Goal: Contribute content: Add original content to the website for others to see

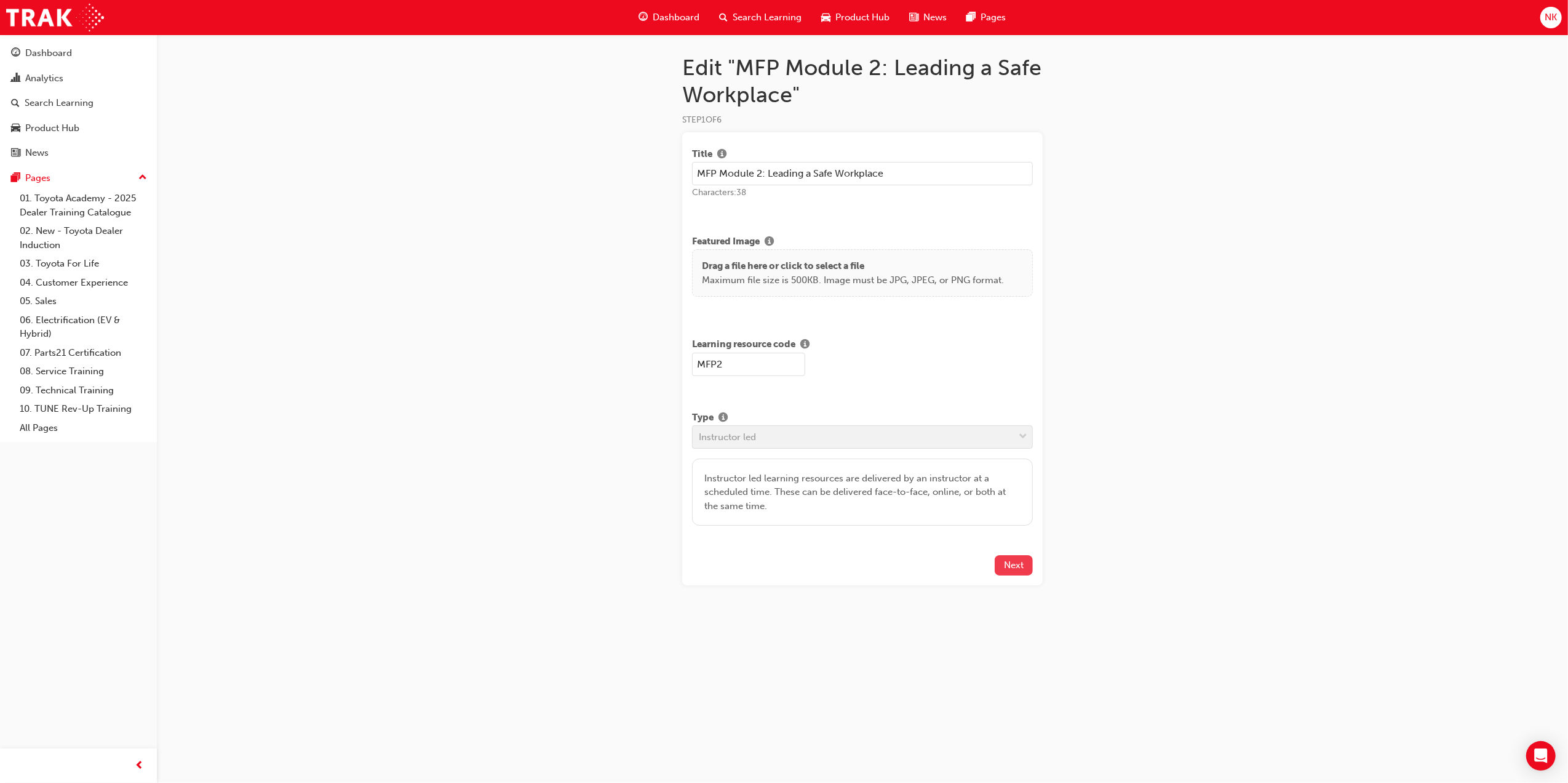
click at [1013, 564] on span "Next" at bounding box center [1014, 565] width 20 height 11
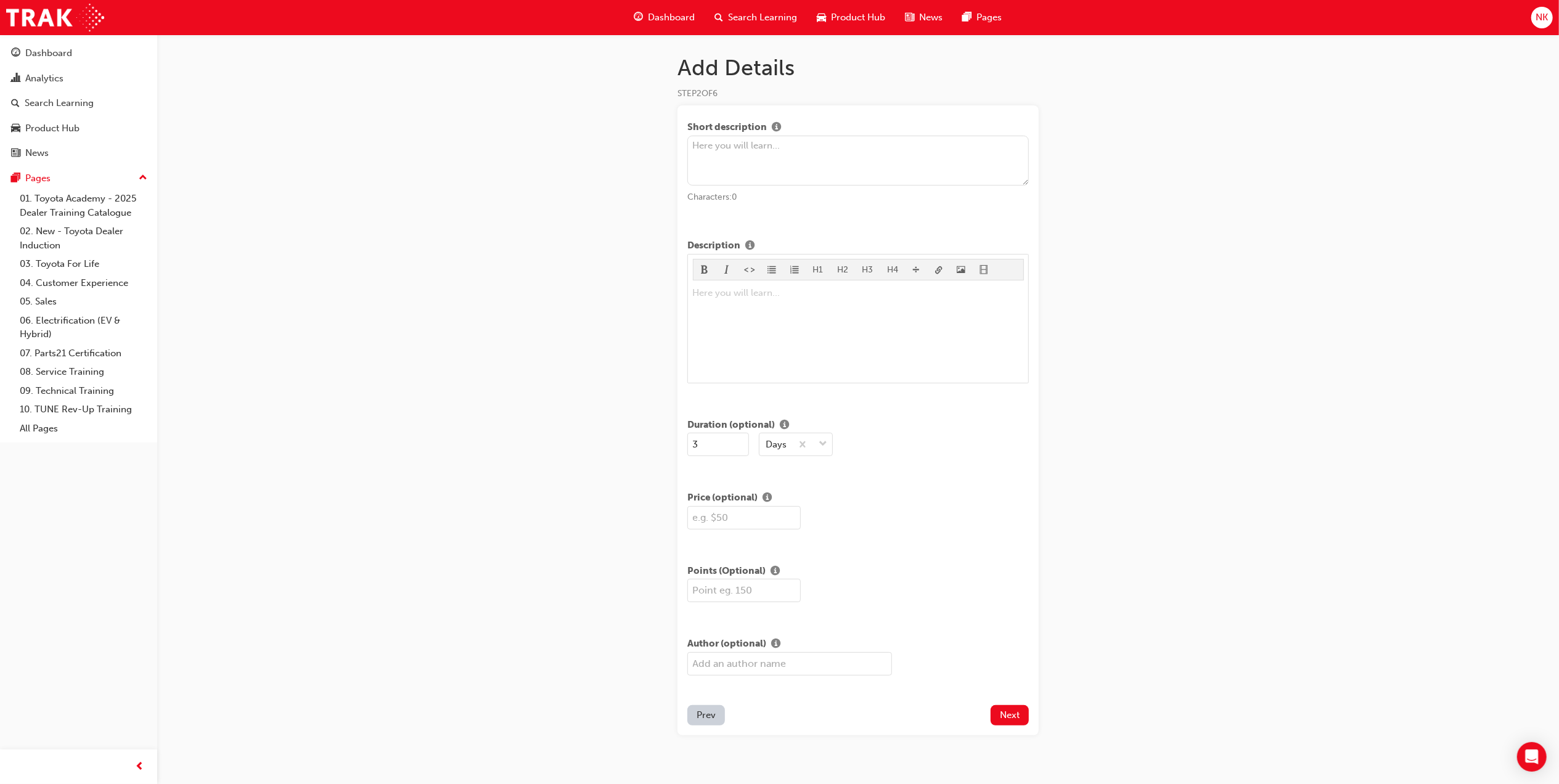
scroll to position [21, 0]
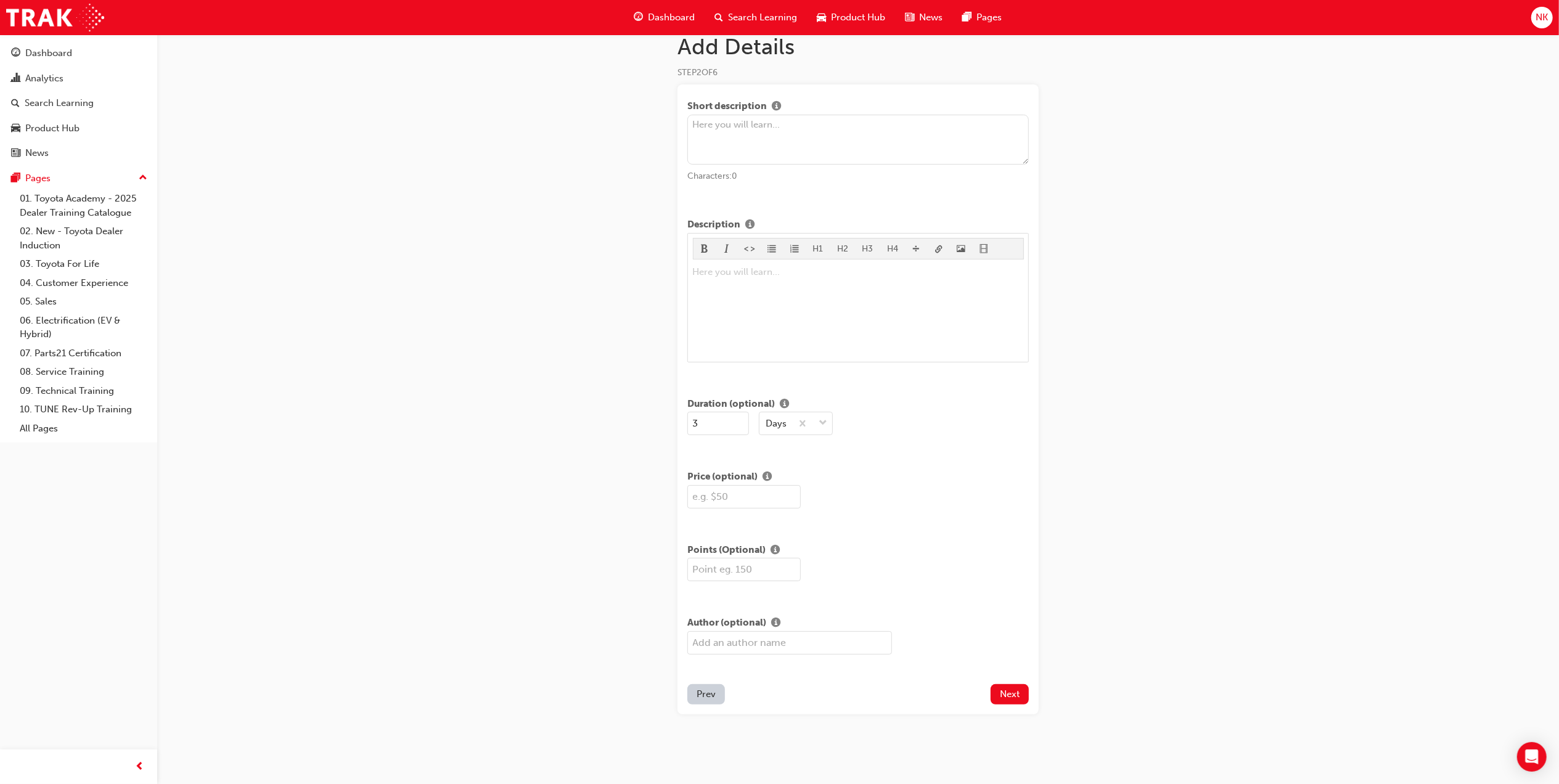
click at [763, 501] on input "text" at bounding box center [744, 497] width 113 height 24
type input "1700"
click at [1010, 694] on span "Next" at bounding box center [1010, 694] width 20 height 11
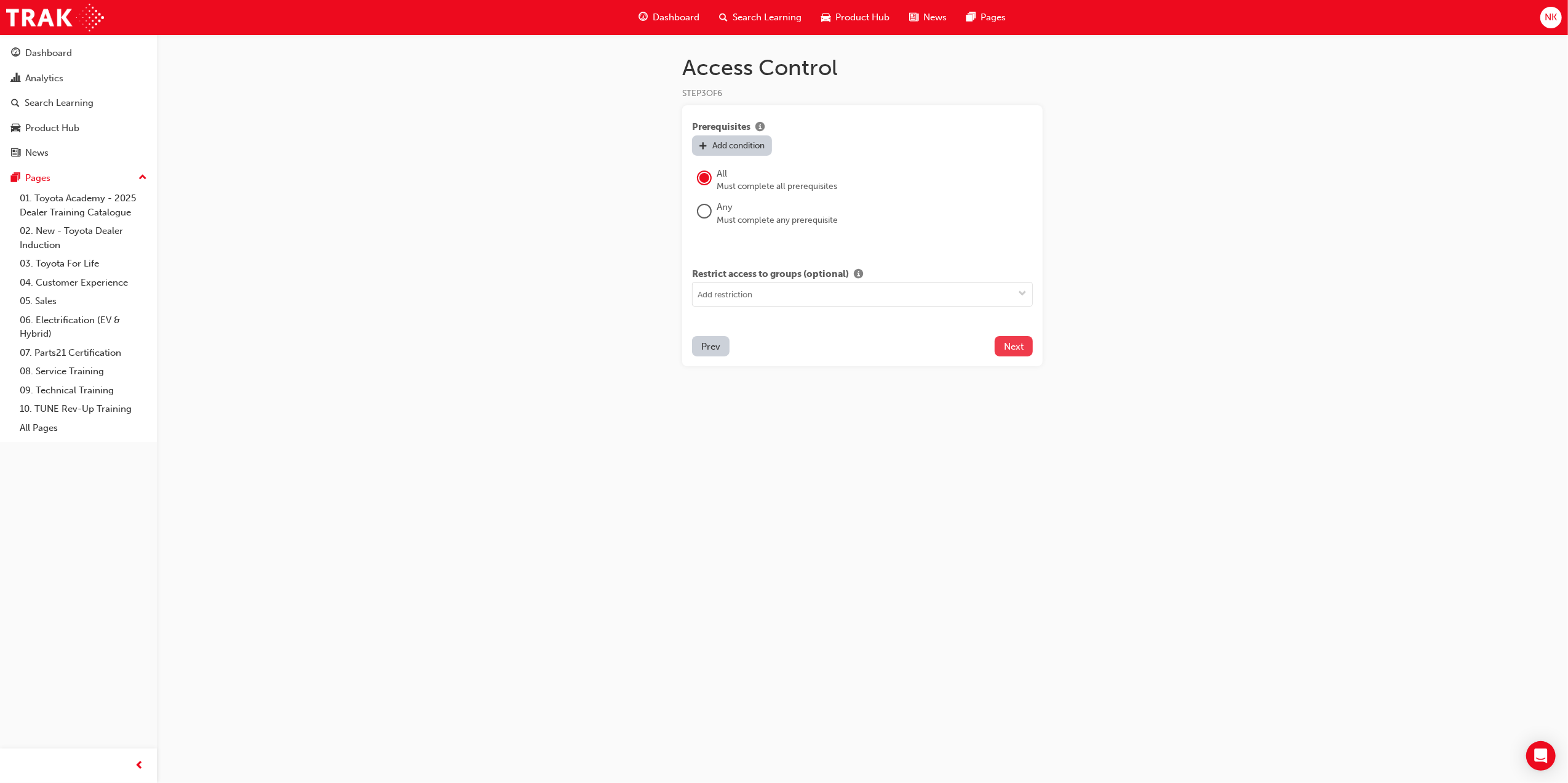
click at [1012, 349] on span "Next" at bounding box center [1014, 347] width 20 height 11
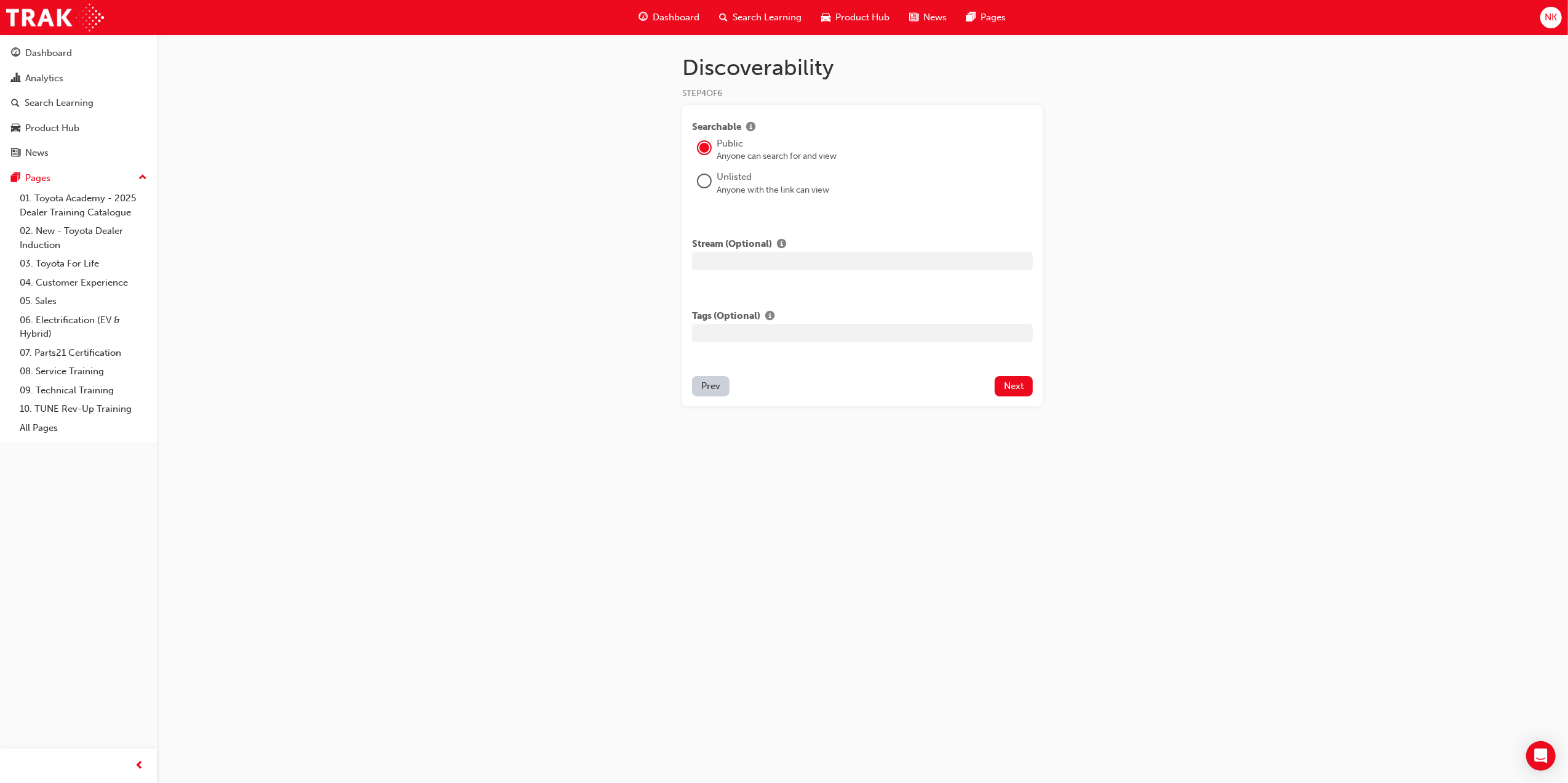
click at [712, 386] on span "Prev" at bounding box center [710, 386] width 19 height 11
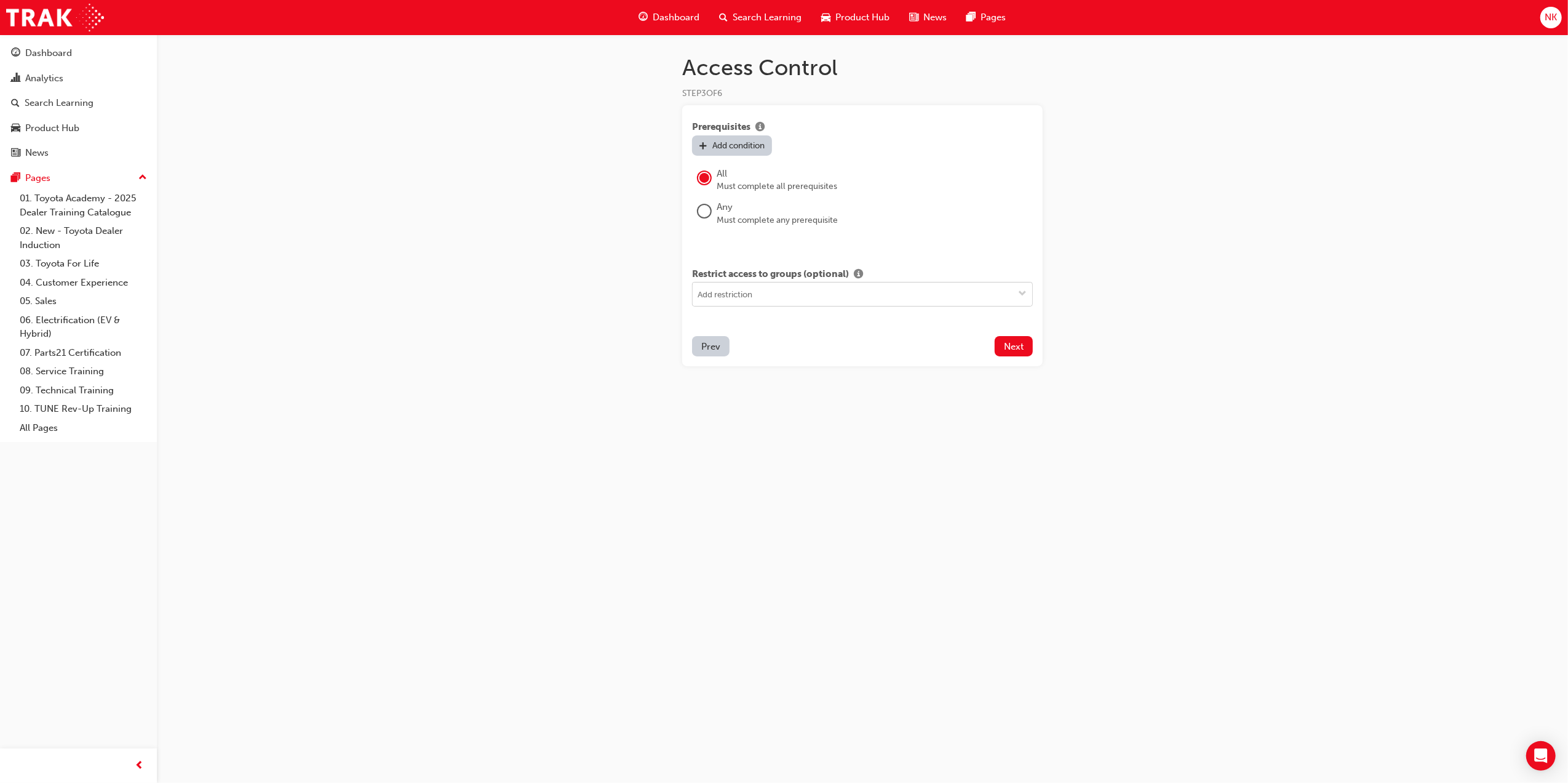
click at [815, 291] on input at bounding box center [862, 294] width 339 height 24
click at [1135, 291] on div "Access Control STEP 3 OF 6 Prerequisites Add condition All Must complete all pr…" at bounding box center [784, 391] width 1568 height 783
click at [1024, 345] on span "Next" at bounding box center [1014, 347] width 20 height 11
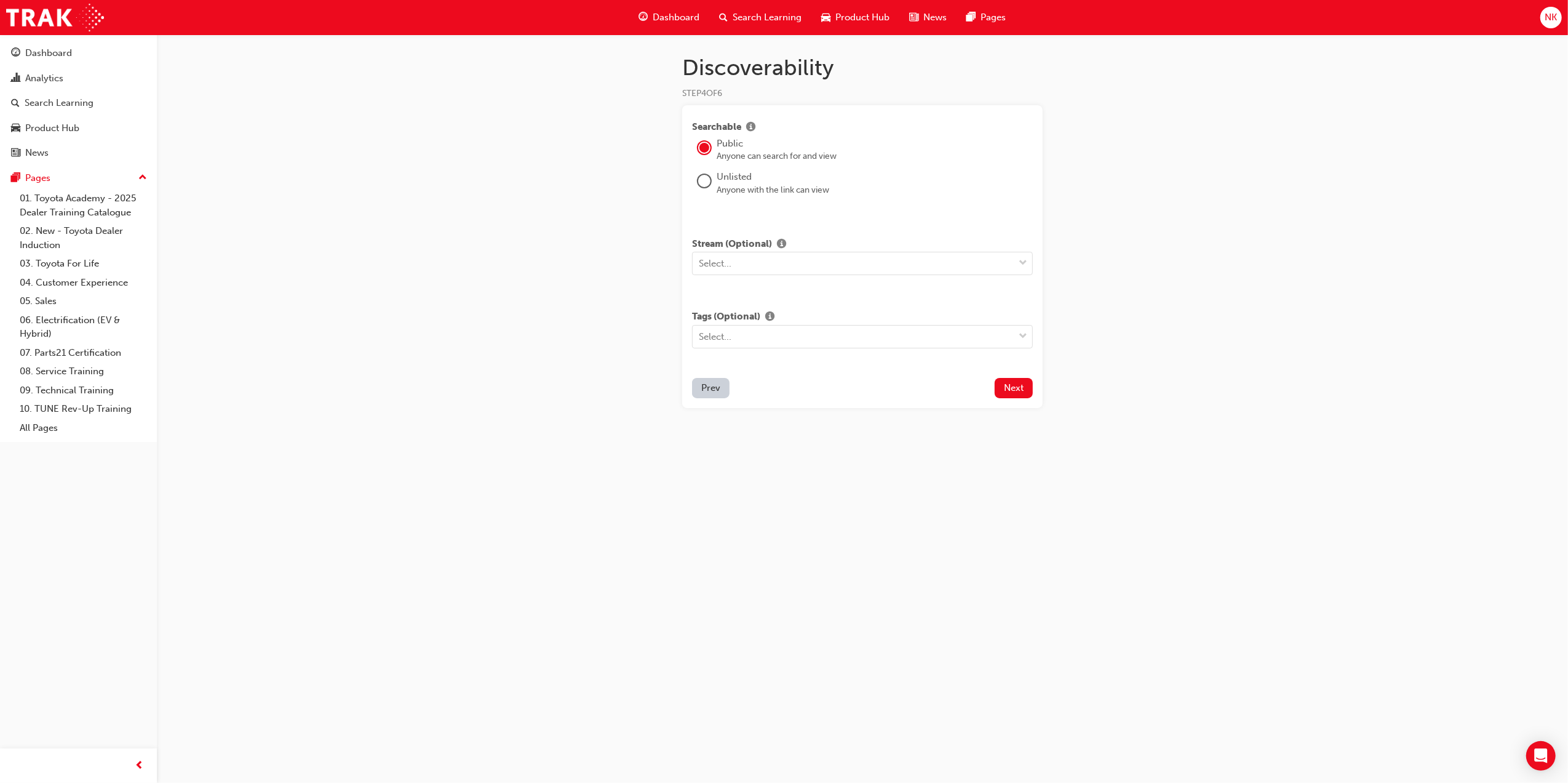
click at [716, 181] on div "Unlisted" at bounding box center [875, 177] width 316 height 14
click at [707, 181] on div at bounding box center [705, 181] width 13 height 13
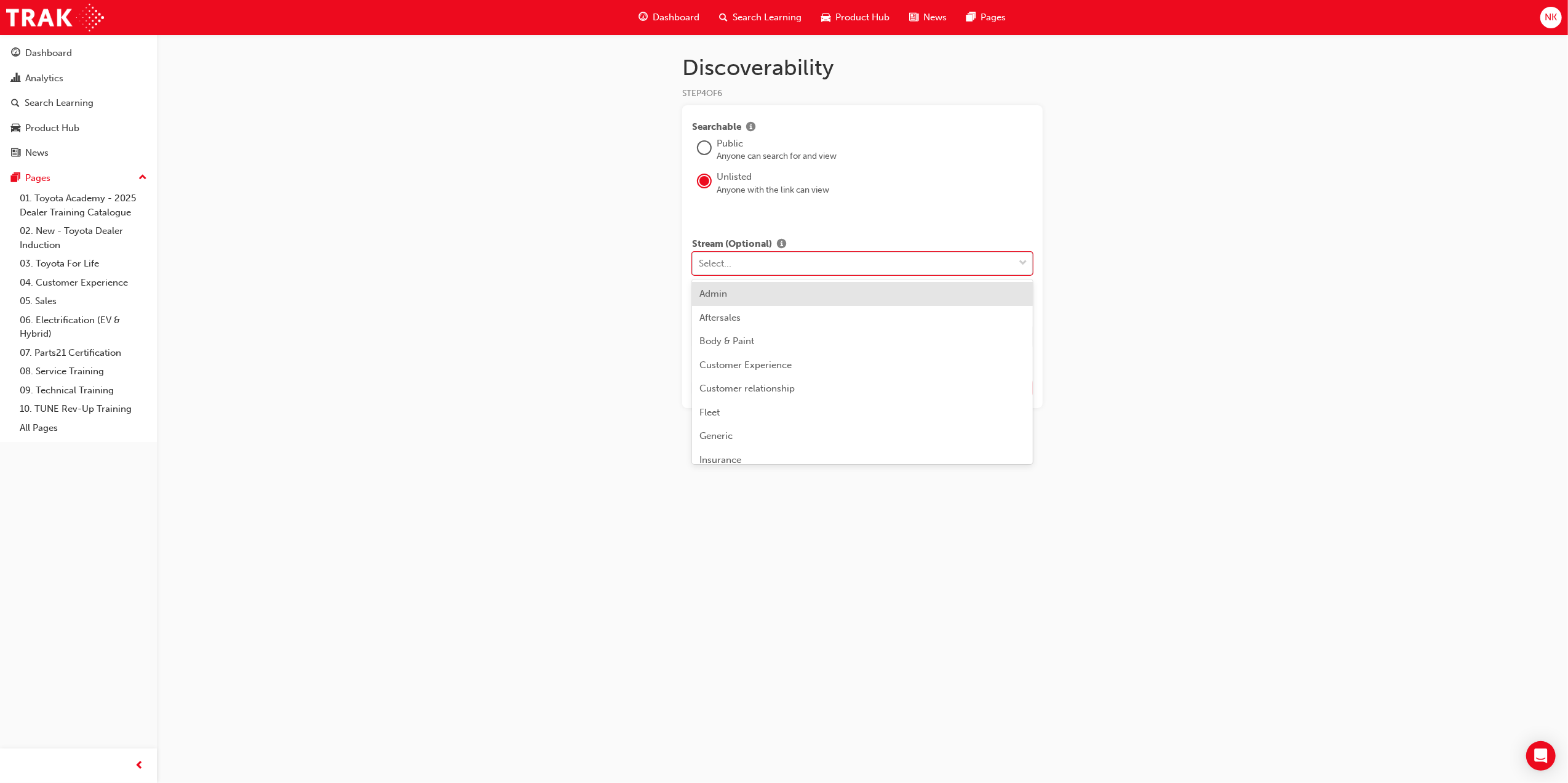
click at [748, 266] on div "Select..." at bounding box center [853, 264] width 321 height 22
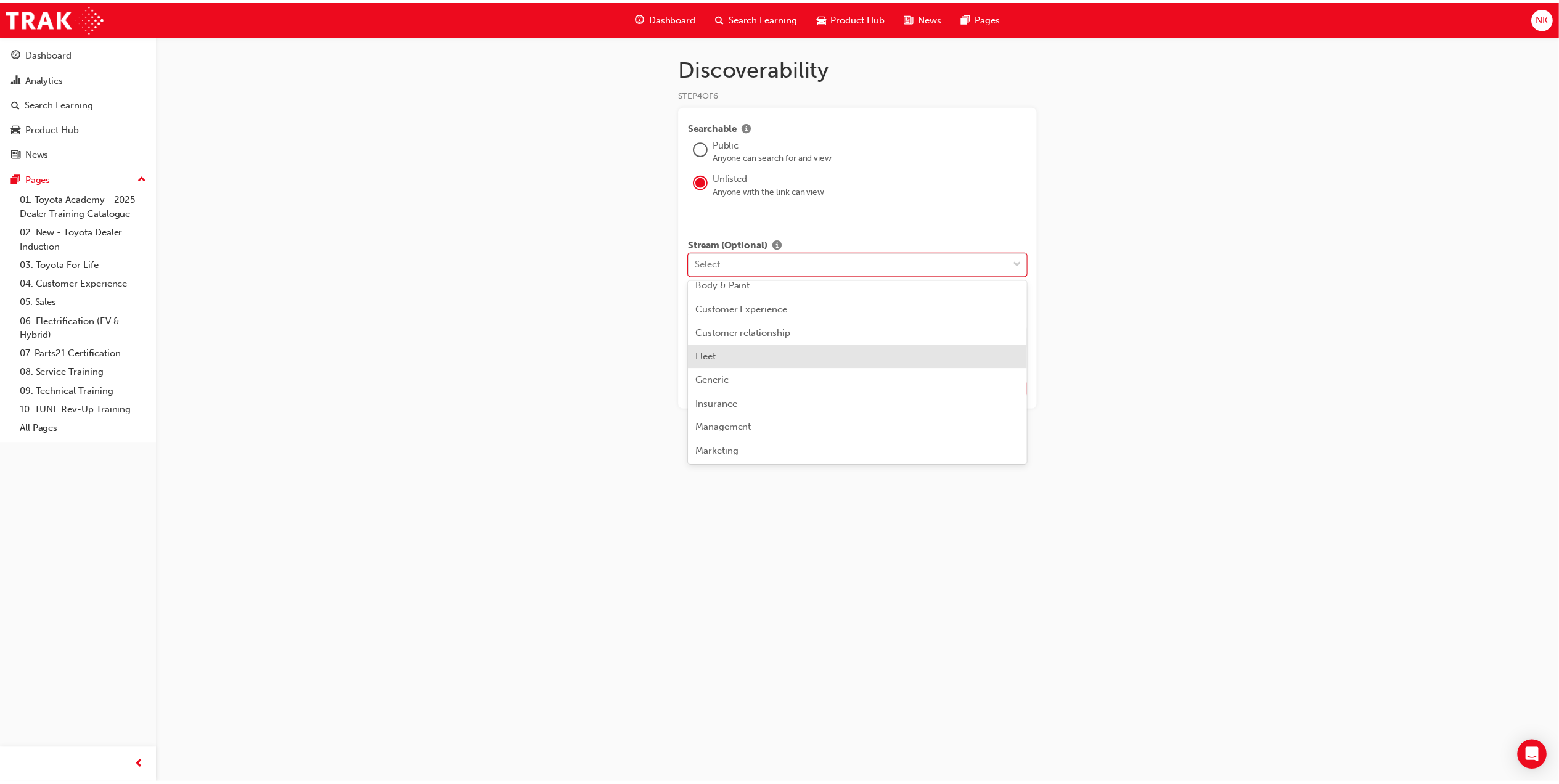
scroll to position [82, 0]
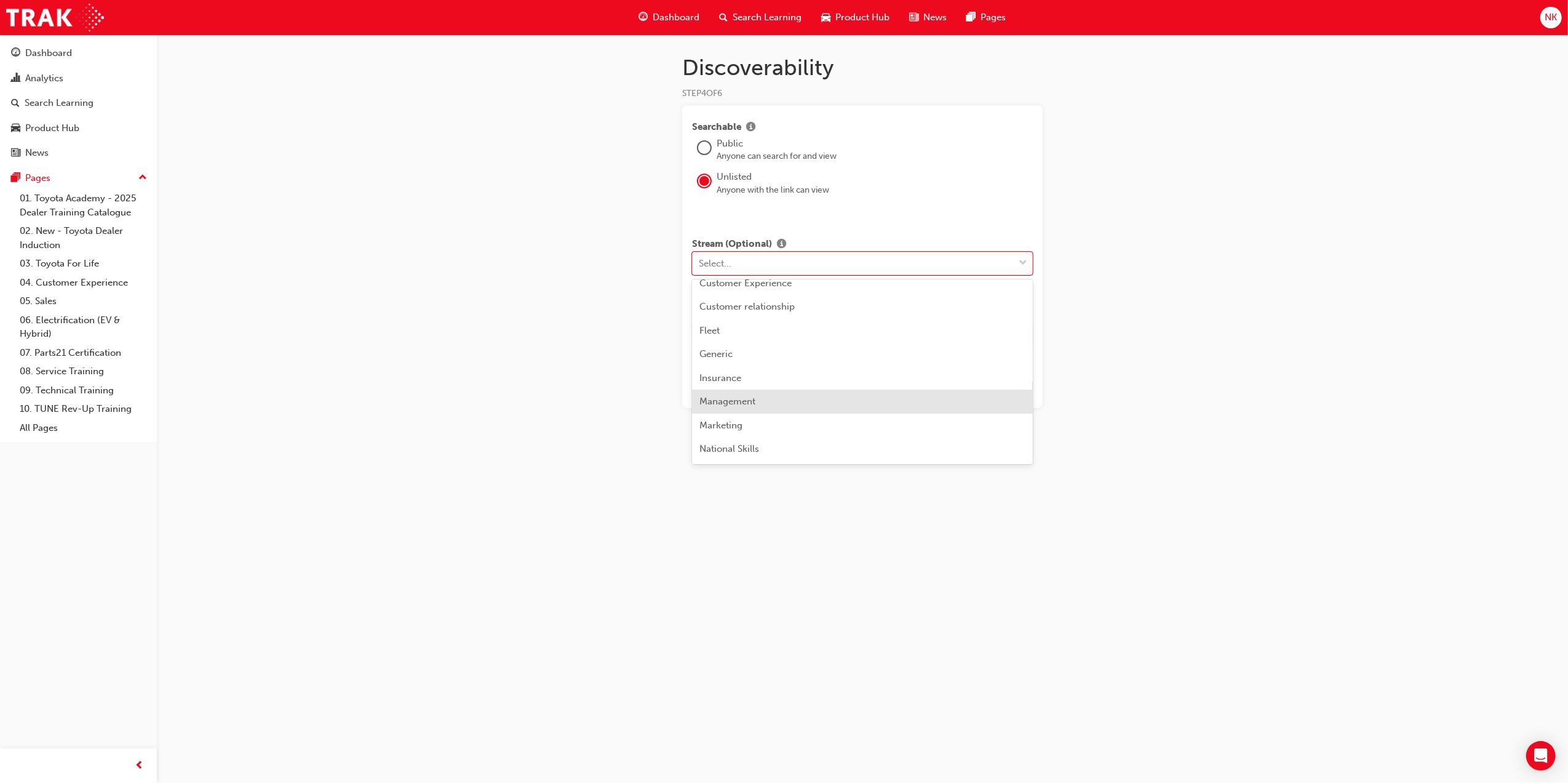
click at [768, 397] on div "Management" at bounding box center [862, 402] width 341 height 24
click at [1179, 370] on div "Discoverability STEP 4 OF 6 Searchable Public Anyone can search for and view Un…" at bounding box center [784, 391] width 1568 height 783
click at [1013, 388] on span "Next" at bounding box center [1014, 388] width 20 height 11
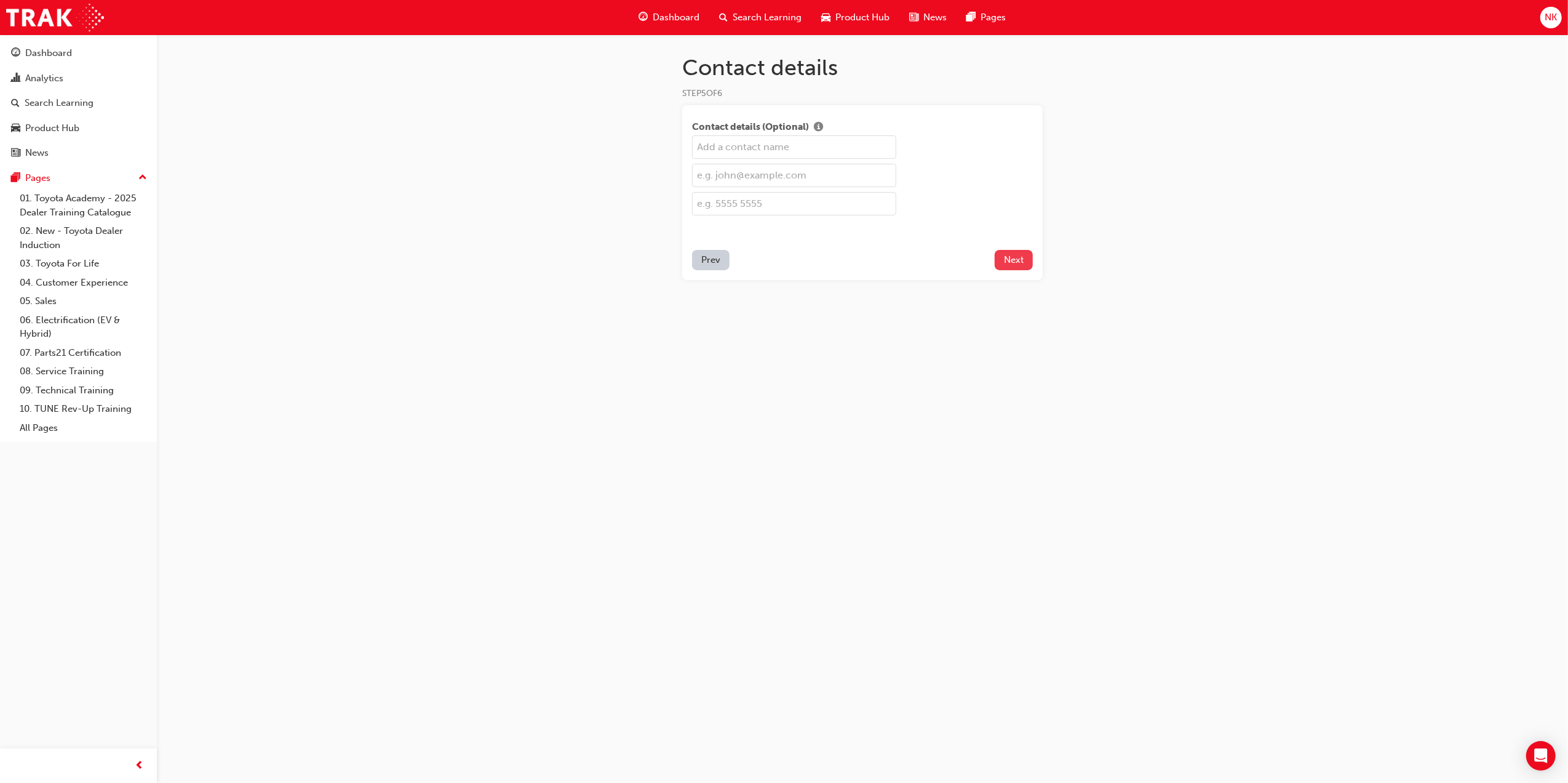
click at [1015, 257] on span "Next" at bounding box center [1014, 260] width 20 height 11
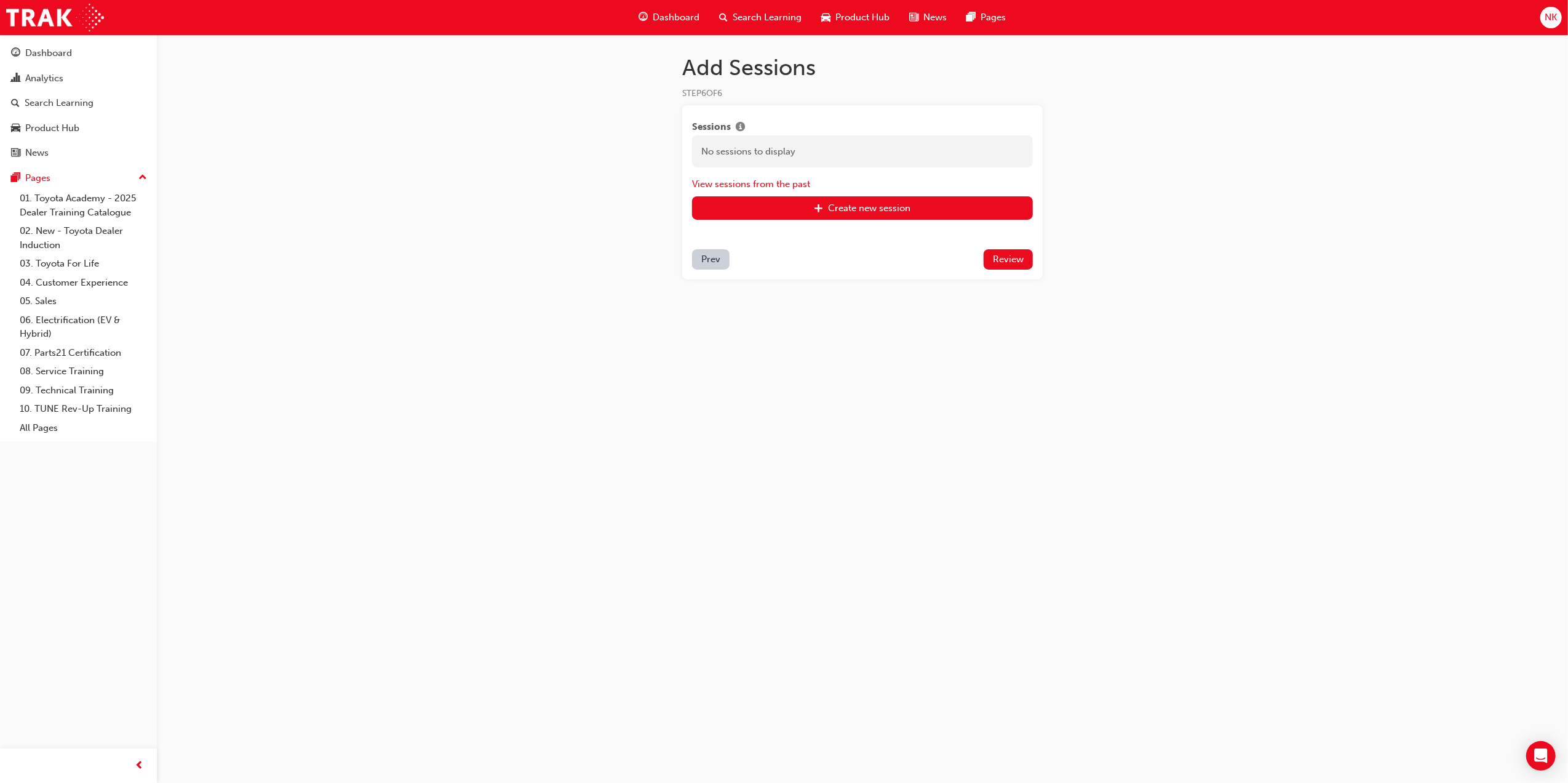
click at [1015, 257] on span "Review" at bounding box center [1008, 259] width 31 height 11
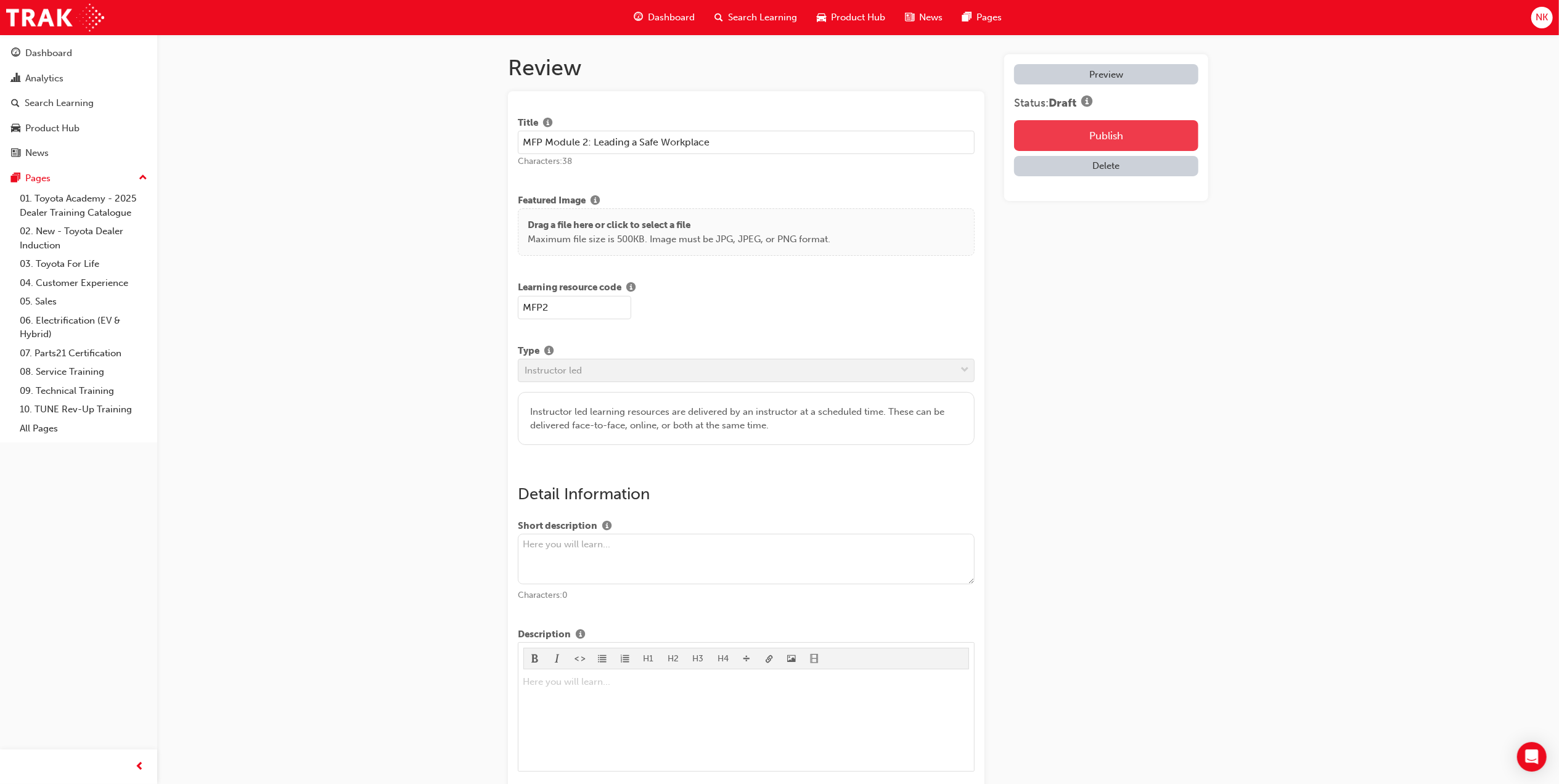
click at [1105, 131] on button "Publish" at bounding box center [1106, 135] width 184 height 31
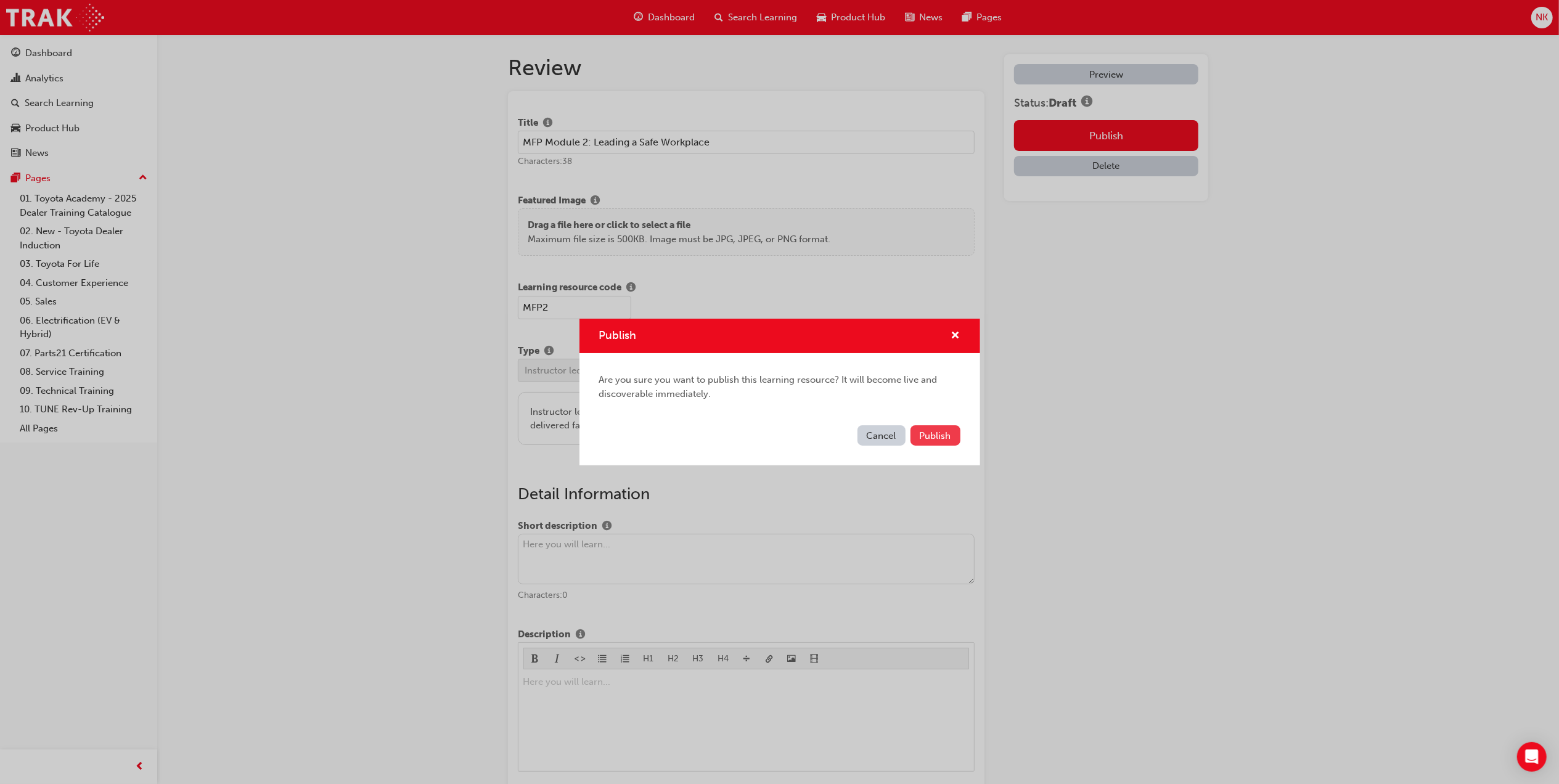
click at [943, 433] on span "Publish" at bounding box center [935, 436] width 31 height 11
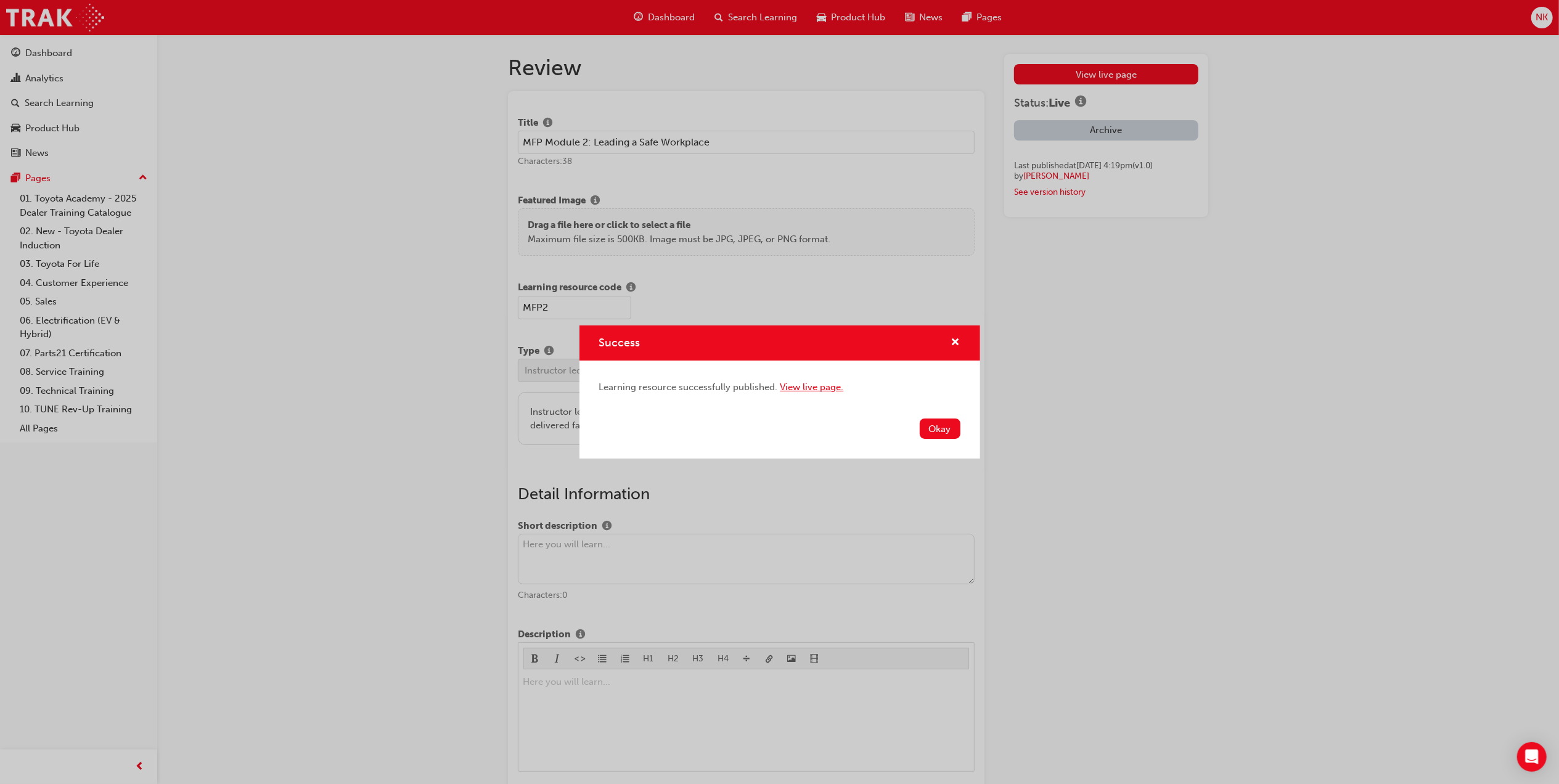
click at [822, 390] on link "View live page." at bounding box center [812, 387] width 64 height 11
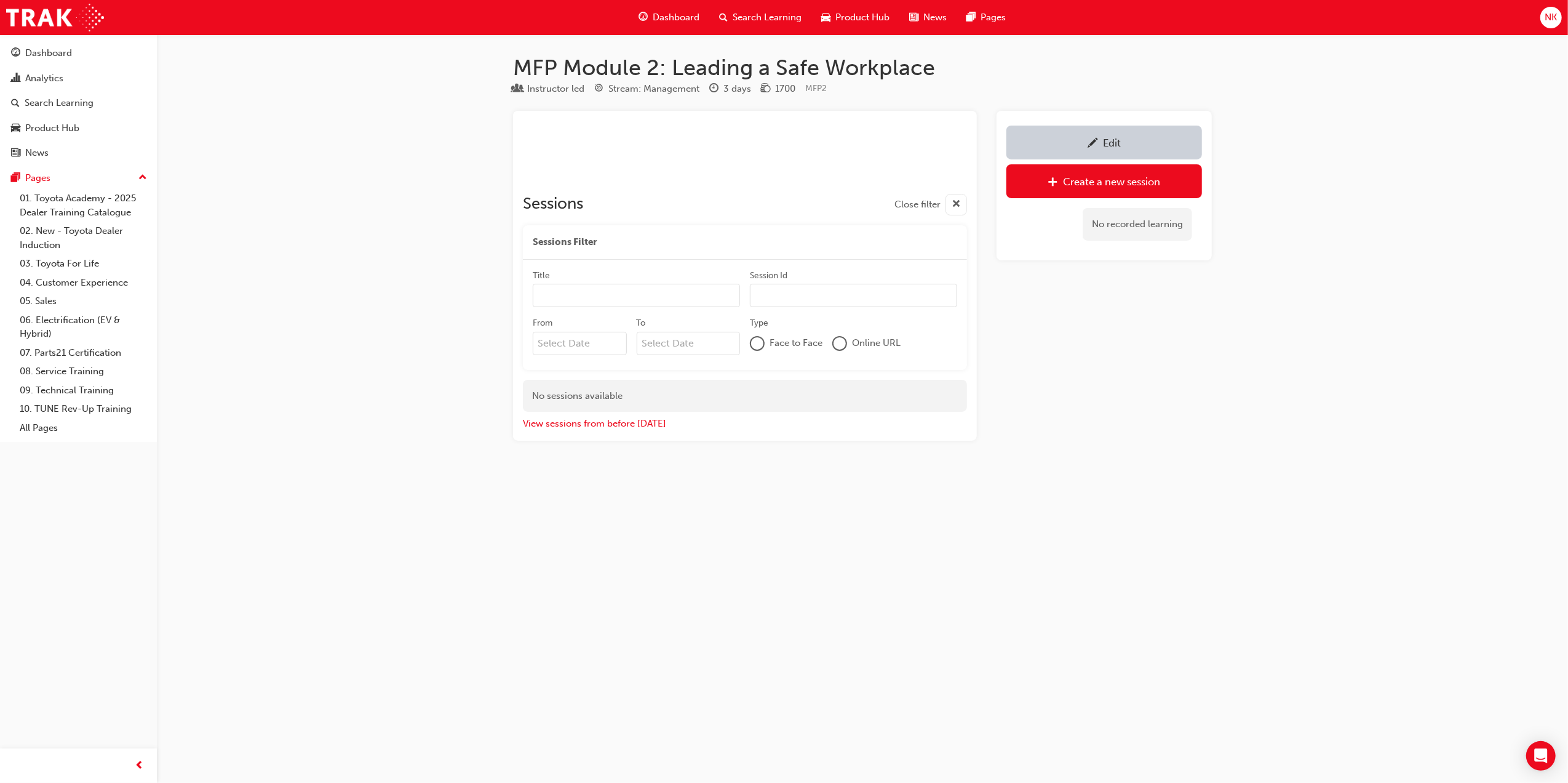
click at [1091, 139] on span "pencil-icon" at bounding box center [1093, 144] width 10 height 13
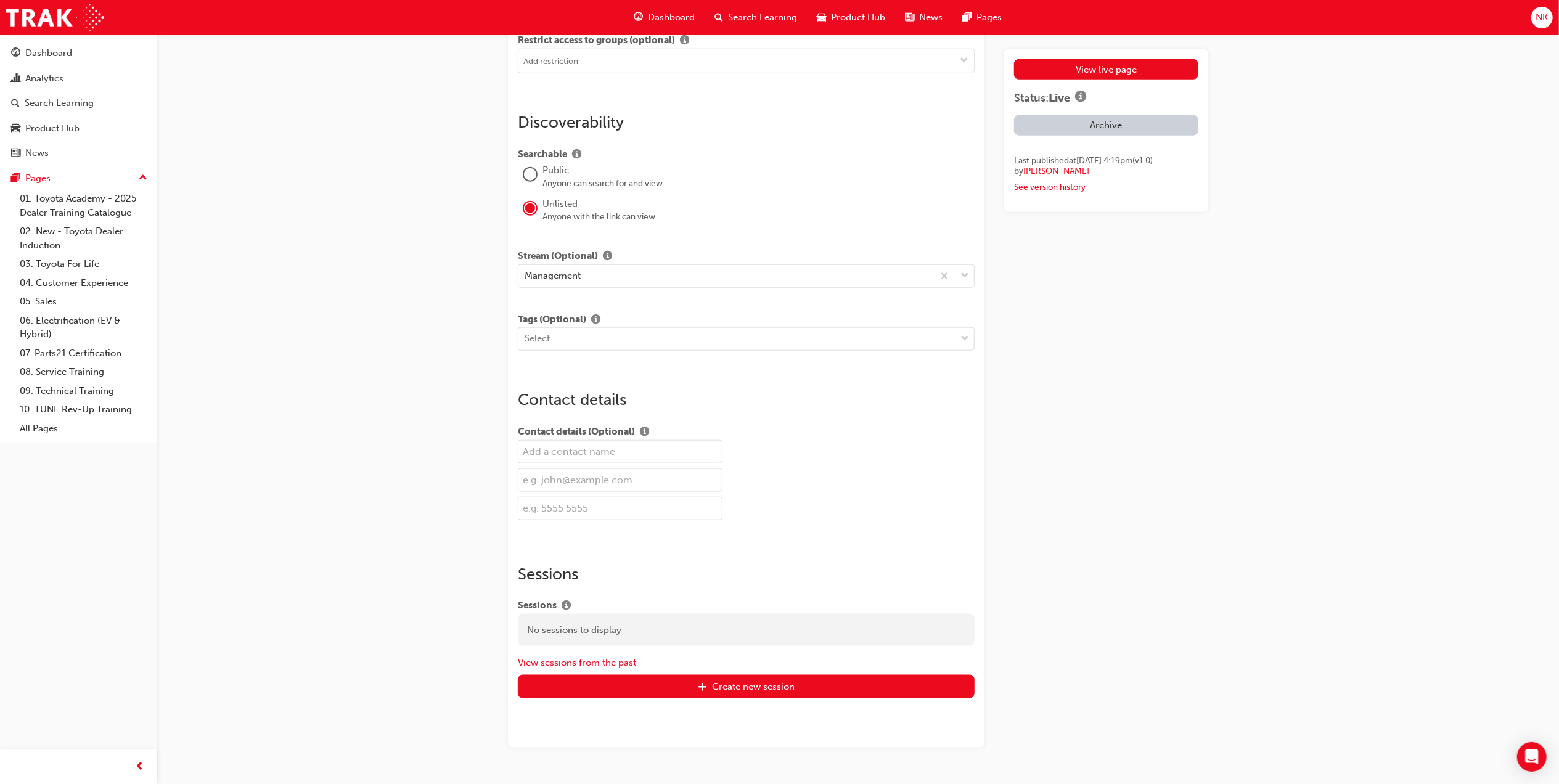
scroll to position [1255, 0]
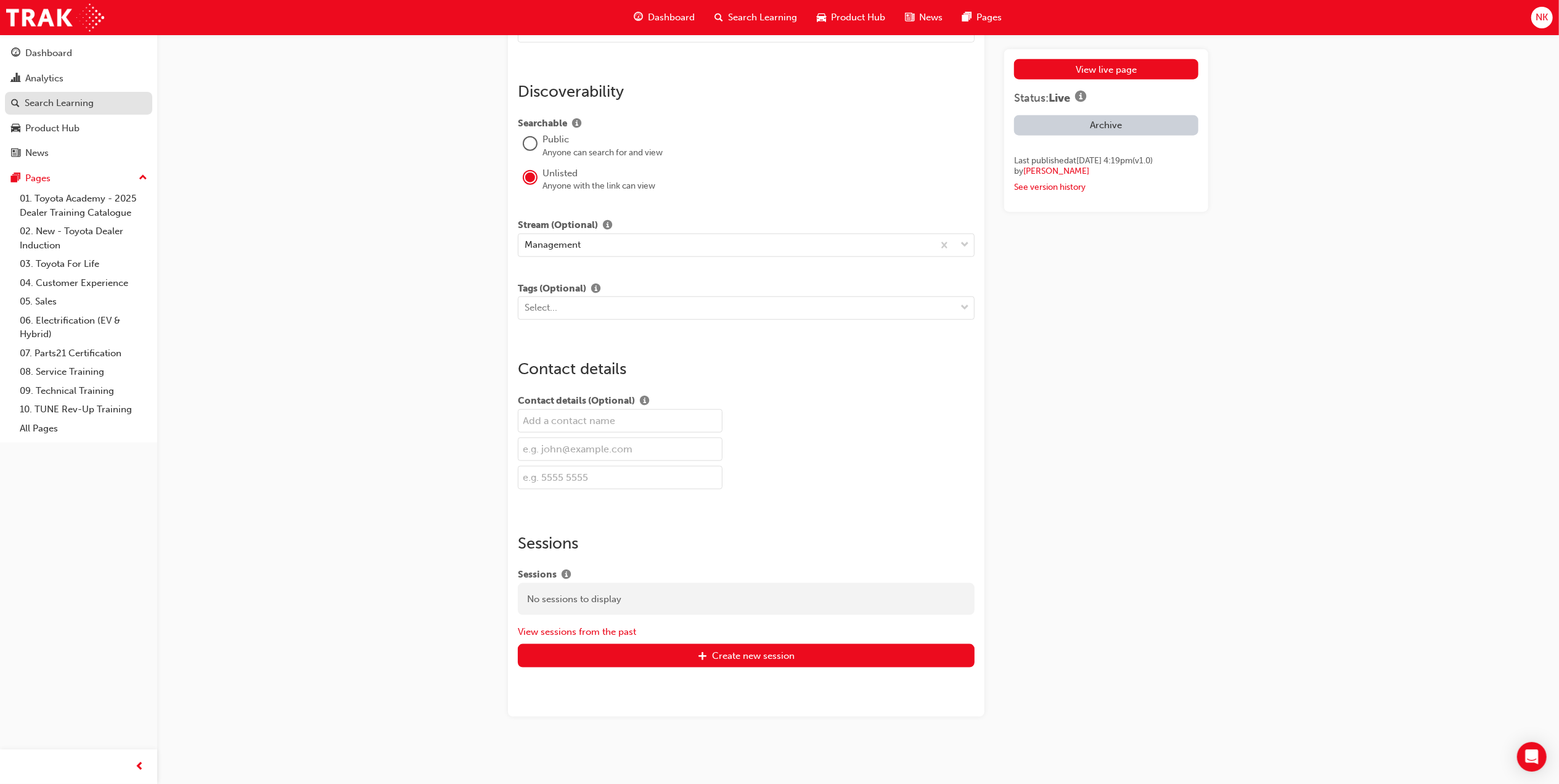
click at [69, 104] on div "Search Learning" at bounding box center [59, 103] width 69 height 14
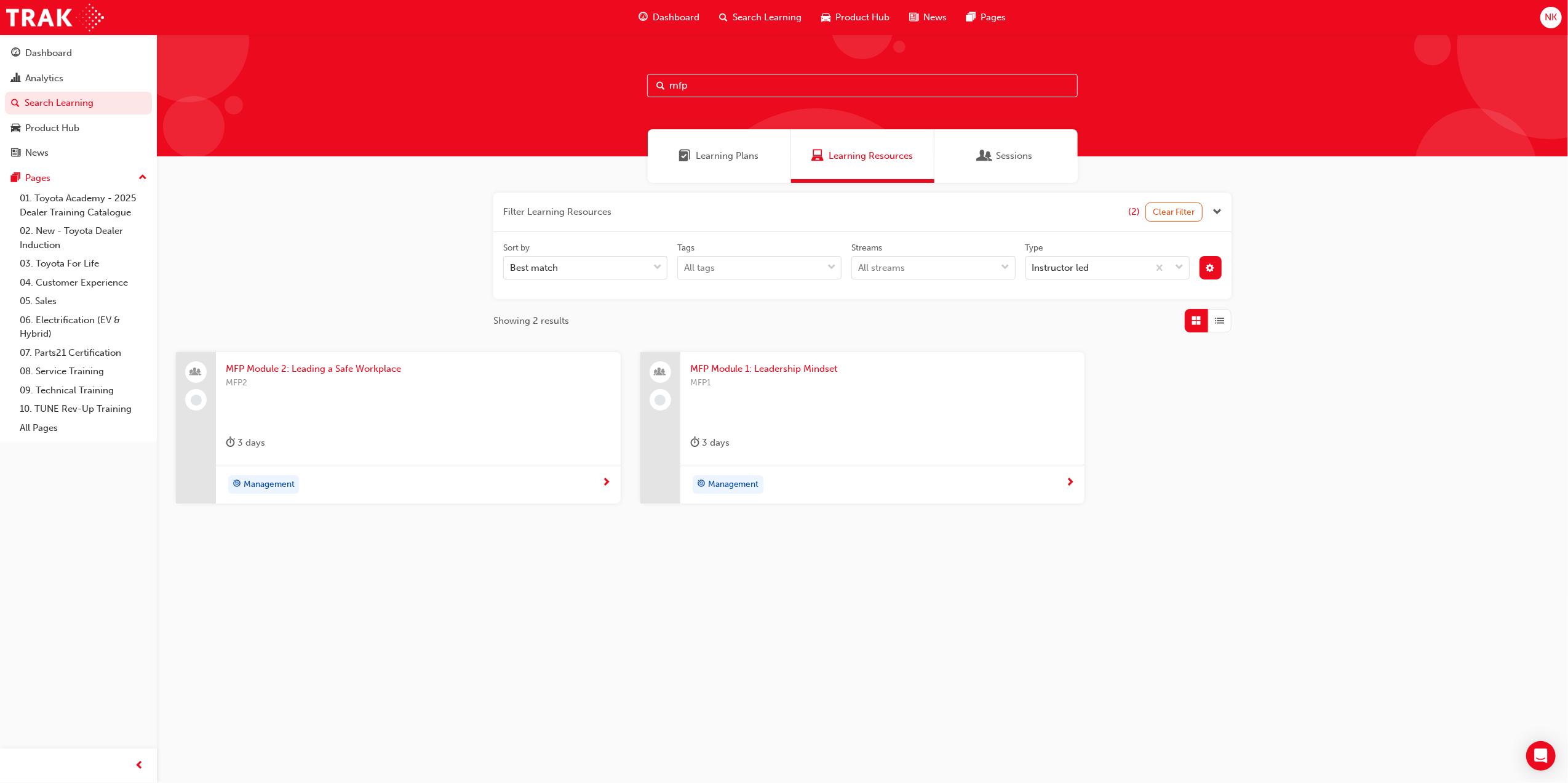
click at [1560, 15] on div "NK" at bounding box center [1551, 17] width 22 height 22
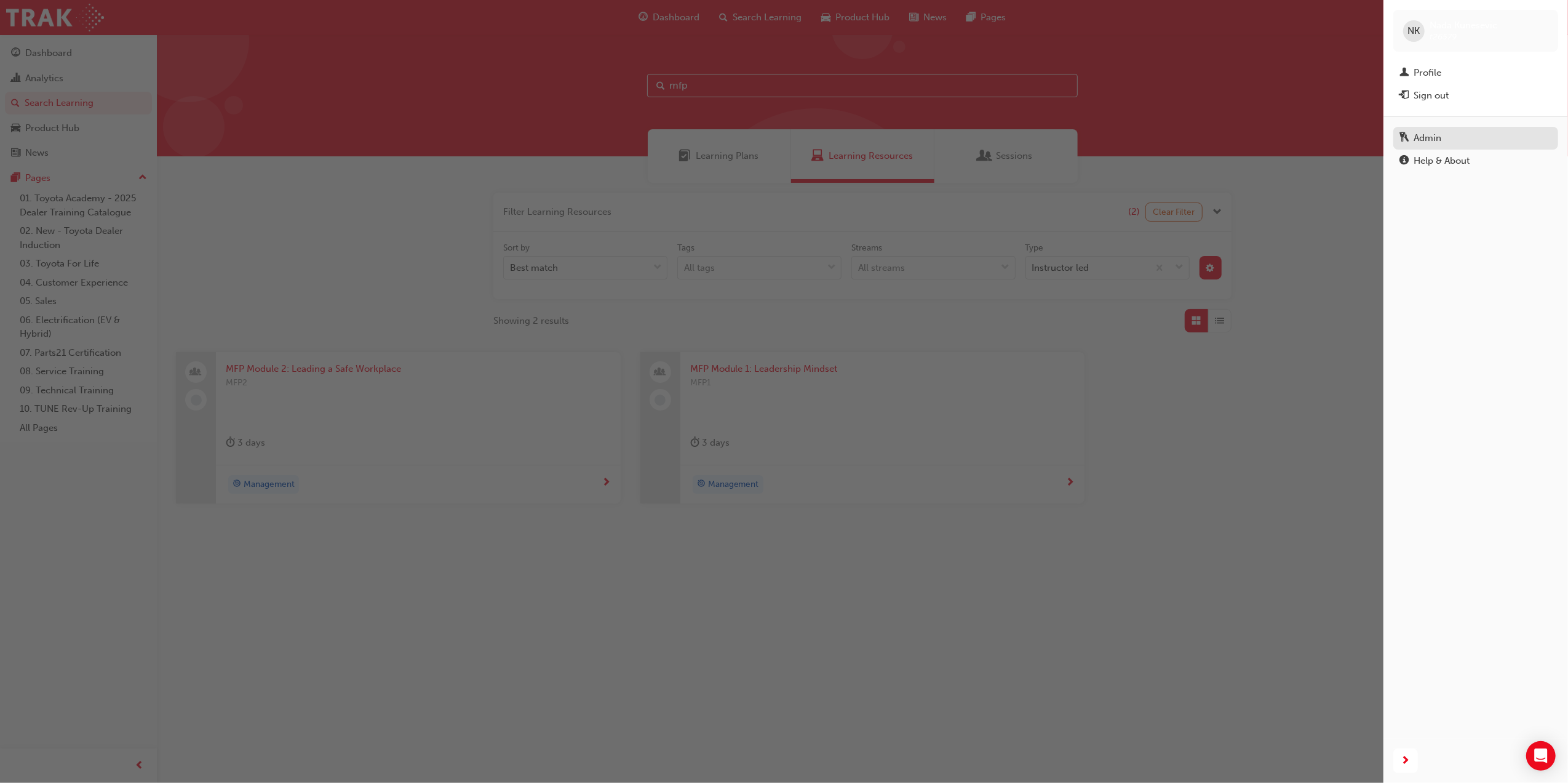
click at [1440, 131] on div "Admin" at bounding box center [1428, 138] width 28 height 14
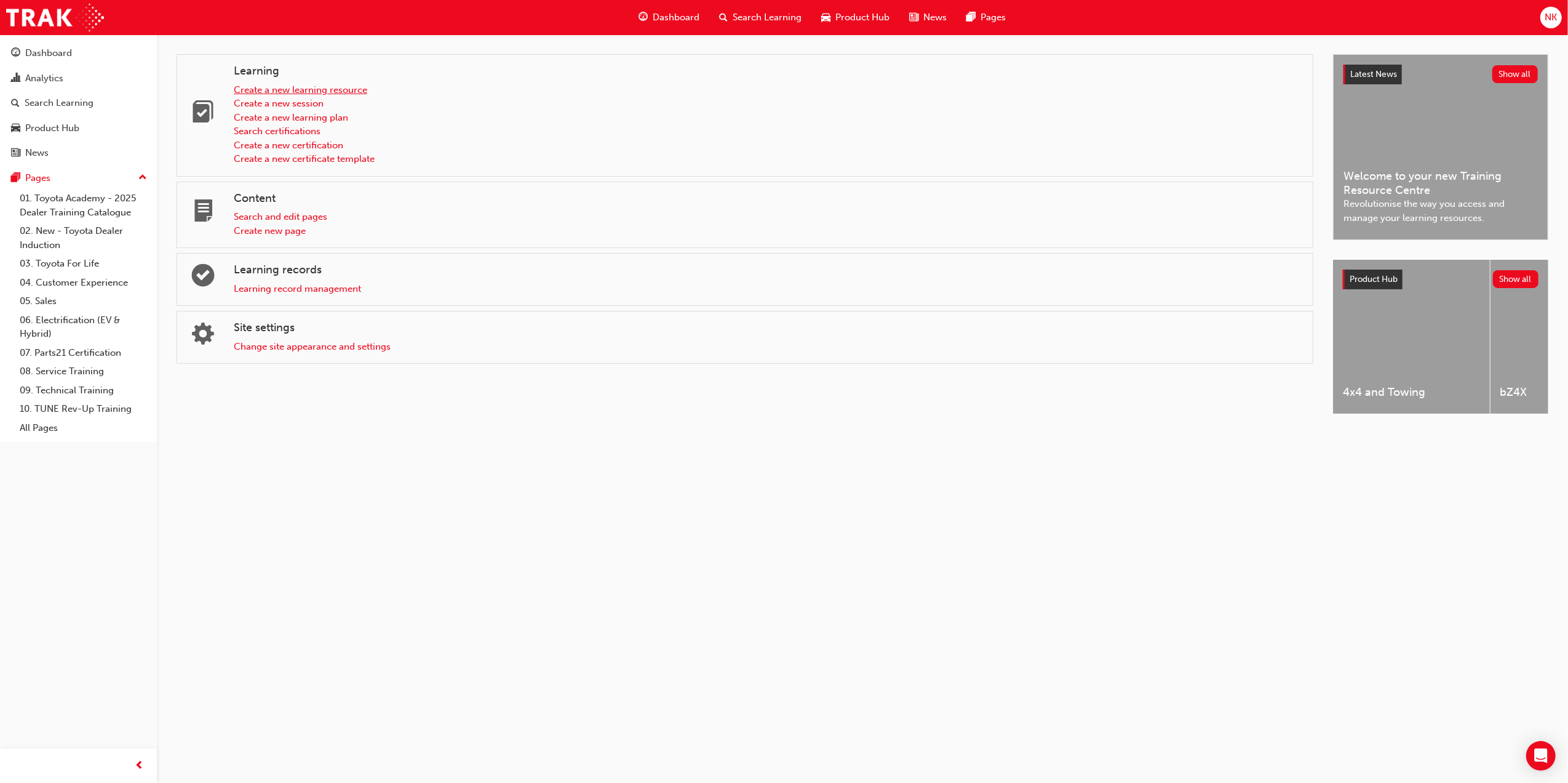
click at [335, 92] on link "Create a new learning resource" at bounding box center [300, 90] width 134 height 11
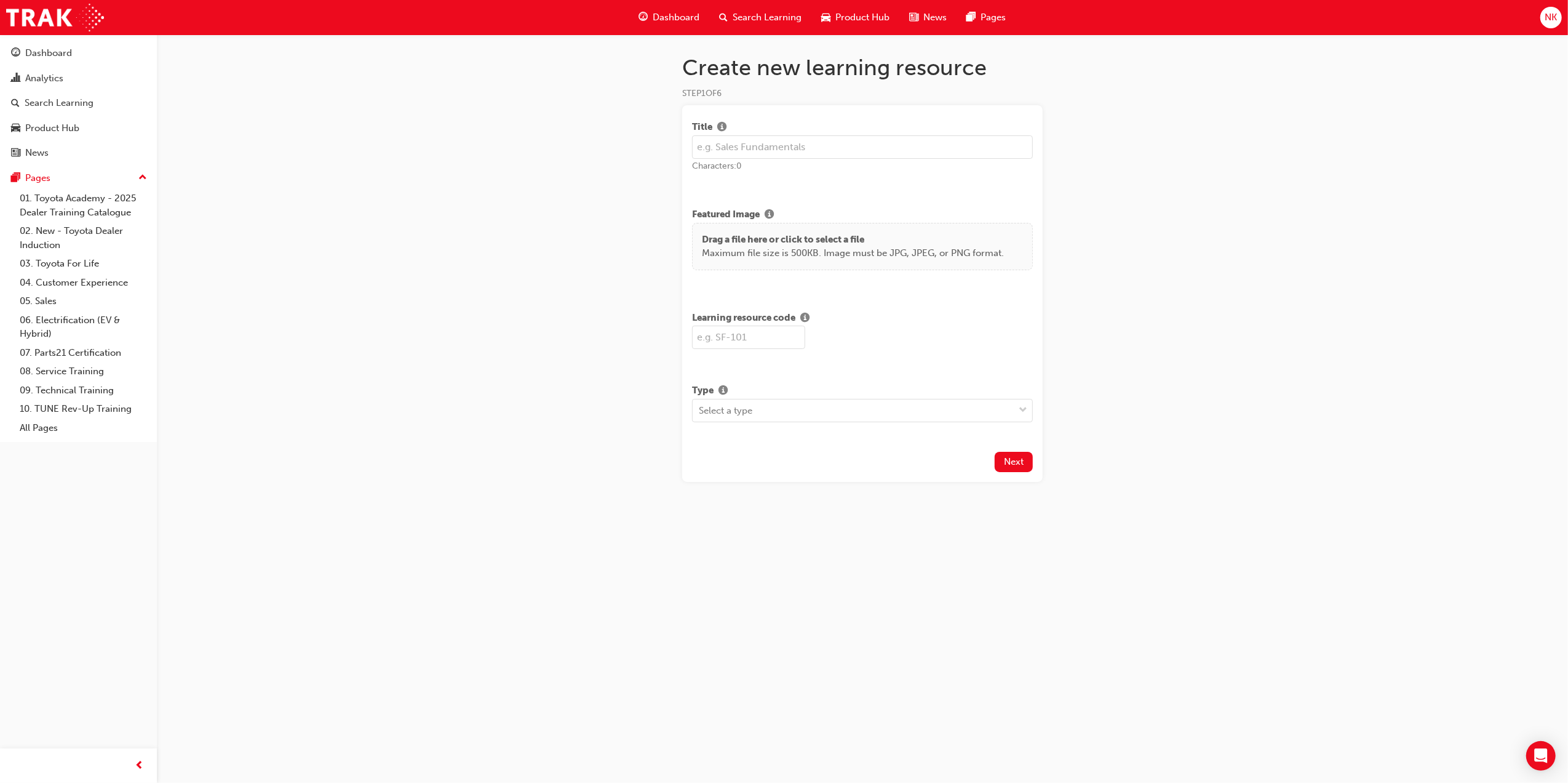
click at [765, 151] on input "text" at bounding box center [862, 147] width 341 height 24
type input "MFP Module 3: Leading the Business"
click at [764, 341] on input "text" at bounding box center [748, 337] width 113 height 24
type input "MFP3"
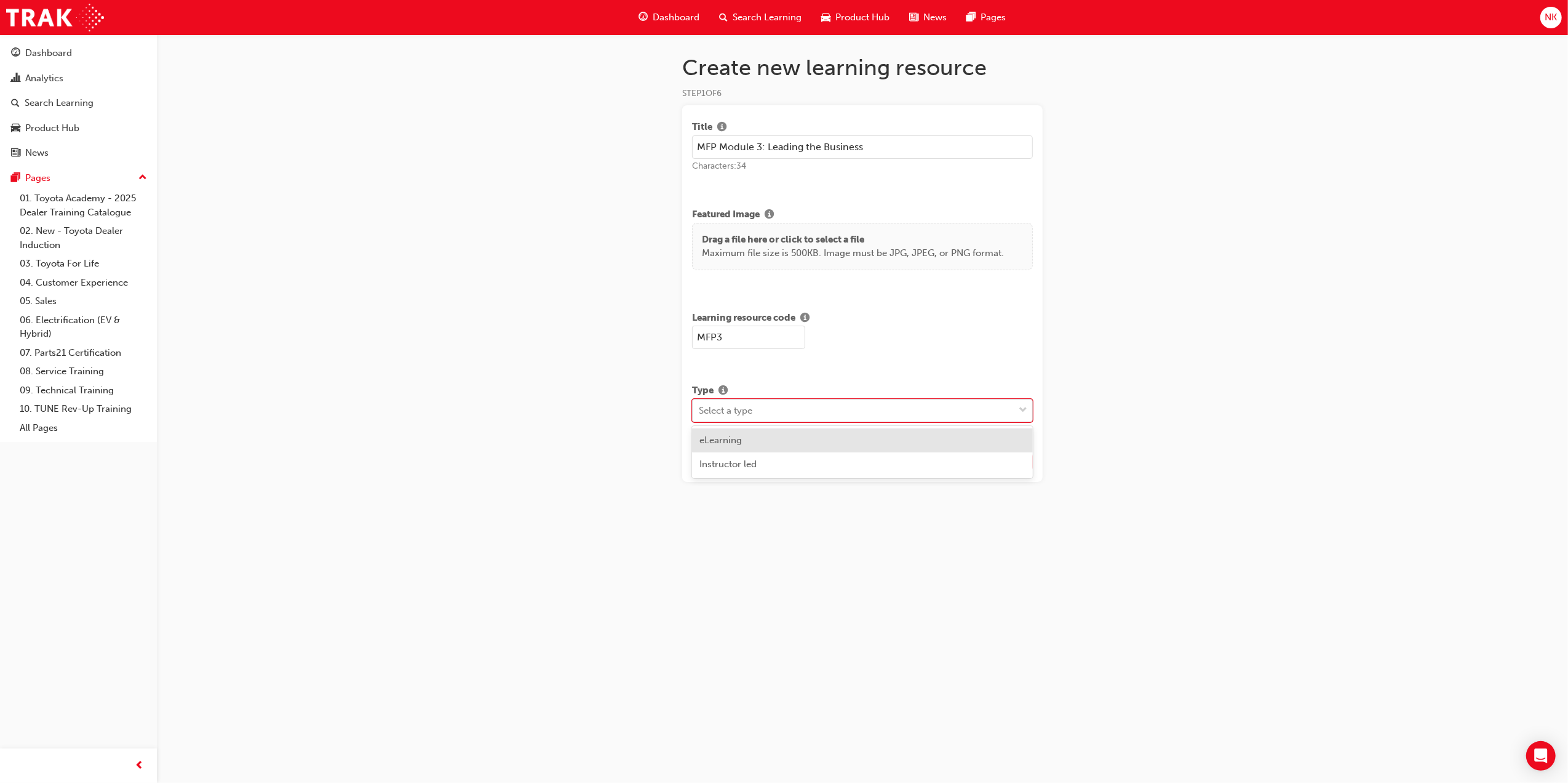
click at [786, 407] on div "Select a type" at bounding box center [853, 410] width 321 height 22
click at [774, 466] on div "Instructor led" at bounding box center [862, 464] width 341 height 24
click at [1004, 538] on span "Next" at bounding box center [1014, 538] width 20 height 11
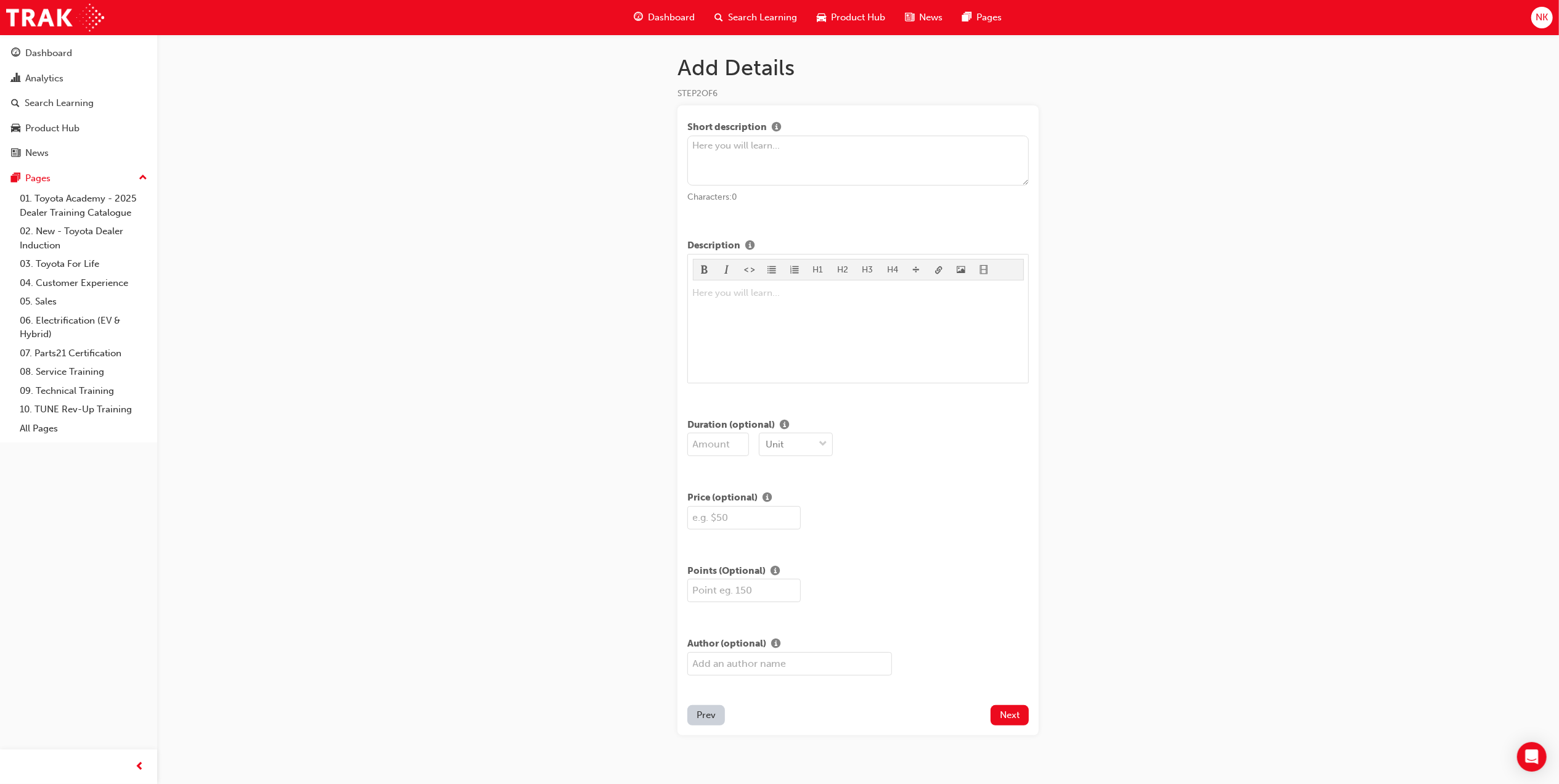
click at [730, 448] on input "number" at bounding box center [718, 445] width 61 height 24
click at [740, 439] on input "1" at bounding box center [718, 445] width 61 height 24
click at [740, 439] on input "2" at bounding box center [718, 445] width 61 height 24
type input "3"
click at [740, 439] on input "3" at bounding box center [718, 445] width 61 height 24
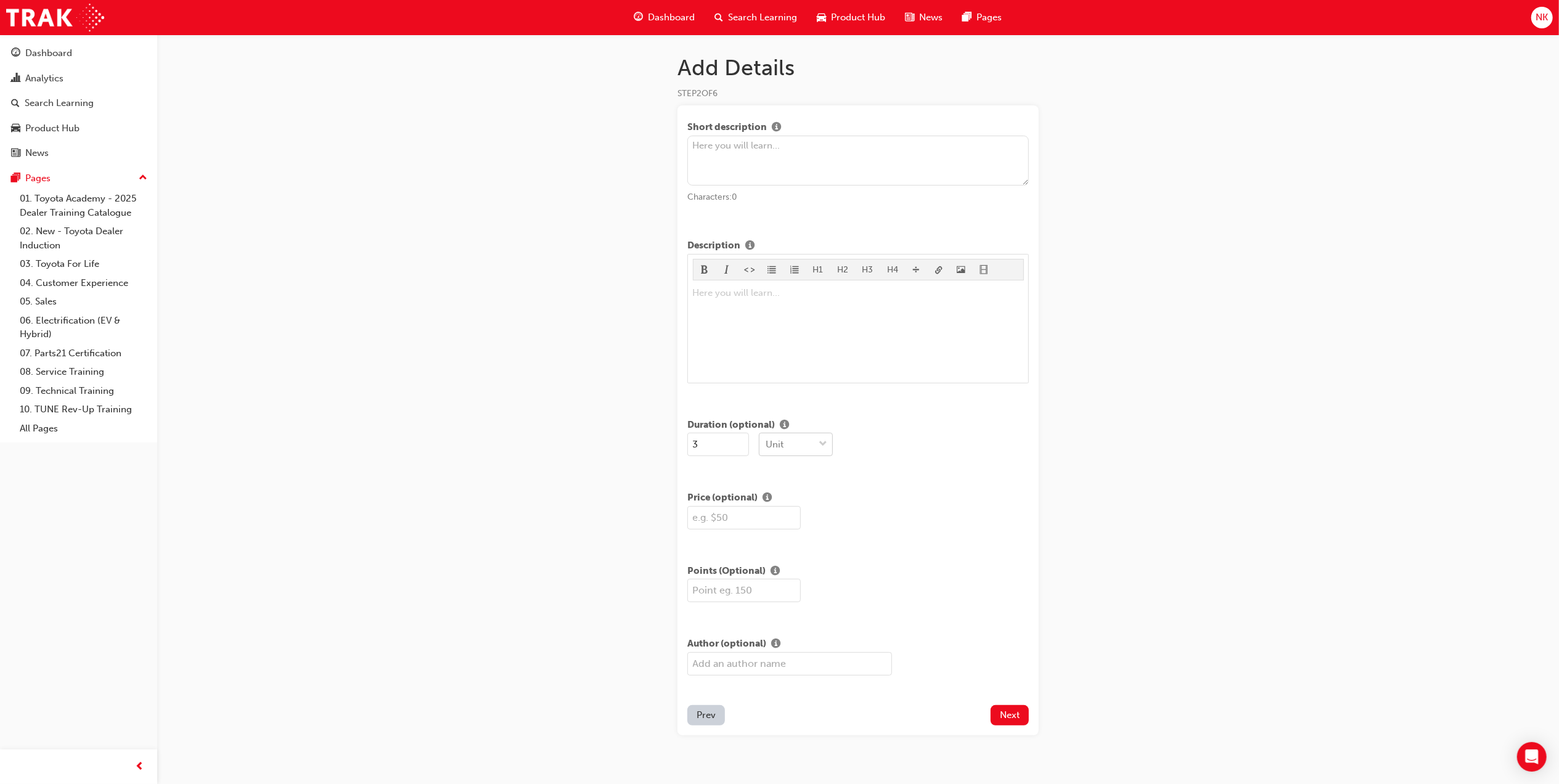
click at [822, 446] on span "down-icon" at bounding box center [822, 444] width 8 height 16
click at [818, 526] on div "Days" at bounding box center [796, 524] width 74 height 24
click at [747, 518] on input "text" at bounding box center [744, 518] width 113 height 24
type input "1700"
click at [1002, 711] on span "Next" at bounding box center [1010, 715] width 20 height 11
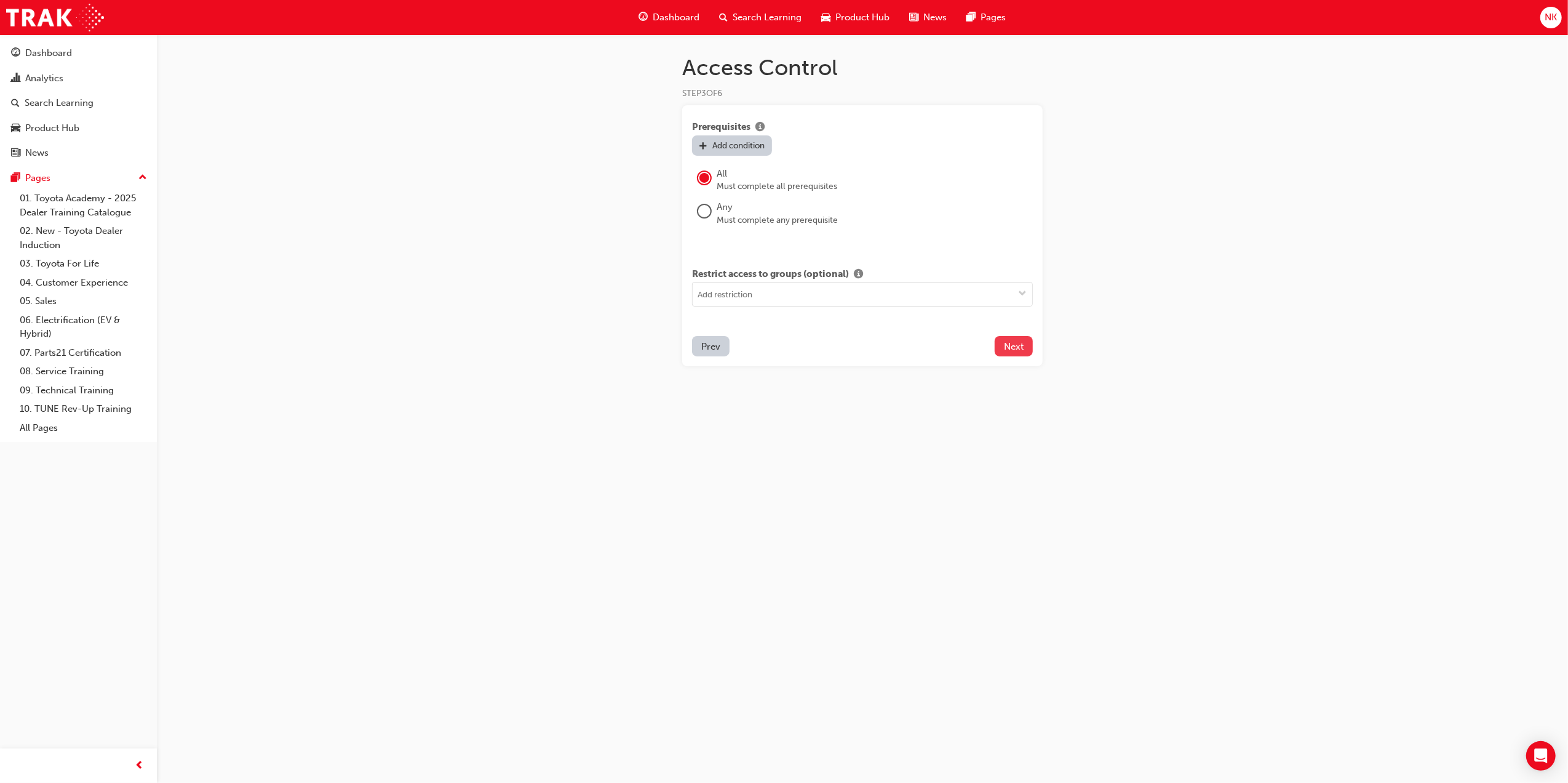
click at [1005, 341] on span "Next" at bounding box center [1014, 347] width 20 height 11
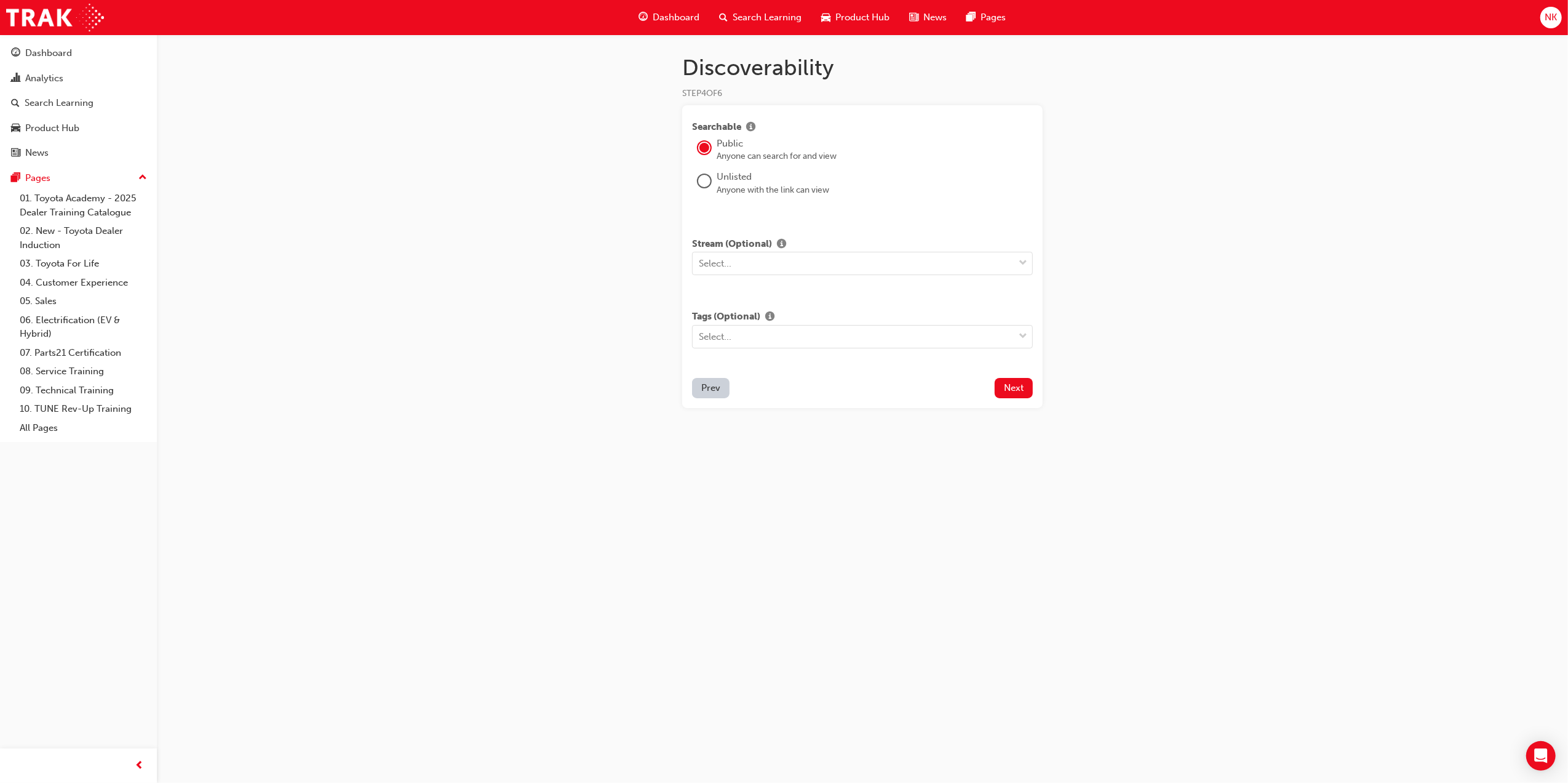
click at [694, 181] on div at bounding box center [704, 183] width 24 height 29
click at [707, 182] on div at bounding box center [705, 181] width 13 height 13
click at [730, 257] on div "Select..." at bounding box center [715, 264] width 33 height 14
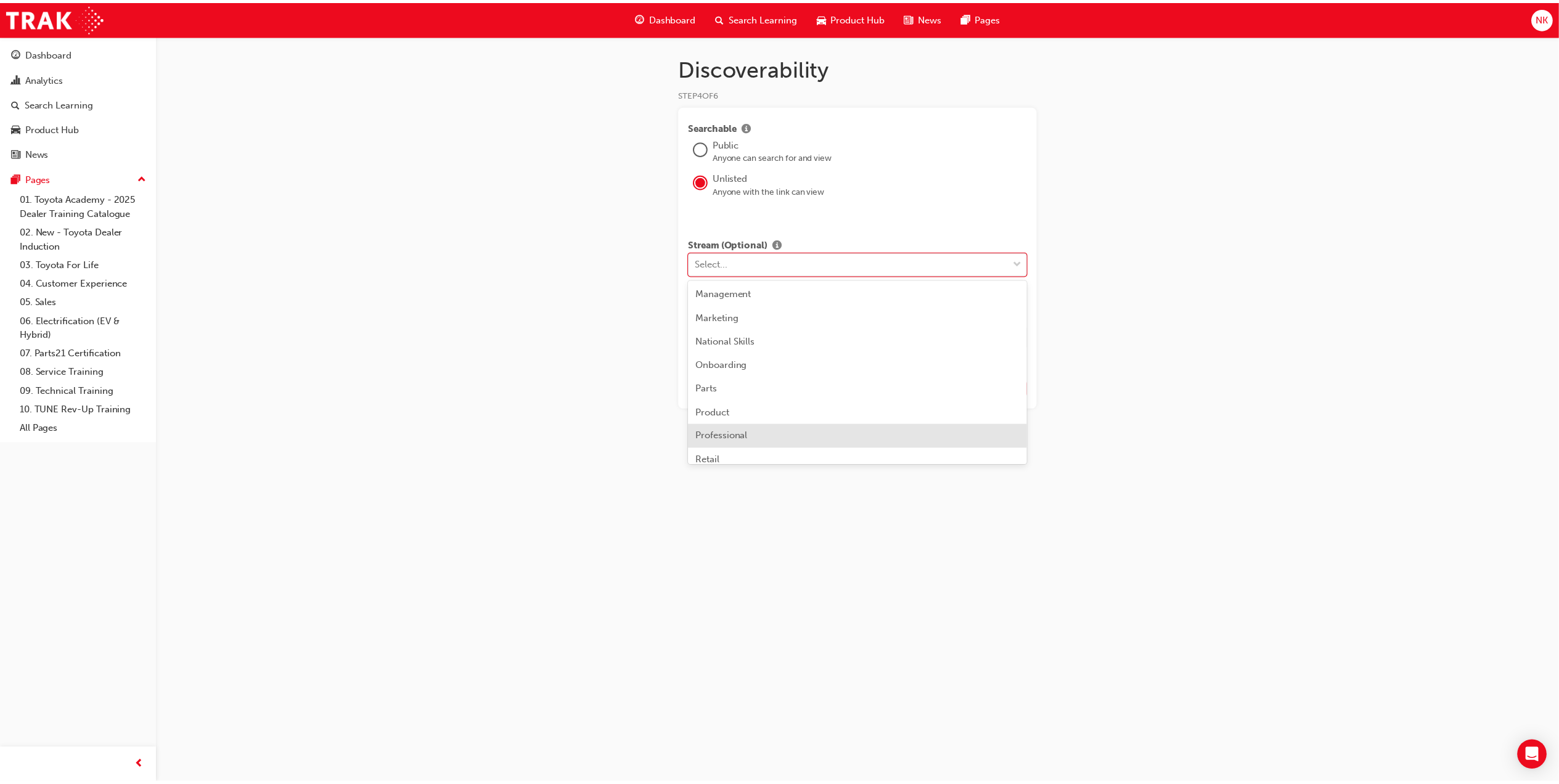
scroll to position [164, 0]
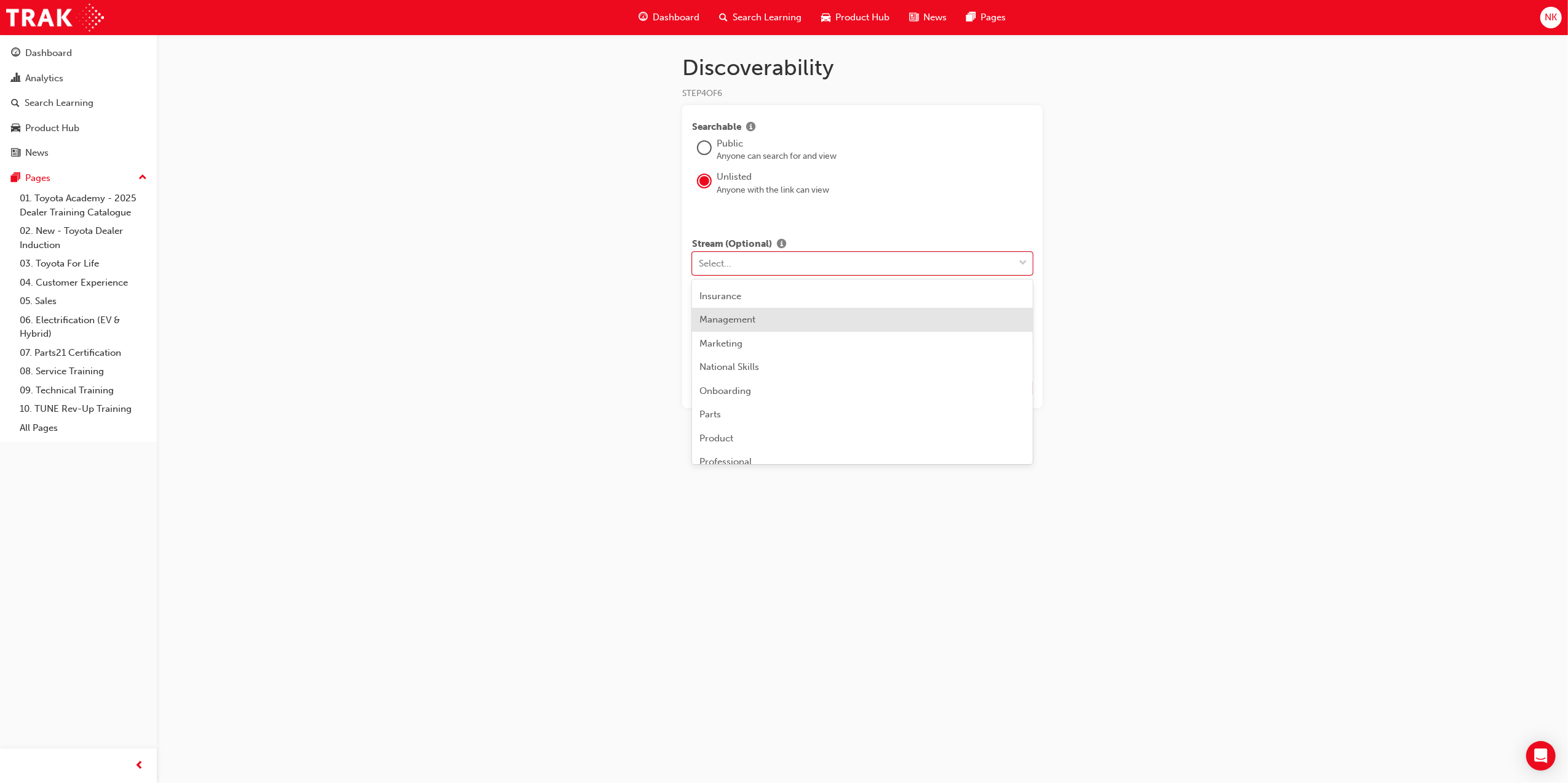
click at [746, 317] on span "Management" at bounding box center [728, 319] width 56 height 11
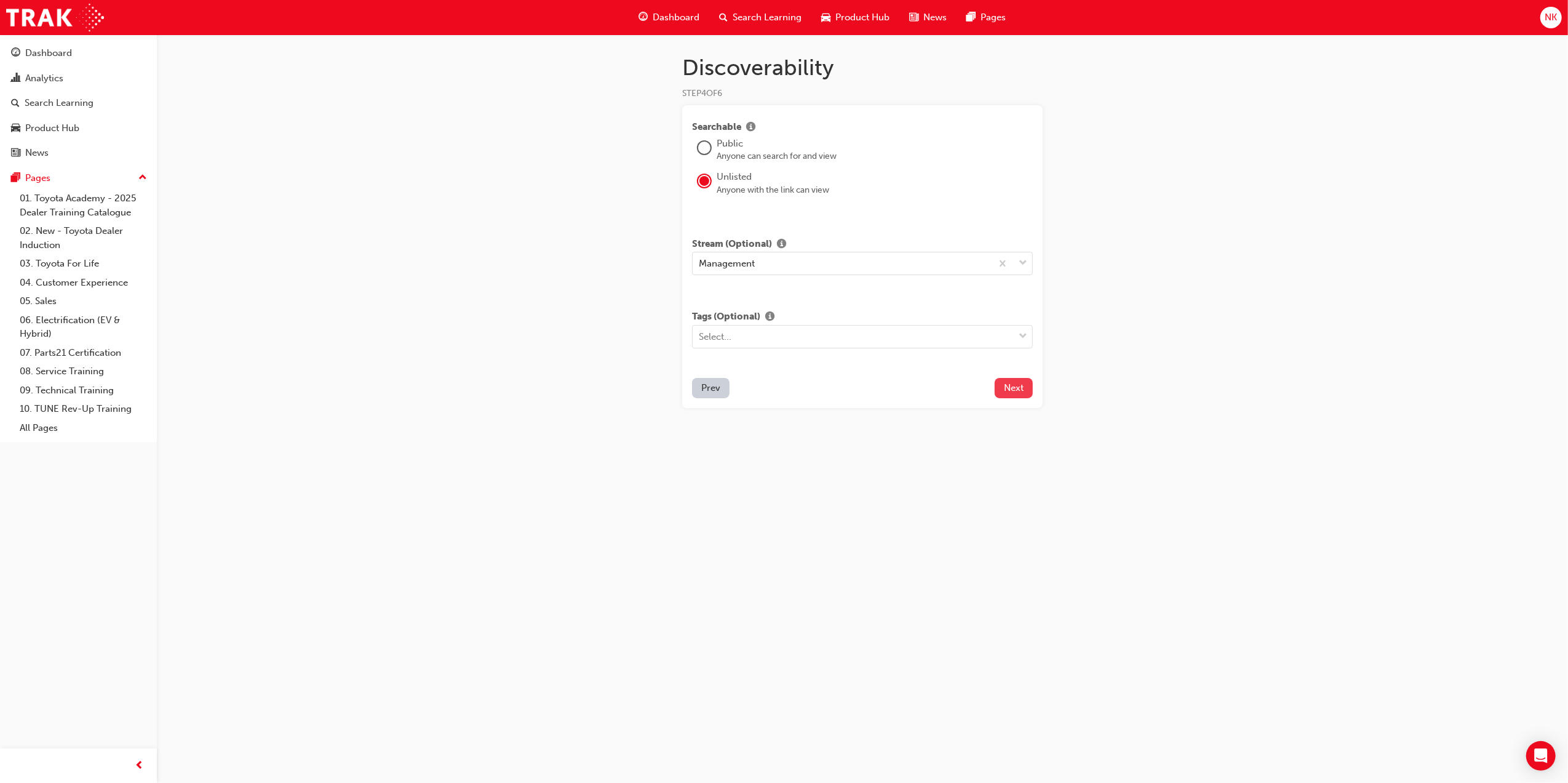
click at [1008, 382] on span "Next" at bounding box center [1014, 388] width 20 height 11
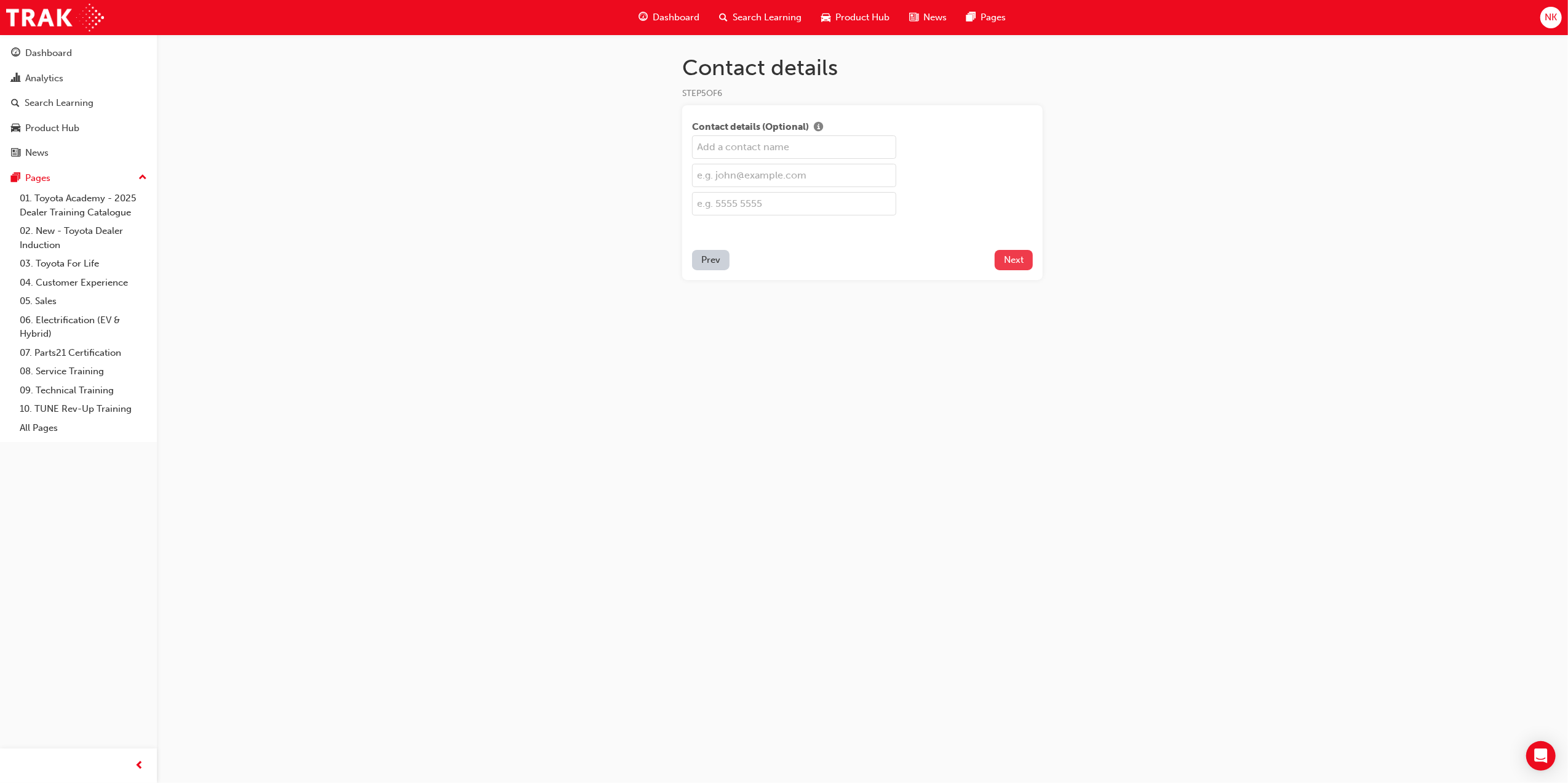
click at [1011, 254] on span "Next" at bounding box center [1014, 260] width 20 height 11
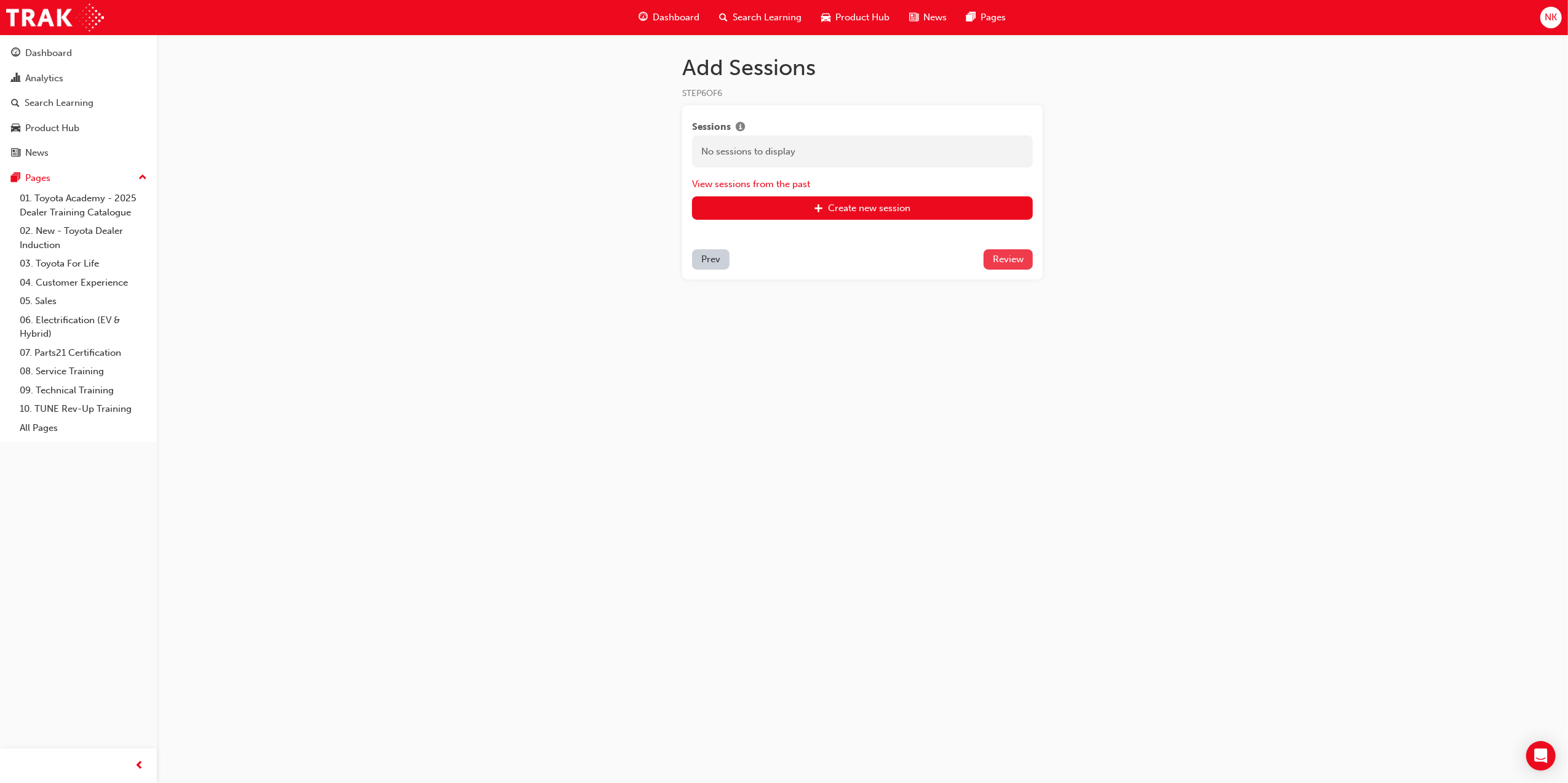
click at [1024, 260] on span "Review" at bounding box center [1008, 259] width 31 height 11
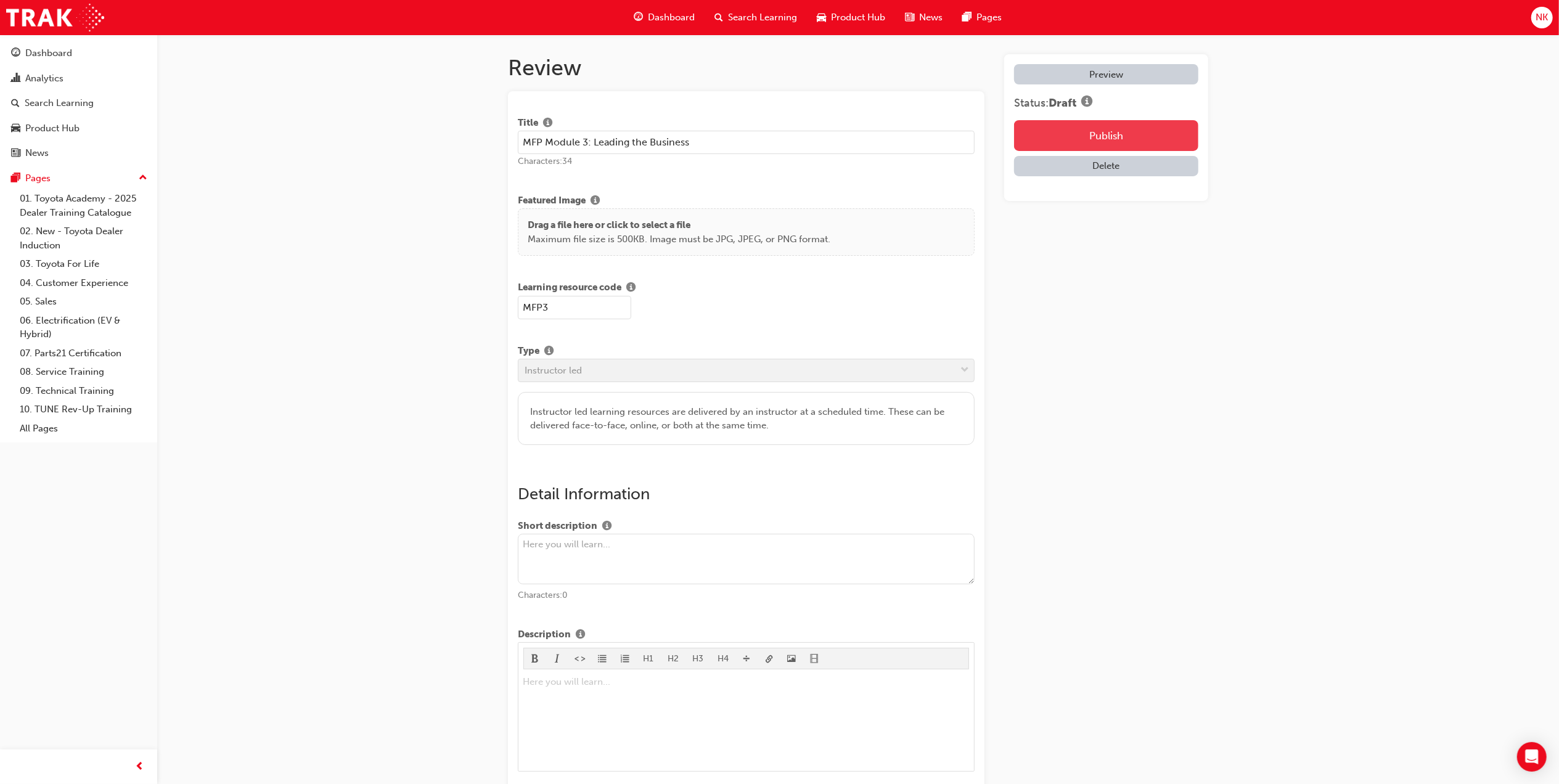
click at [1065, 137] on button "Publish" at bounding box center [1106, 135] width 184 height 31
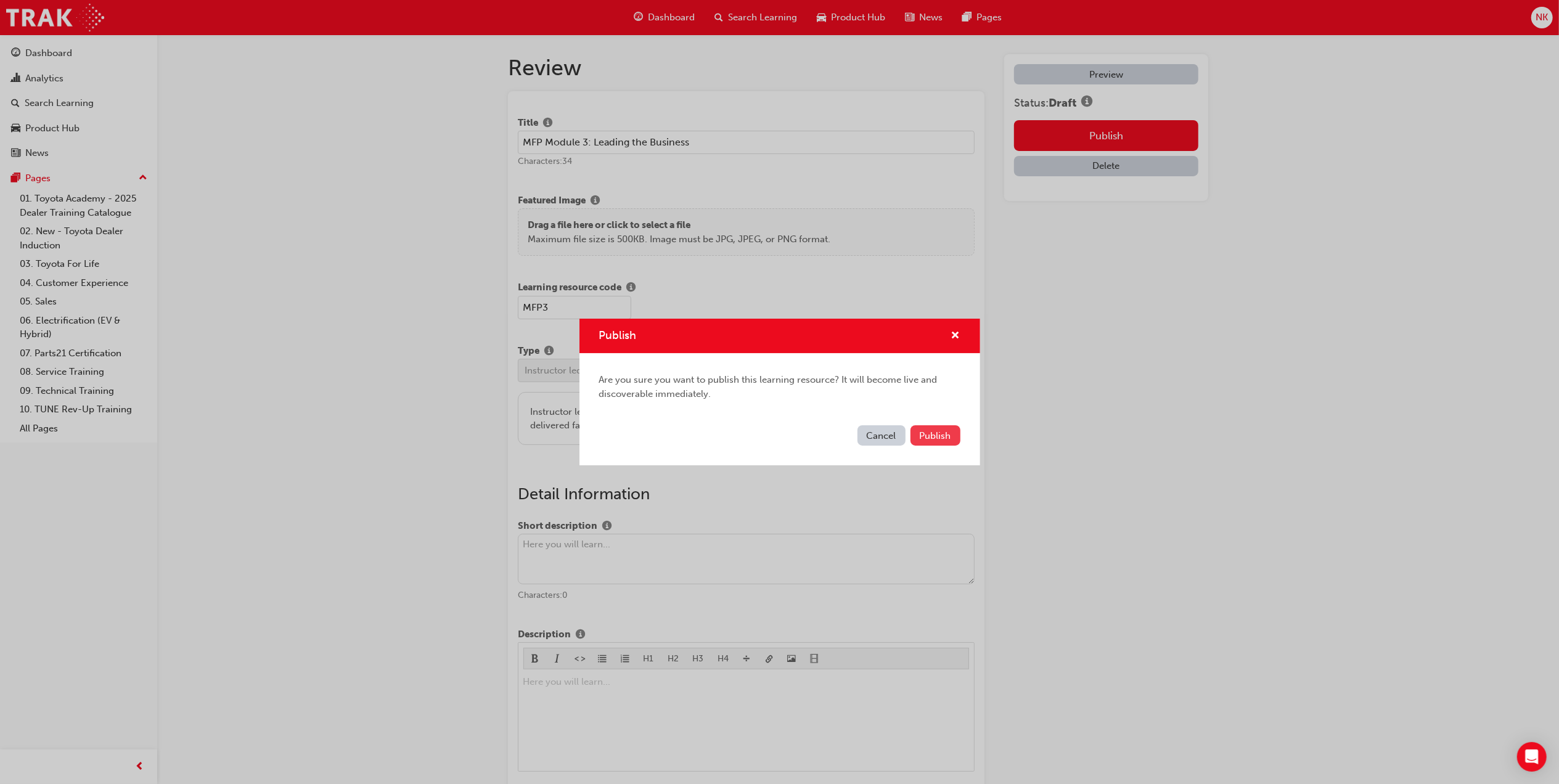
click at [923, 434] on span "Publish" at bounding box center [935, 436] width 31 height 11
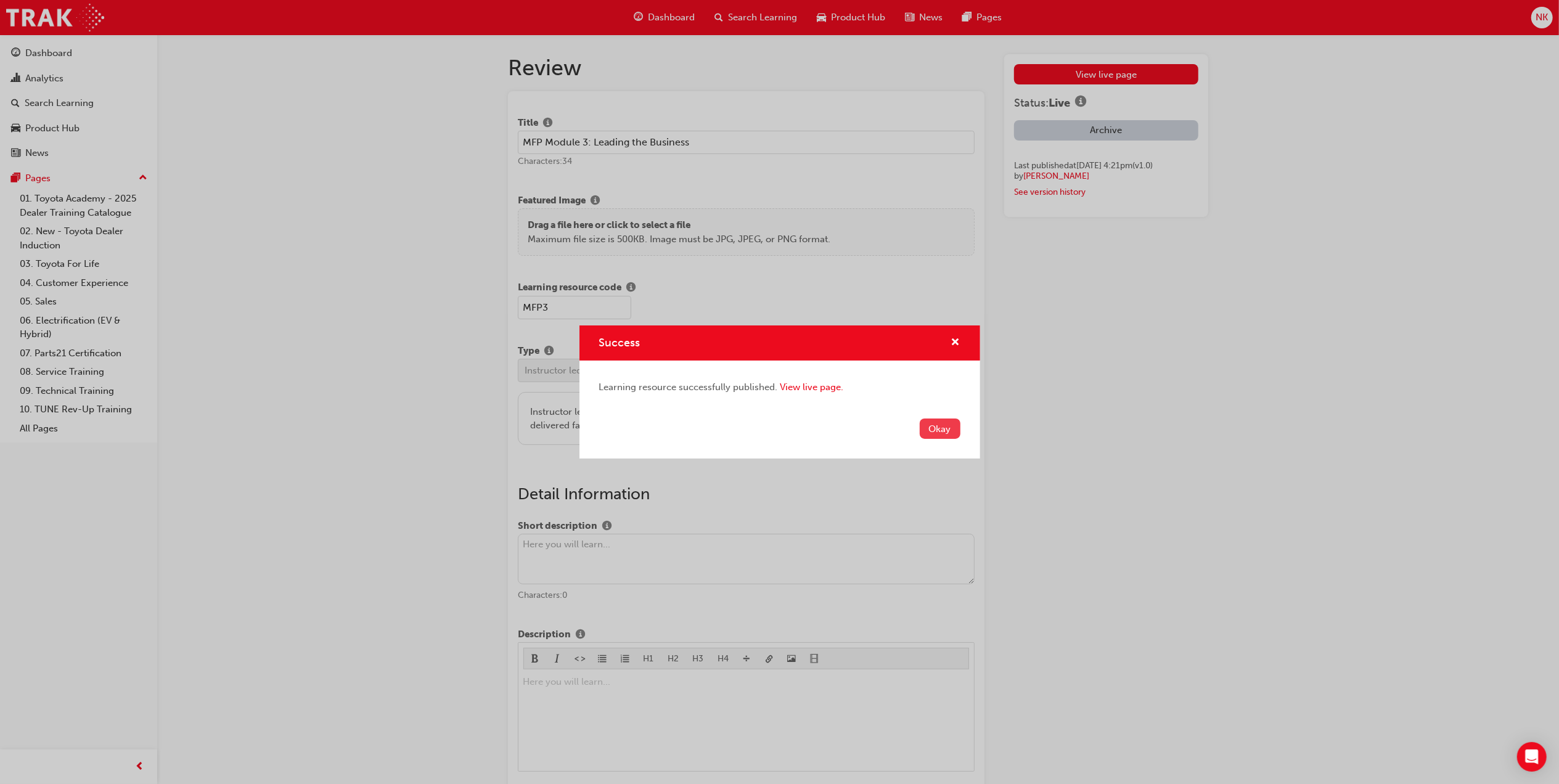
click at [933, 431] on button "Okay" at bounding box center [940, 428] width 40 height 20
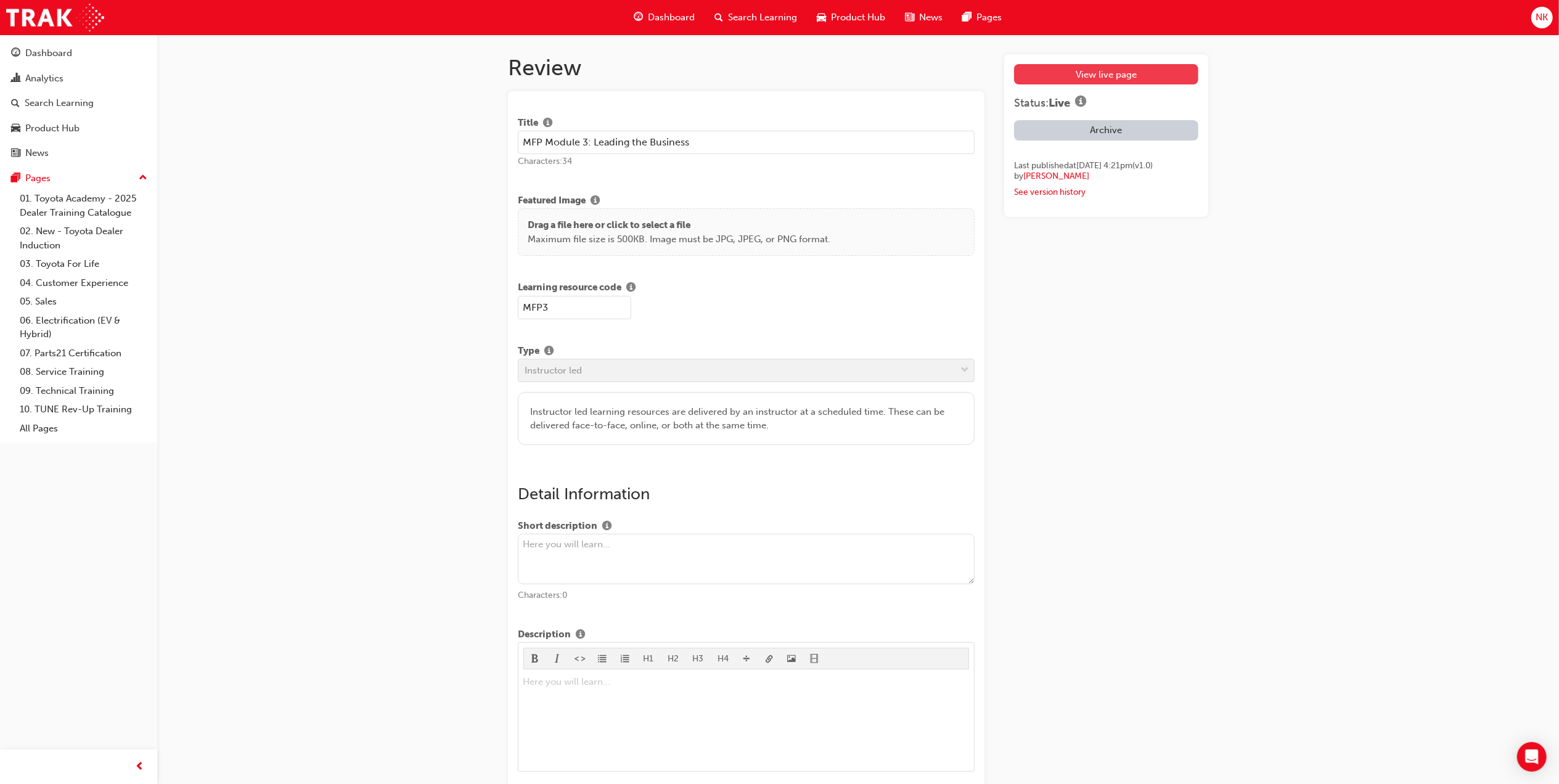
click at [1079, 67] on link "View live page" at bounding box center [1106, 74] width 184 height 20
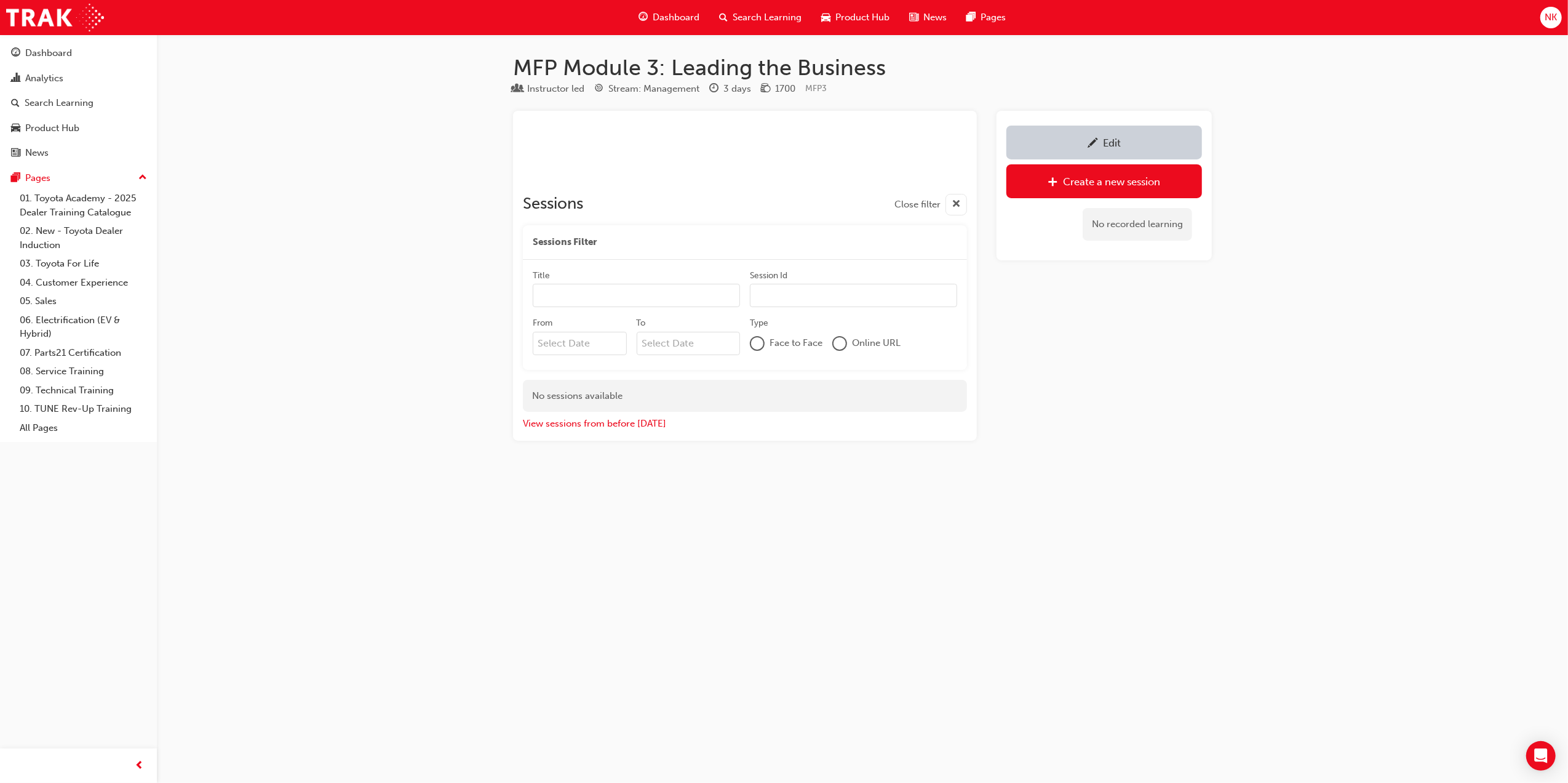
click at [1128, 145] on div "Edit" at bounding box center [1104, 142] width 177 height 15
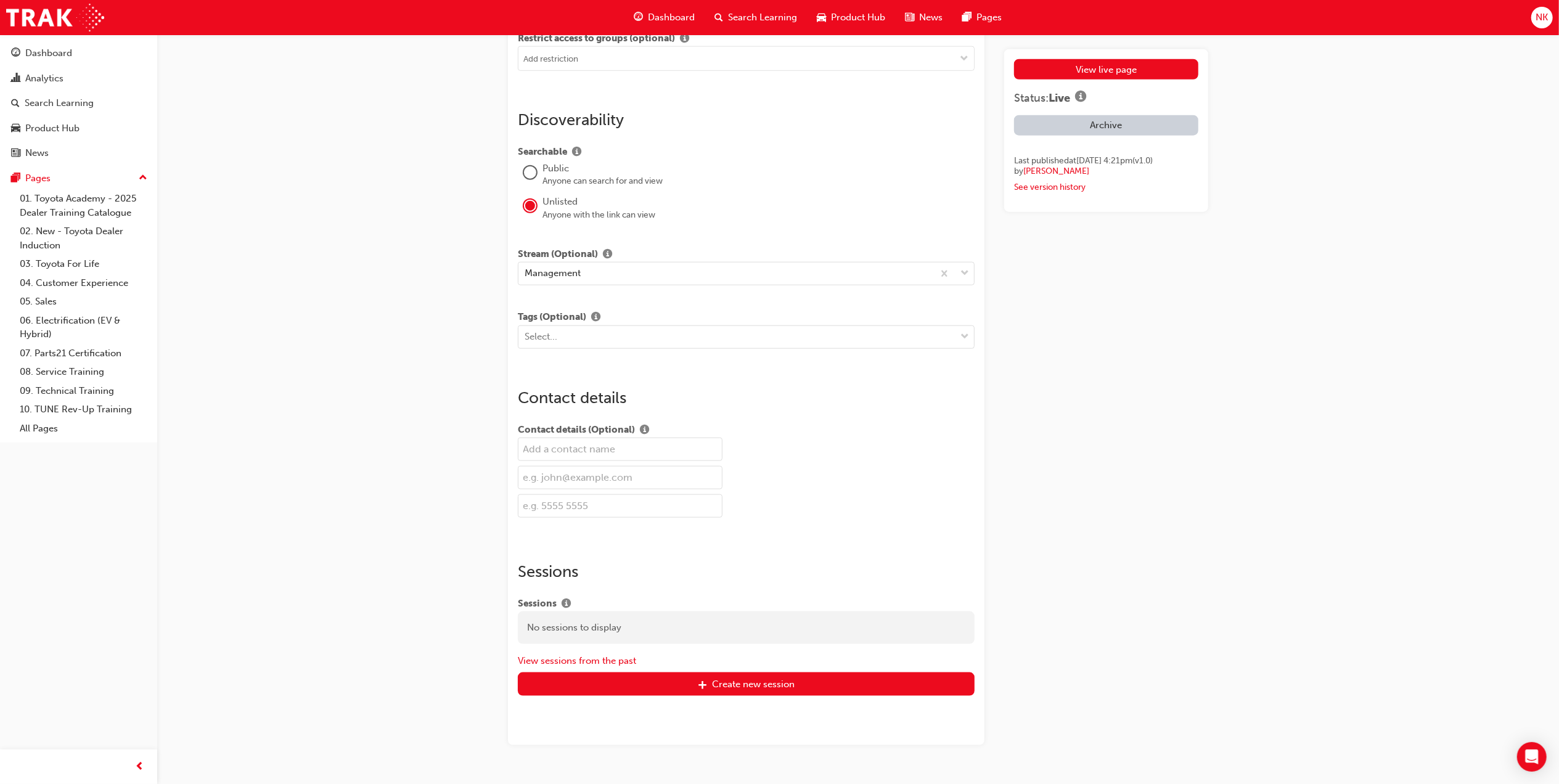
scroll to position [1227, 0]
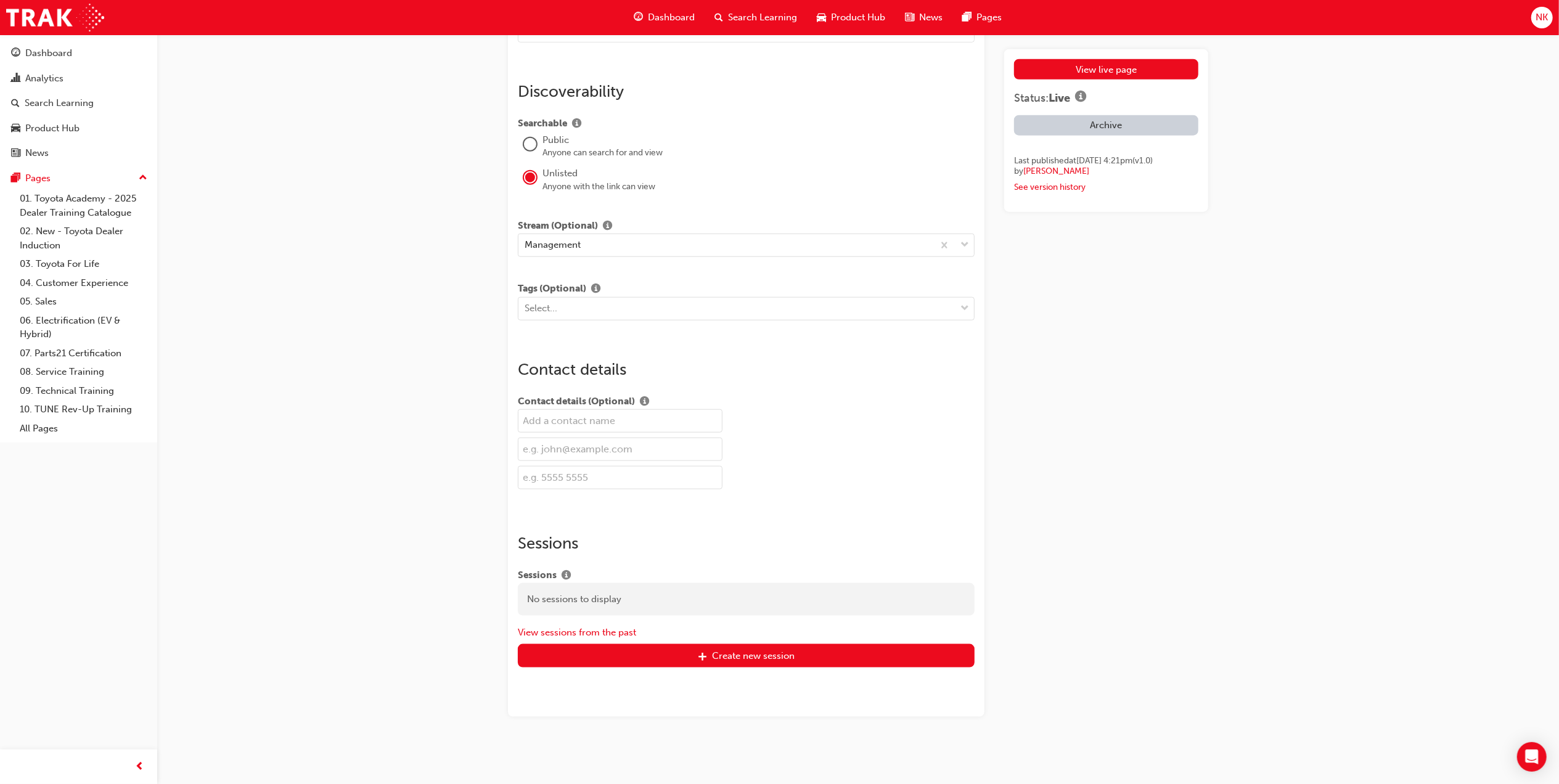
click at [1100, 70] on link "View live page" at bounding box center [1106, 69] width 184 height 20
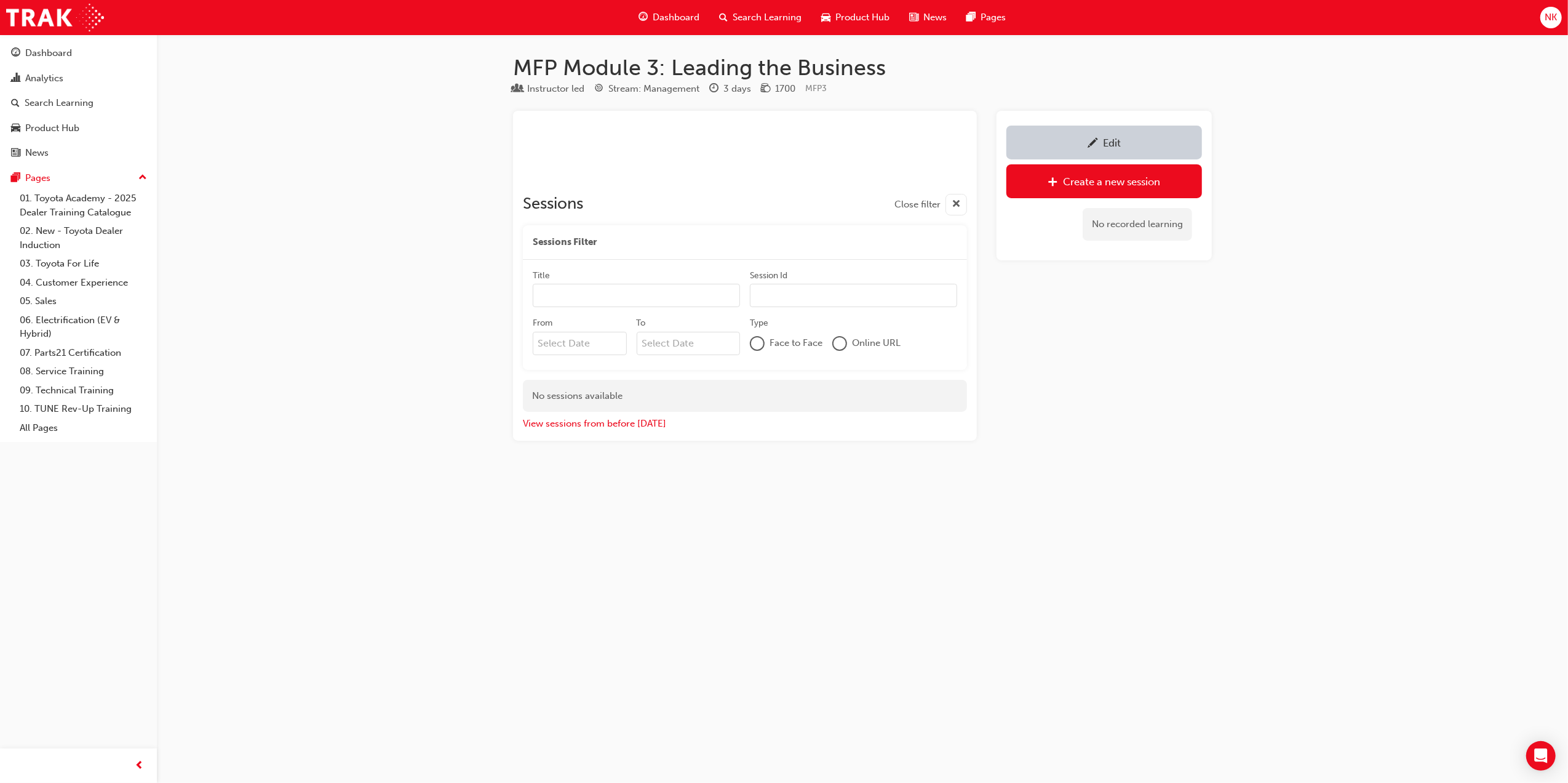
click at [1555, 10] on span "NK" at bounding box center [1551, 17] width 13 height 14
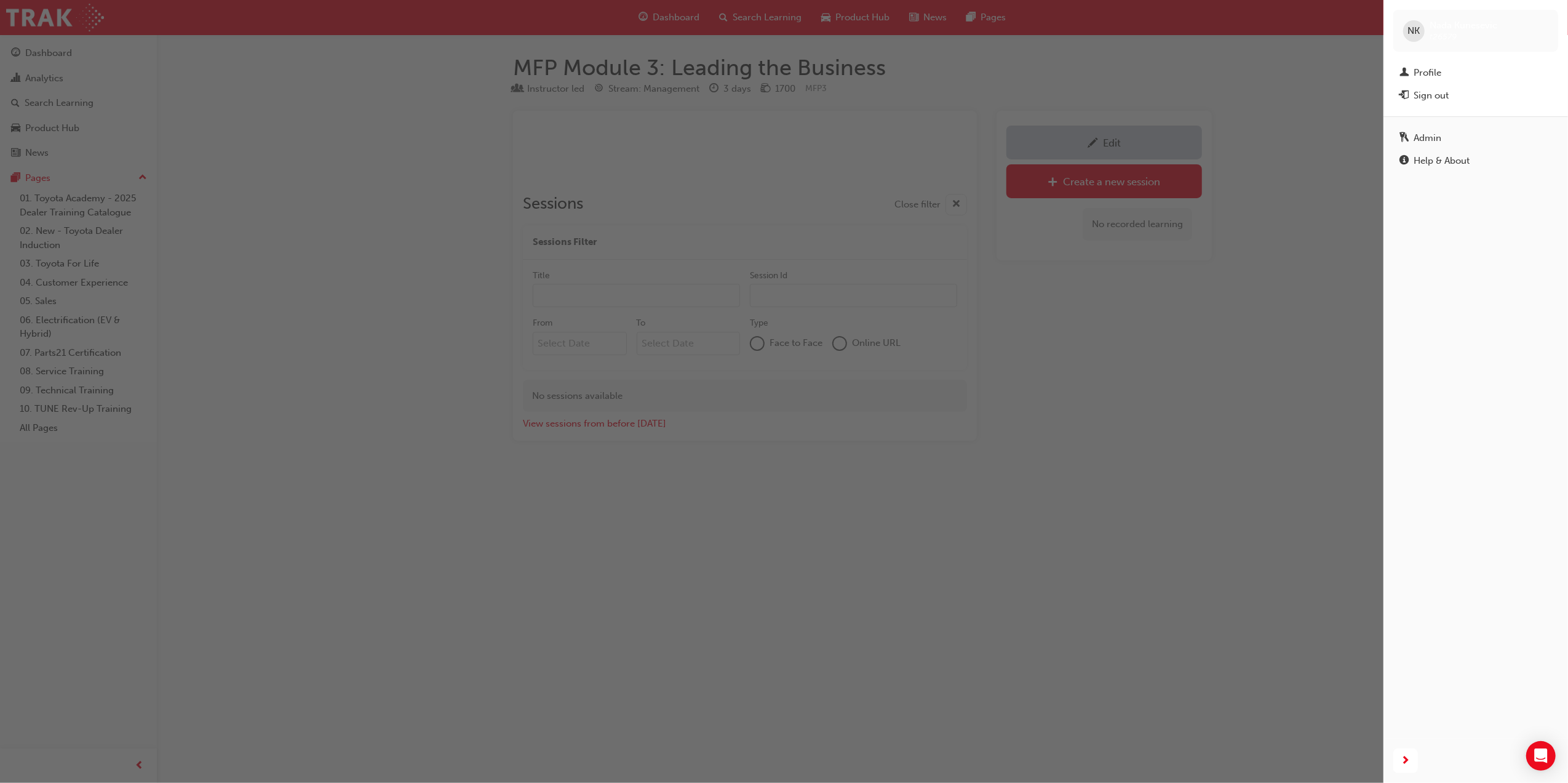
click at [1263, 288] on div "button" at bounding box center [691, 391] width 1383 height 783
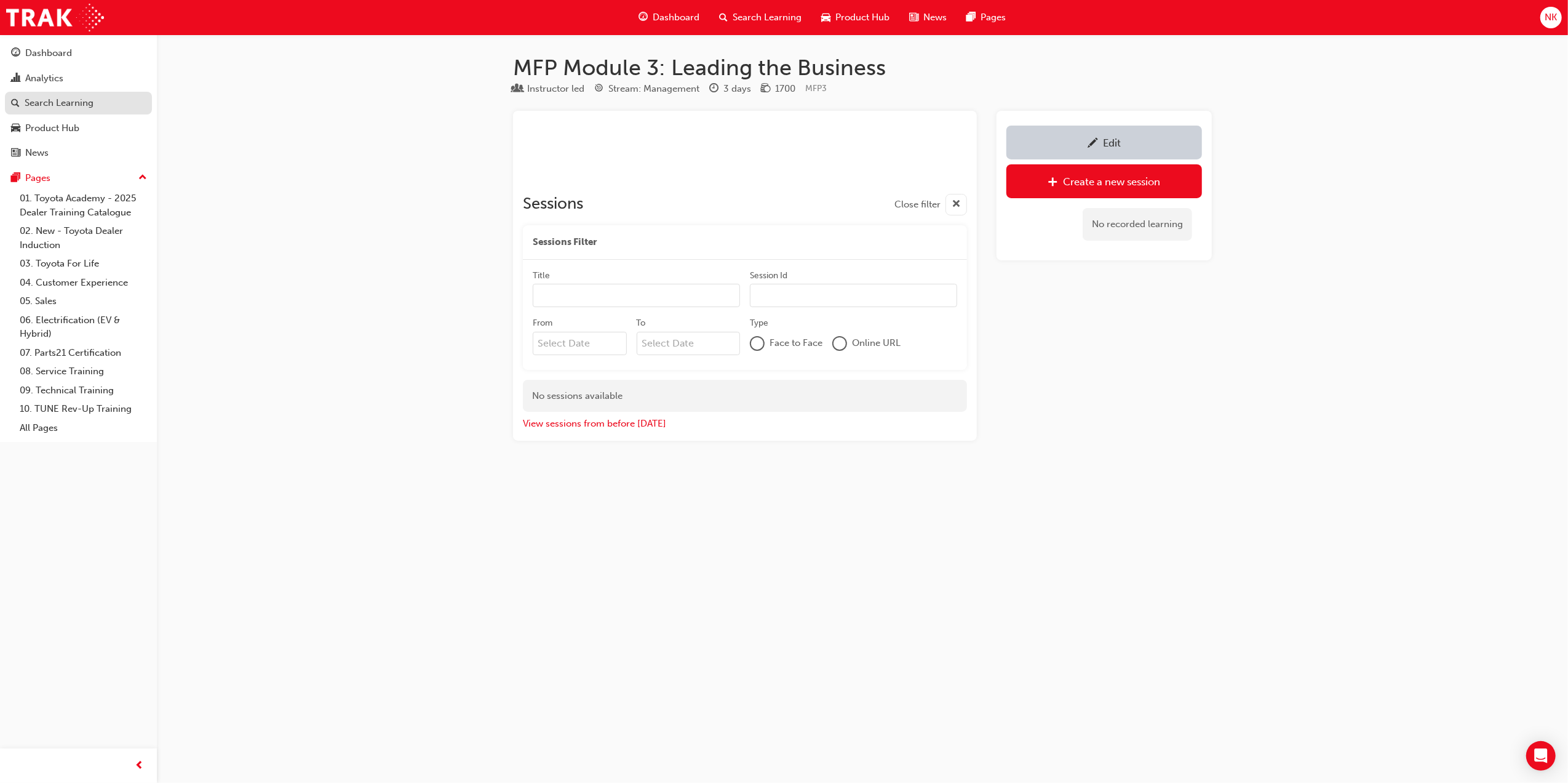
click at [91, 102] on div "Search Learning" at bounding box center [59, 103] width 69 height 14
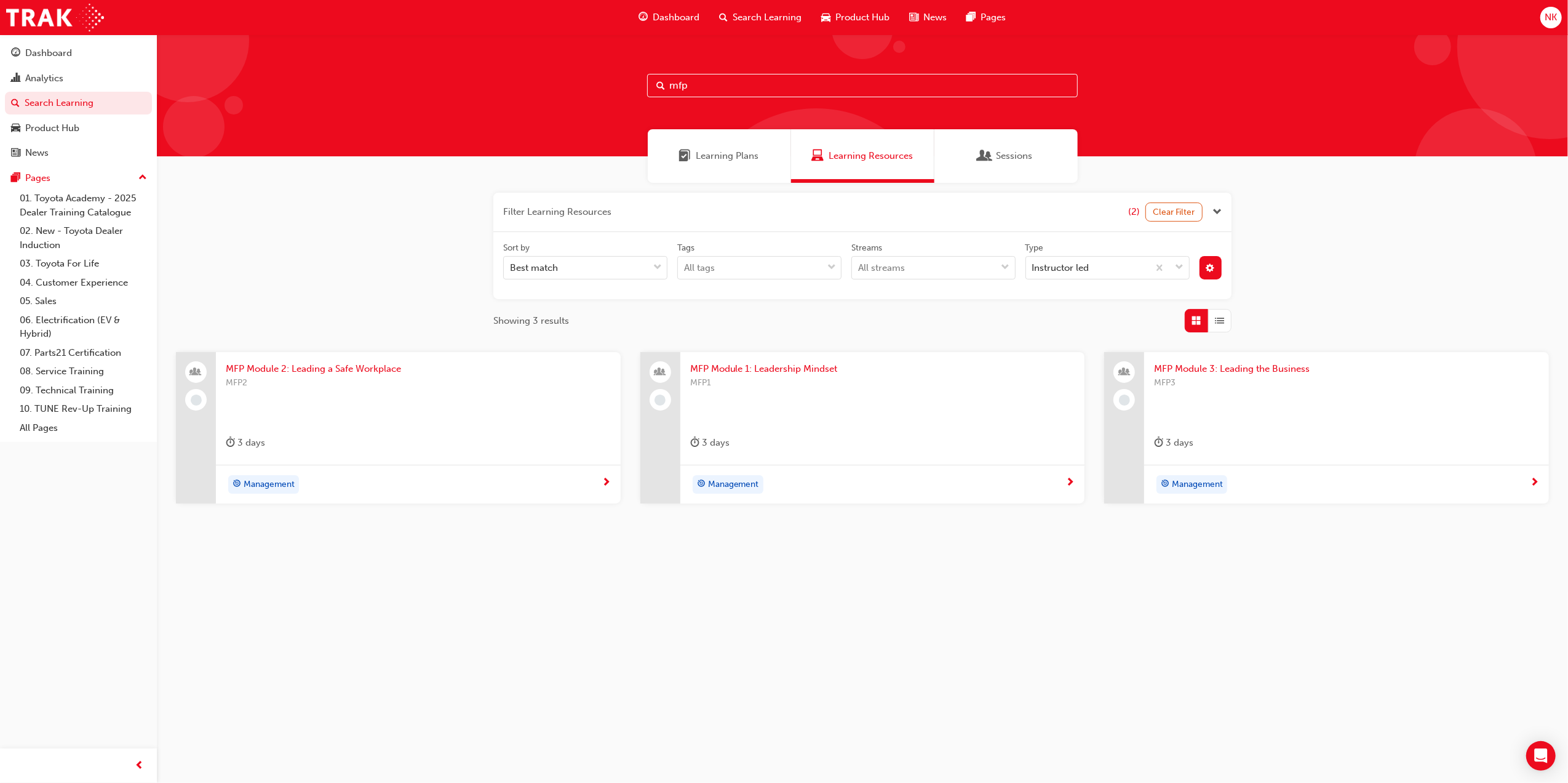
click at [1549, 13] on span "NK" at bounding box center [1551, 17] width 13 height 14
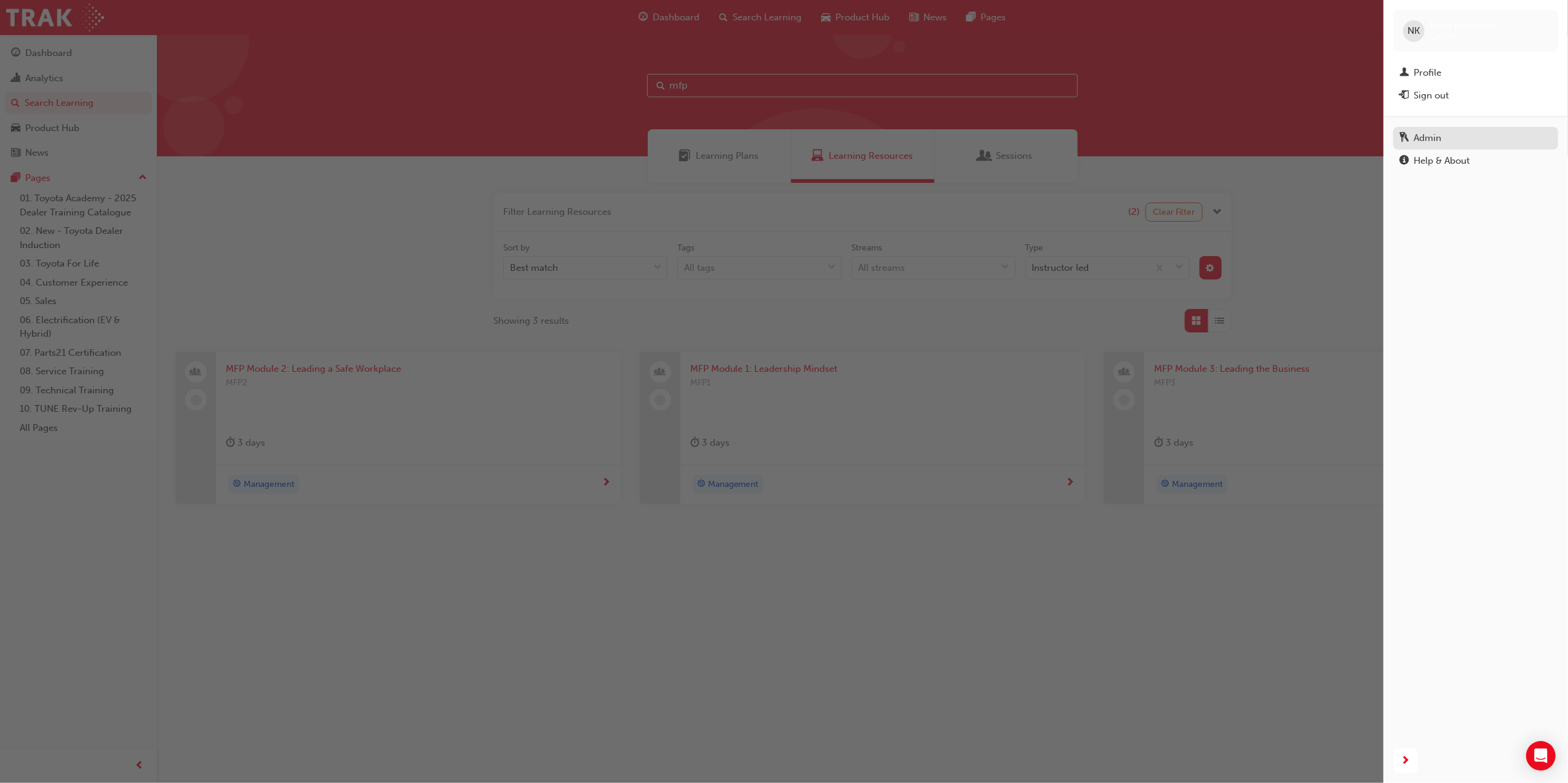
click at [1447, 128] on link "Admin" at bounding box center [1475, 138] width 165 height 23
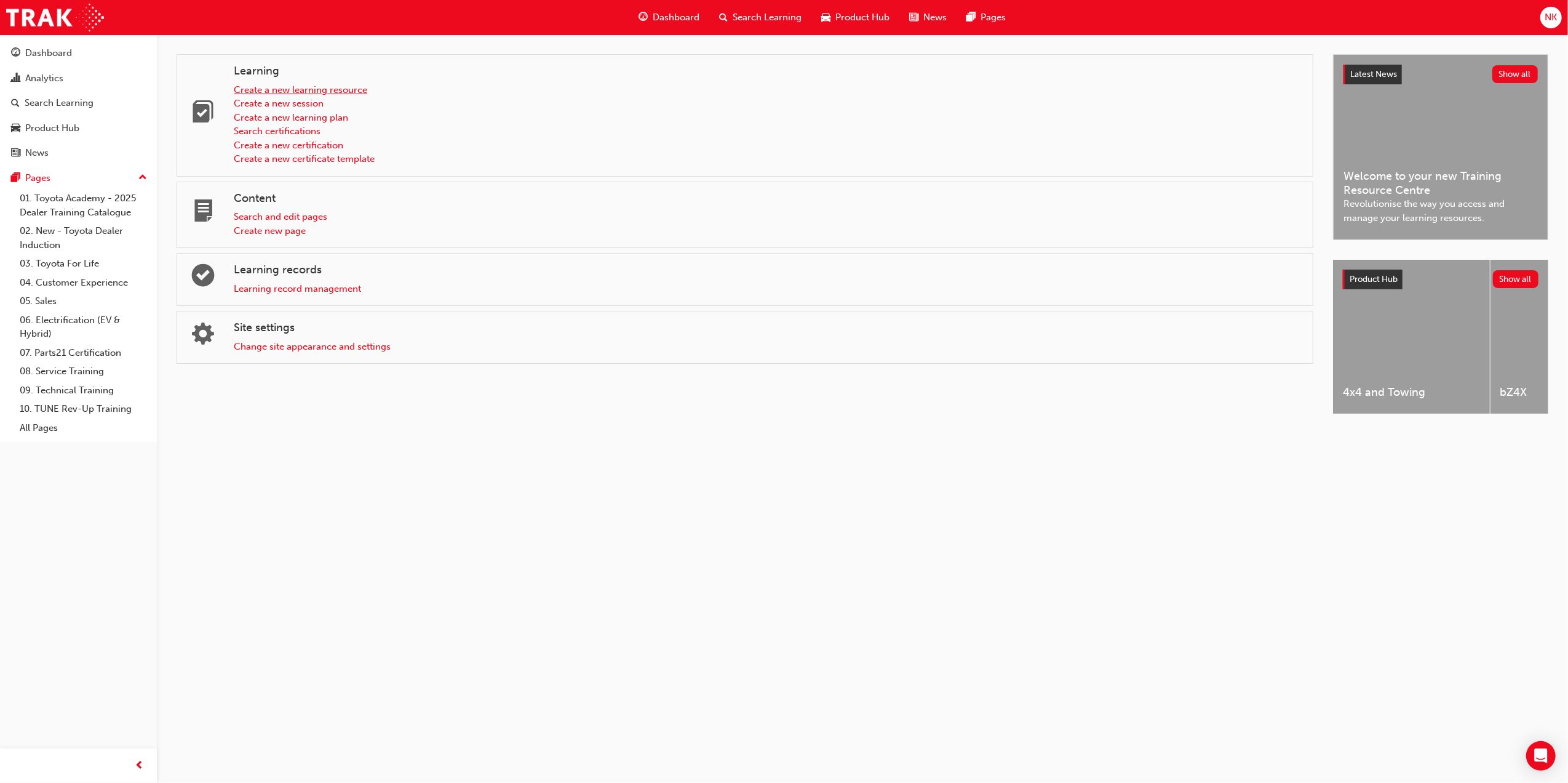
click at [312, 94] on link "Create a new learning resource" at bounding box center [300, 90] width 134 height 11
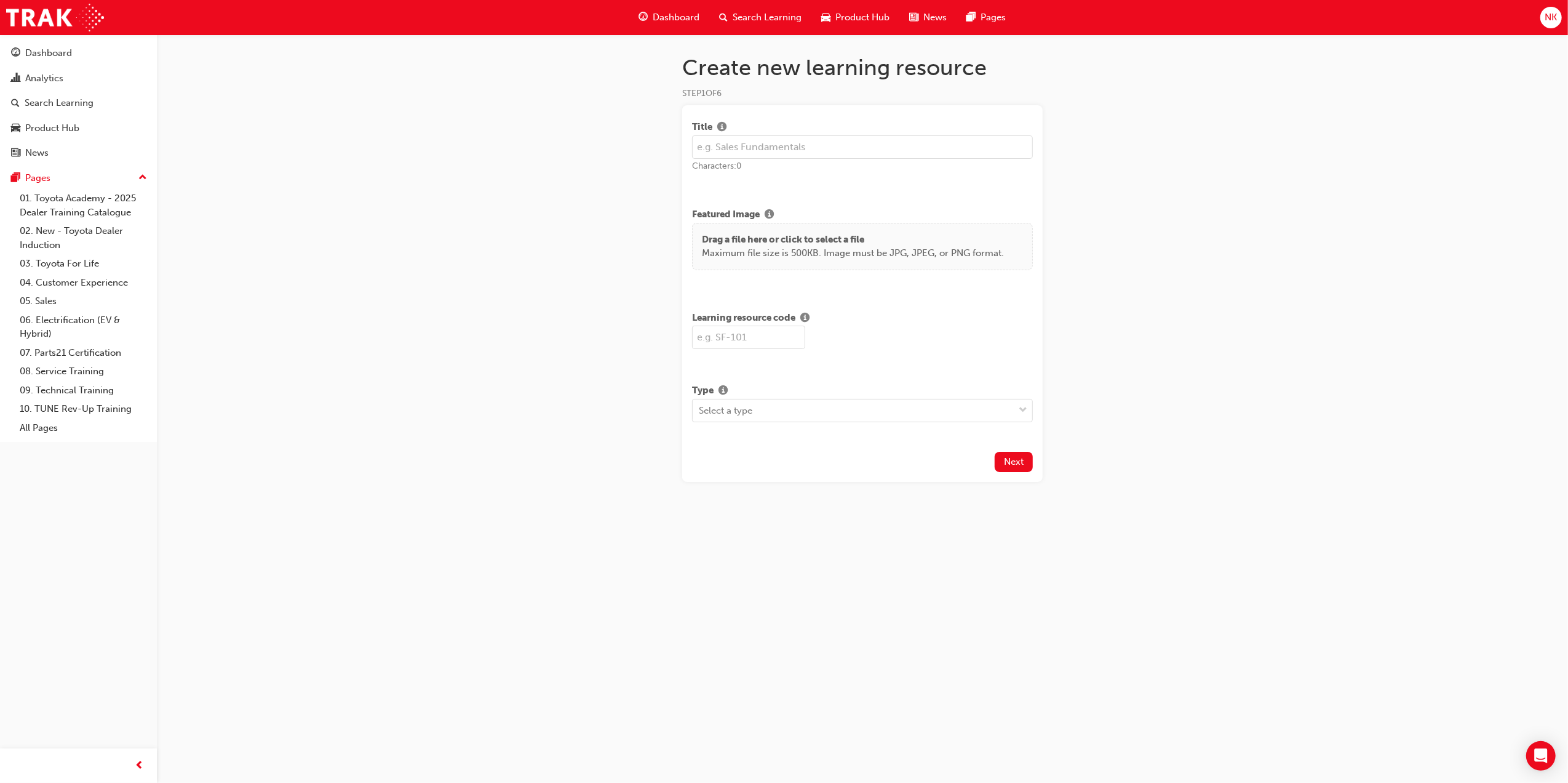
click at [773, 149] on input "text" at bounding box center [862, 147] width 341 height 24
type input "MFP Module 4: Self-Leadership and Innovative Behaviour"
click at [1127, 178] on div "Create new learning resource STEP 1 OF 6 Title MFP Module 4: Self-Leadership an…" at bounding box center [784, 391] width 1568 height 783
click at [775, 340] on input "text" at bounding box center [748, 337] width 113 height 24
type input "MFP4"
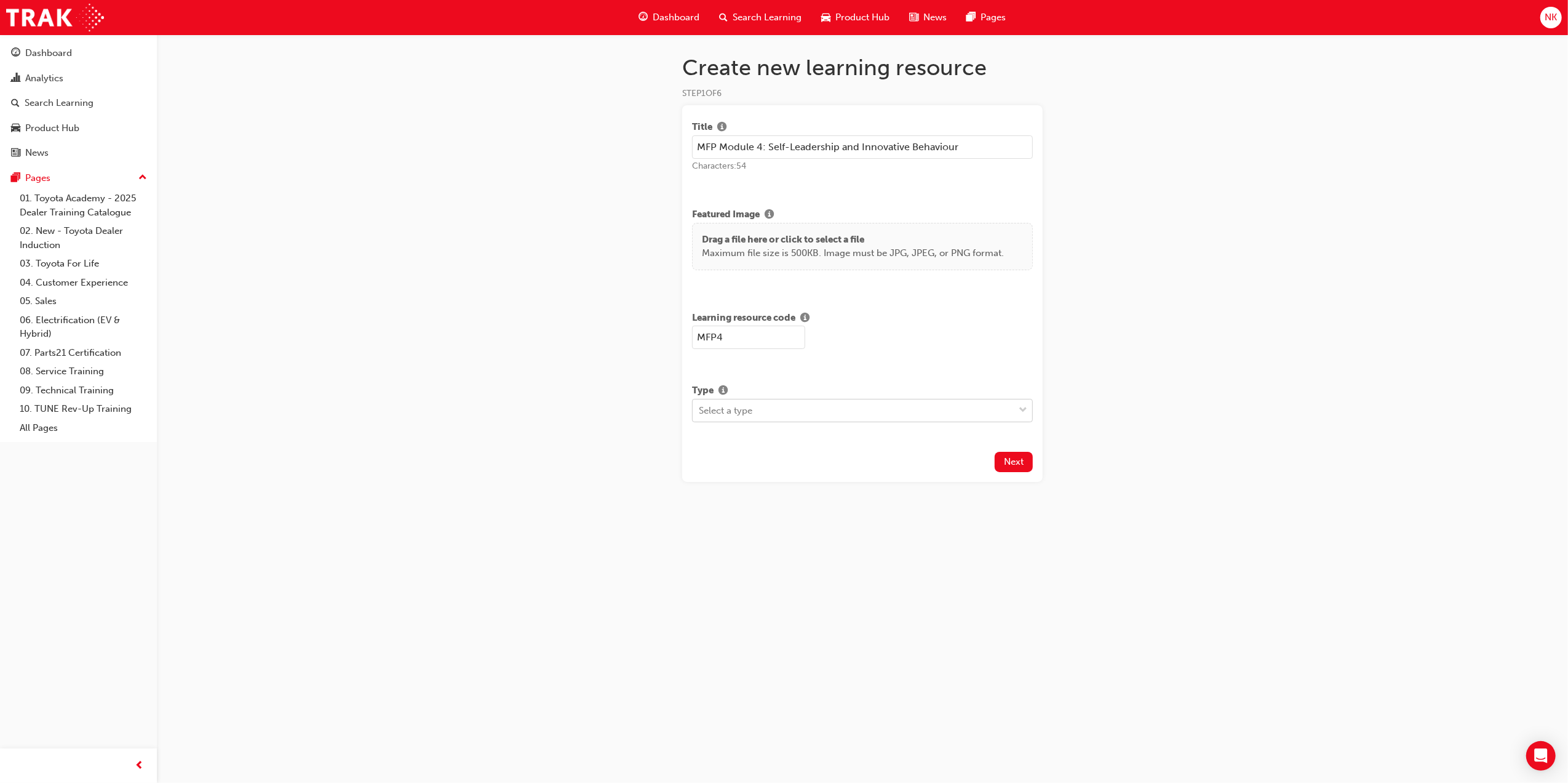
click at [771, 420] on div "Select a type" at bounding box center [862, 411] width 341 height 24
click at [771, 465] on div "Instructor led" at bounding box center [862, 464] width 341 height 24
click at [1022, 542] on span "Next" at bounding box center [1014, 538] width 20 height 11
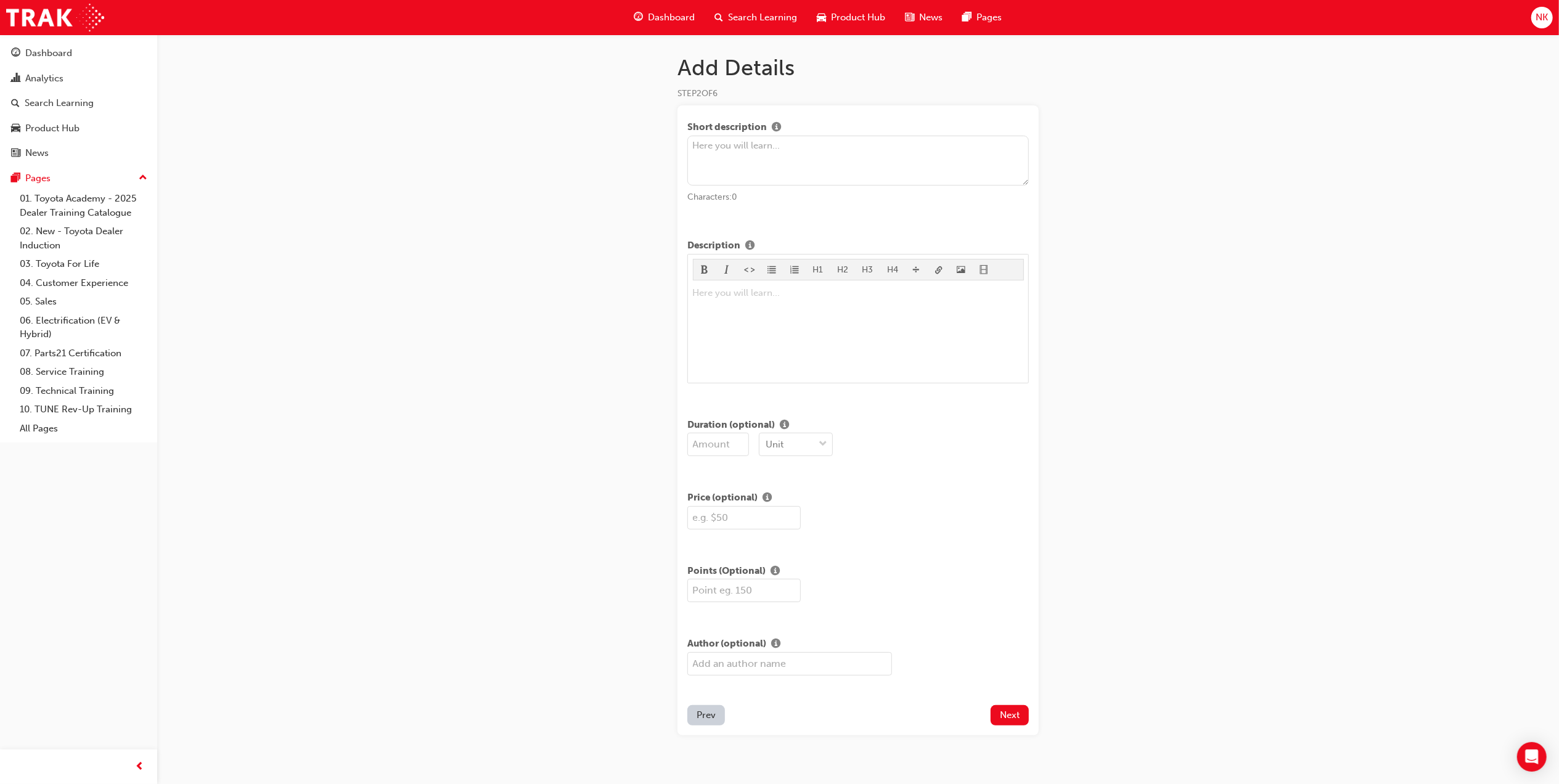
click at [716, 446] on input "number" at bounding box center [718, 445] width 61 height 24
click at [743, 443] on input "1" at bounding box center [718, 445] width 61 height 24
drag, startPoint x: 743, startPoint y: 443, endPoint x: 776, endPoint y: 443, distance: 33.0
click at [749, 443] on input "7" at bounding box center [718, 445] width 61 height 24
click at [776, 443] on div "Unit" at bounding box center [774, 445] width 18 height 14
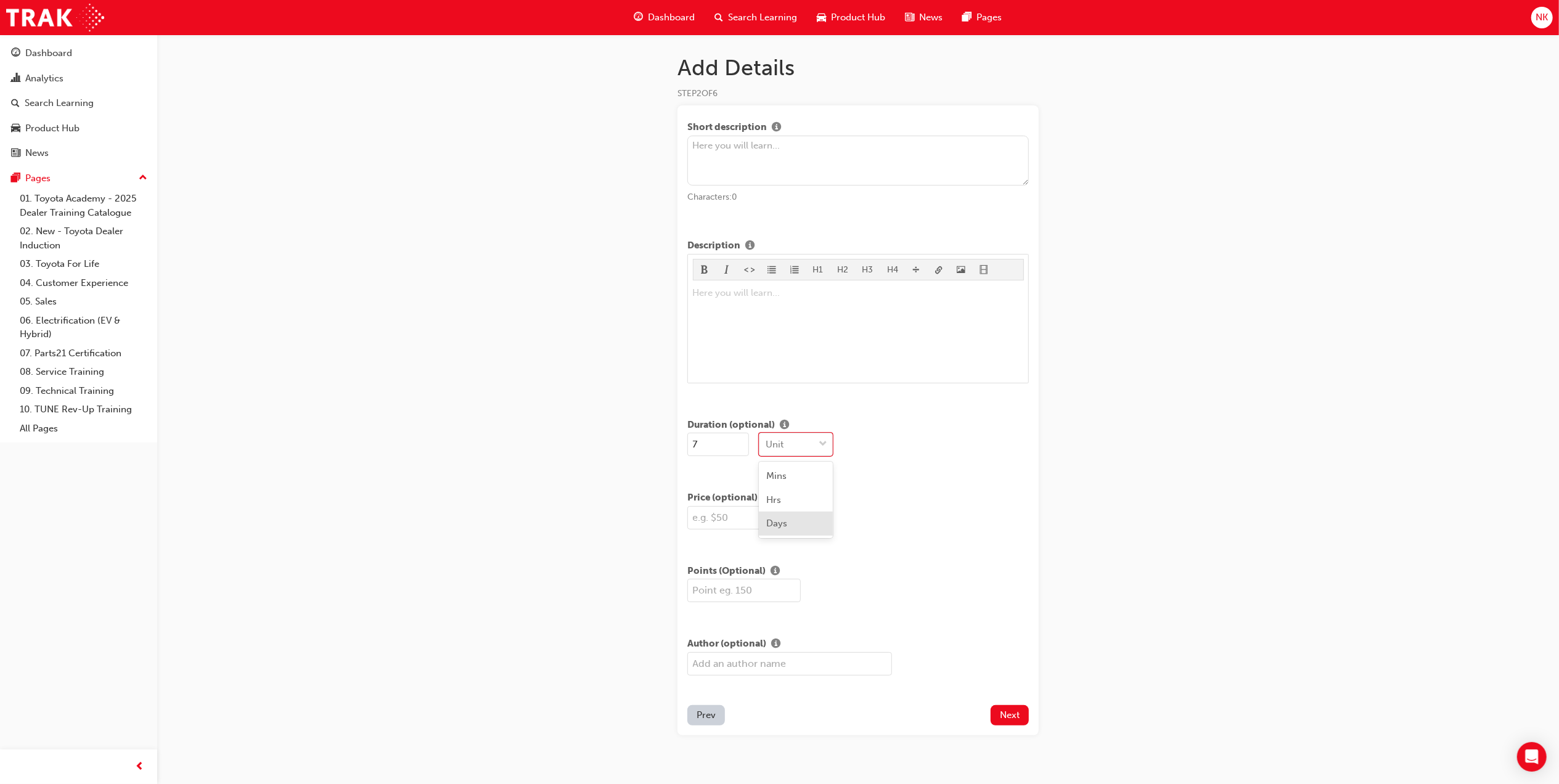
click at [791, 519] on div "Days" at bounding box center [796, 524] width 74 height 24
drag, startPoint x: 710, startPoint y: 445, endPoint x: 652, endPoint y: 445, distance: 58.0
click at [652, 445] on div "Add Details STEP 2 OF 6 Short description Characters: 0 Description H1 H2 H3 H4…" at bounding box center [779, 403] width 1559 height 806
type input "2"
click at [718, 521] on input "text" at bounding box center [744, 518] width 113 height 24
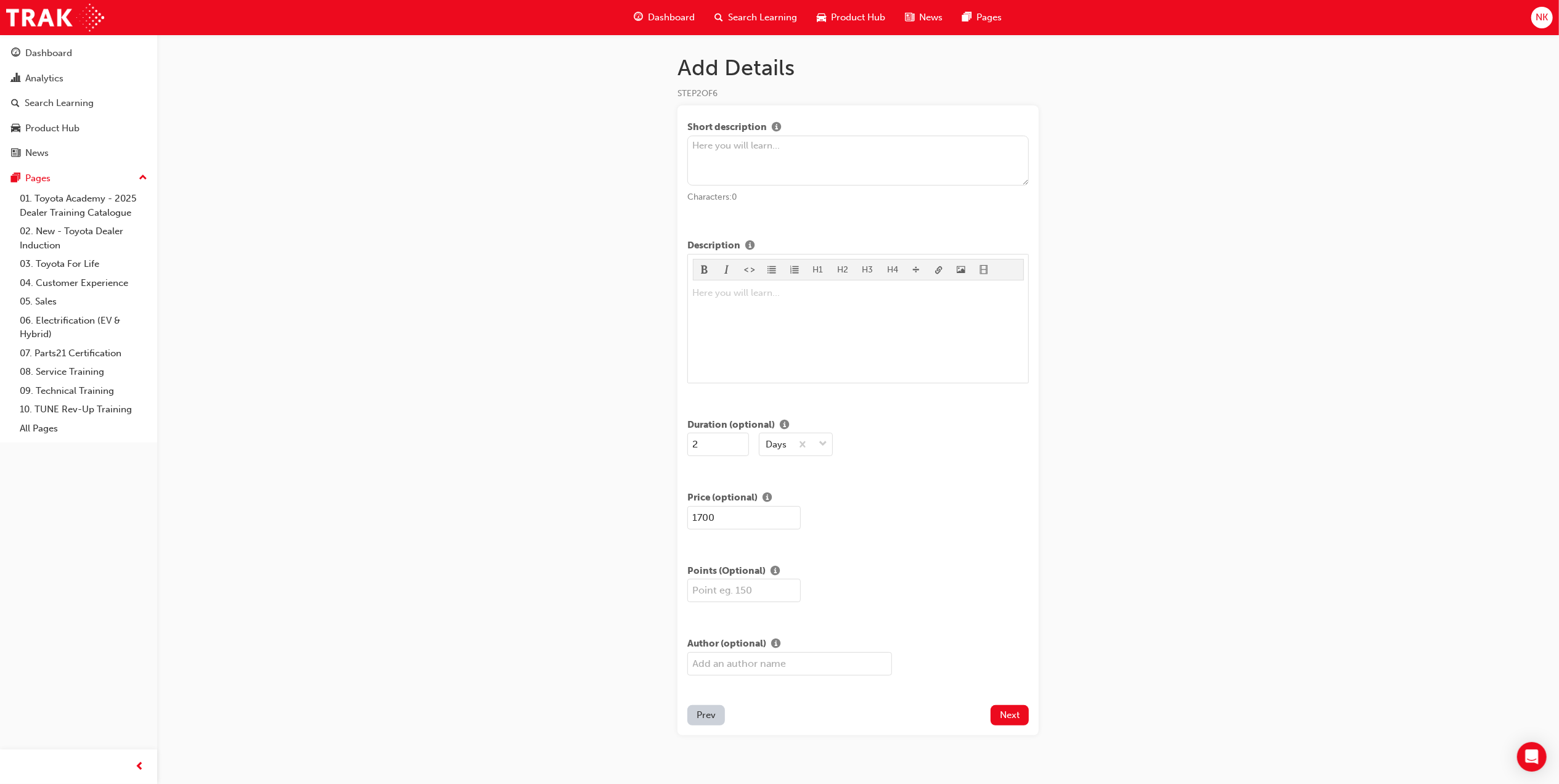
type input "1700"
click at [1212, 327] on div "Add Details STEP 2 OF 6 Short description Characters: 0 Description H1 H2 H3 H4…" at bounding box center [779, 403] width 1559 height 806
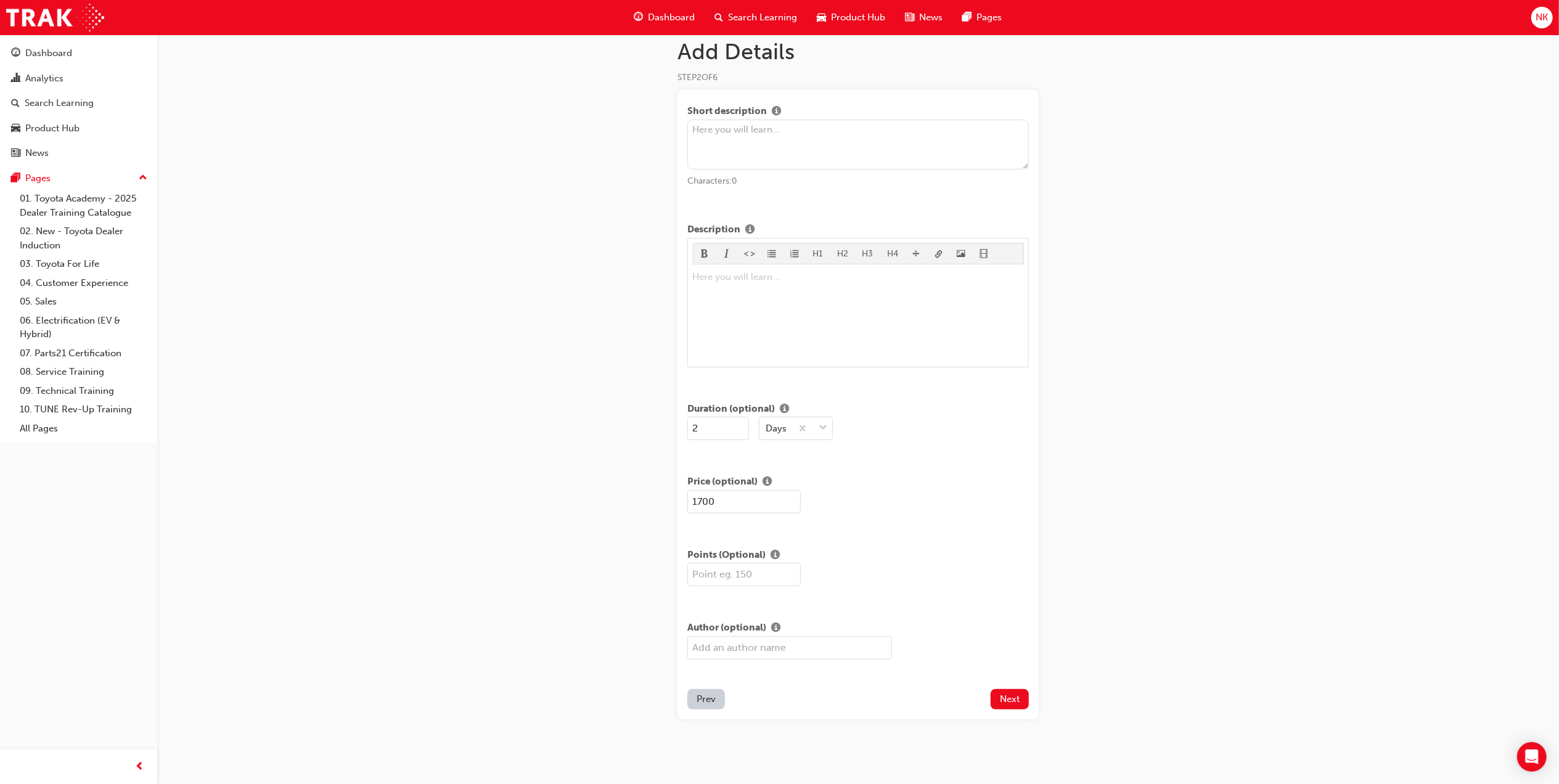
scroll to position [21, 0]
click at [1013, 691] on span "Next" at bounding box center [1010, 694] width 20 height 11
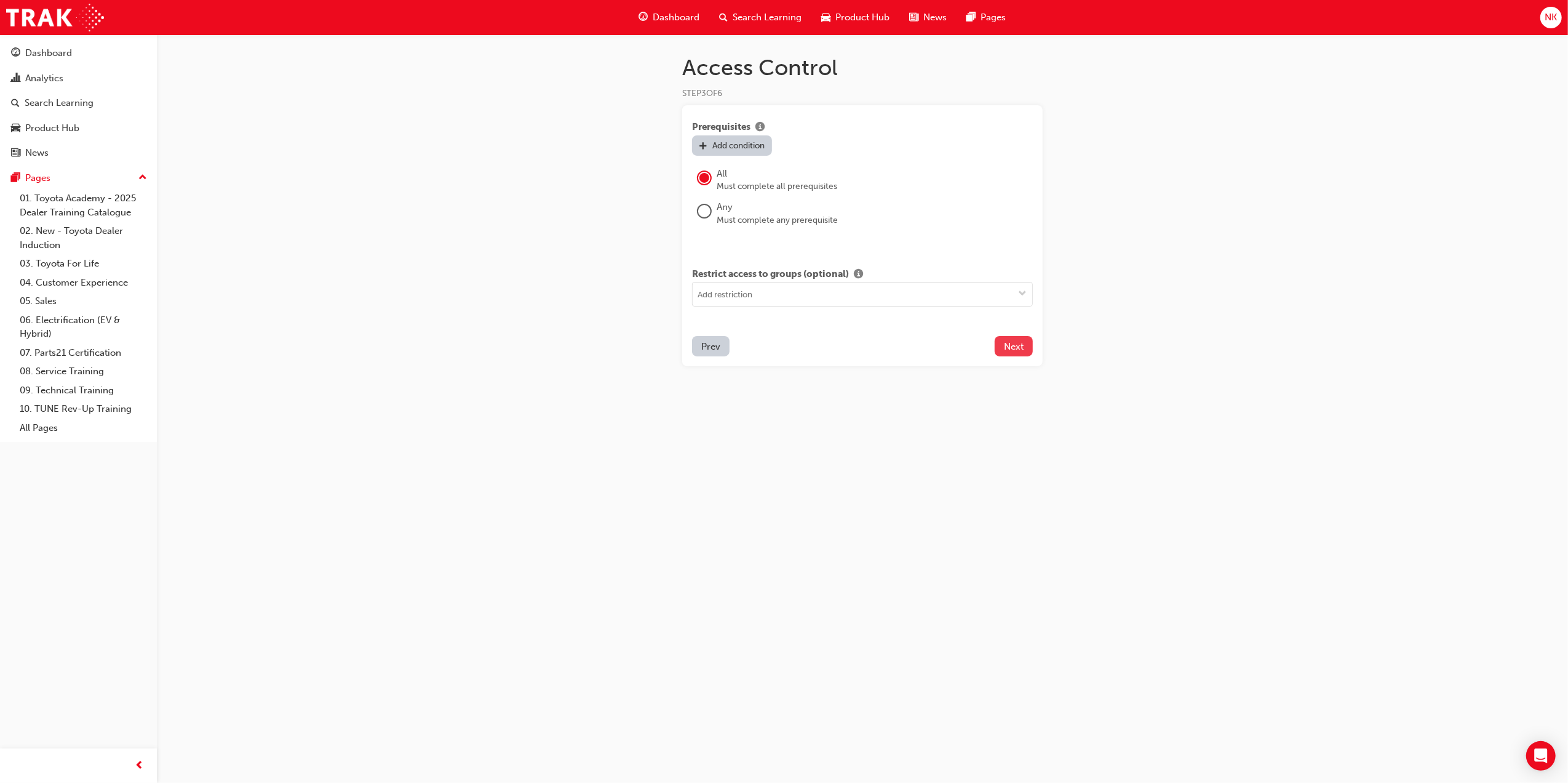
click at [1011, 349] on span "Next" at bounding box center [1014, 347] width 20 height 11
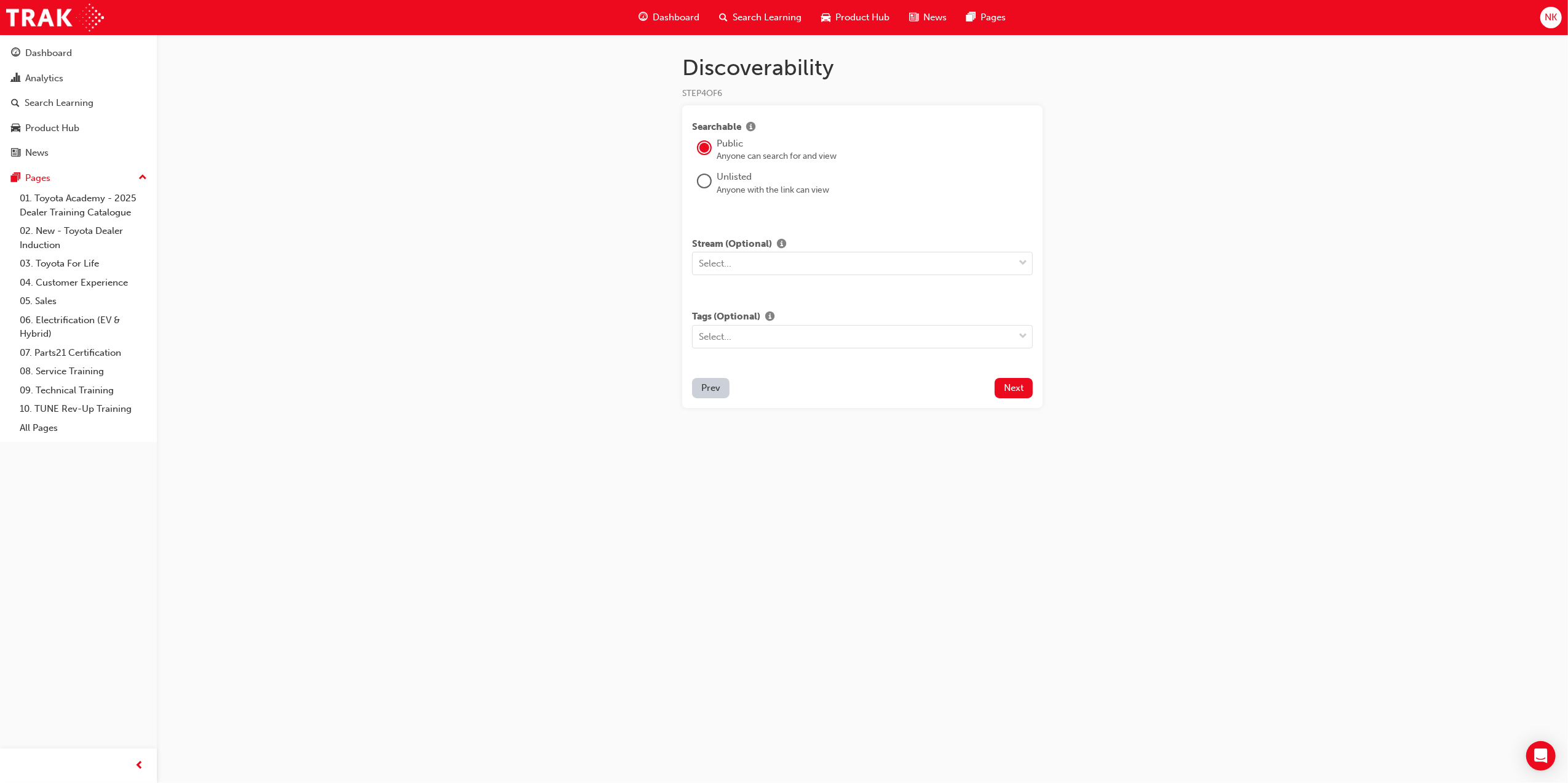
click at [697, 177] on div at bounding box center [704, 181] width 15 height 15
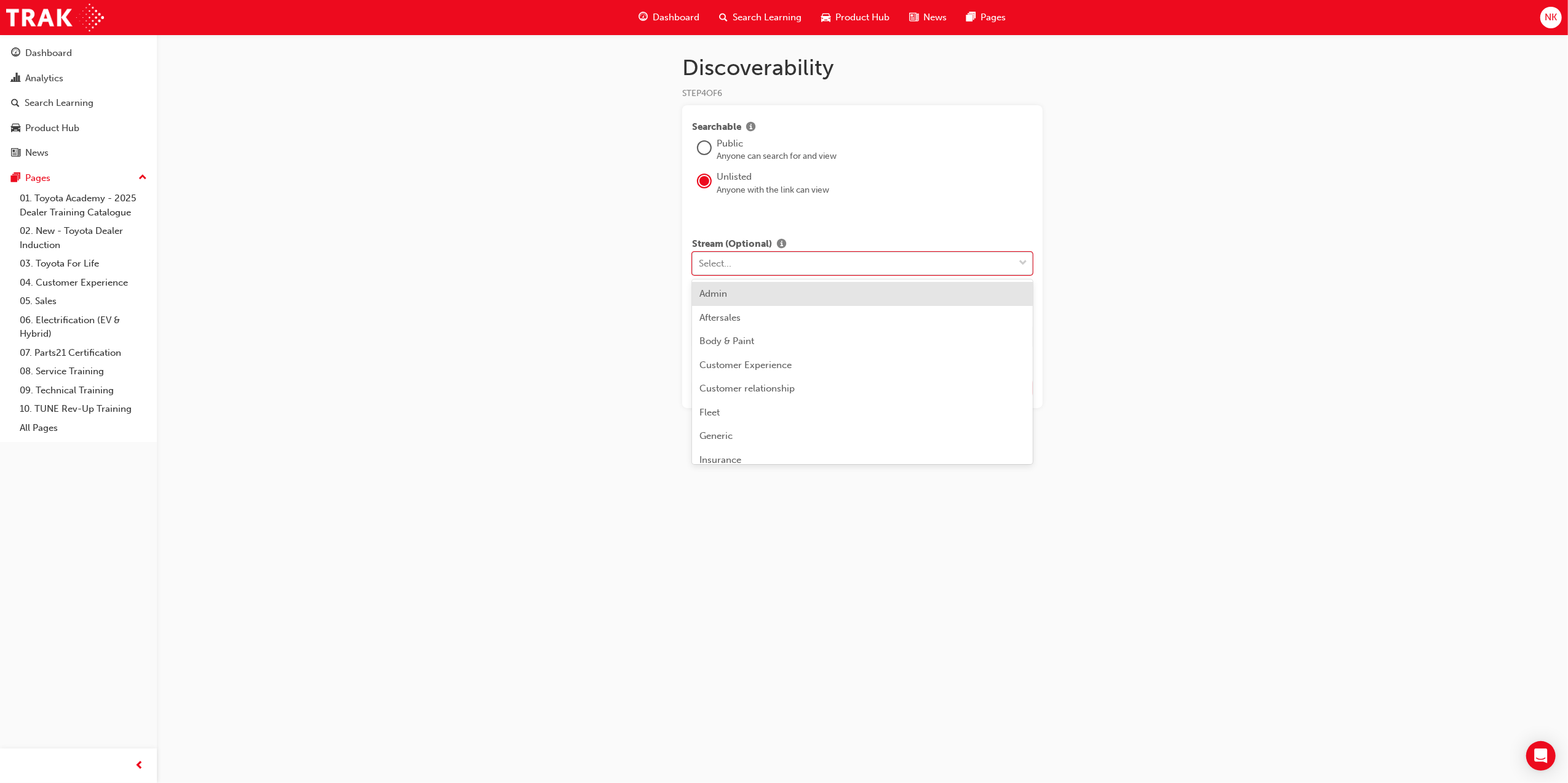
click at [719, 262] on div "Select..." at bounding box center [715, 264] width 33 height 14
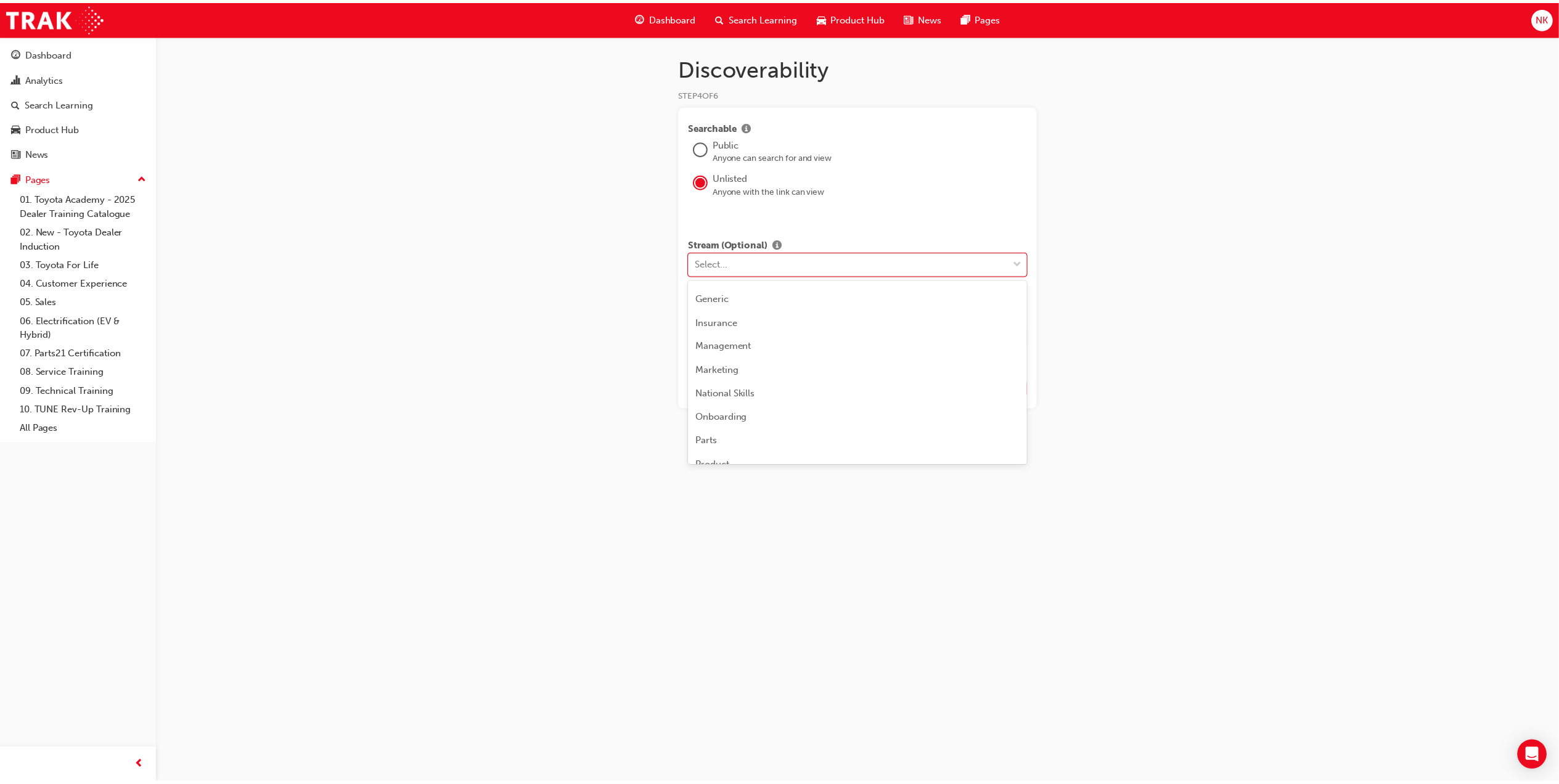
scroll to position [164, 0]
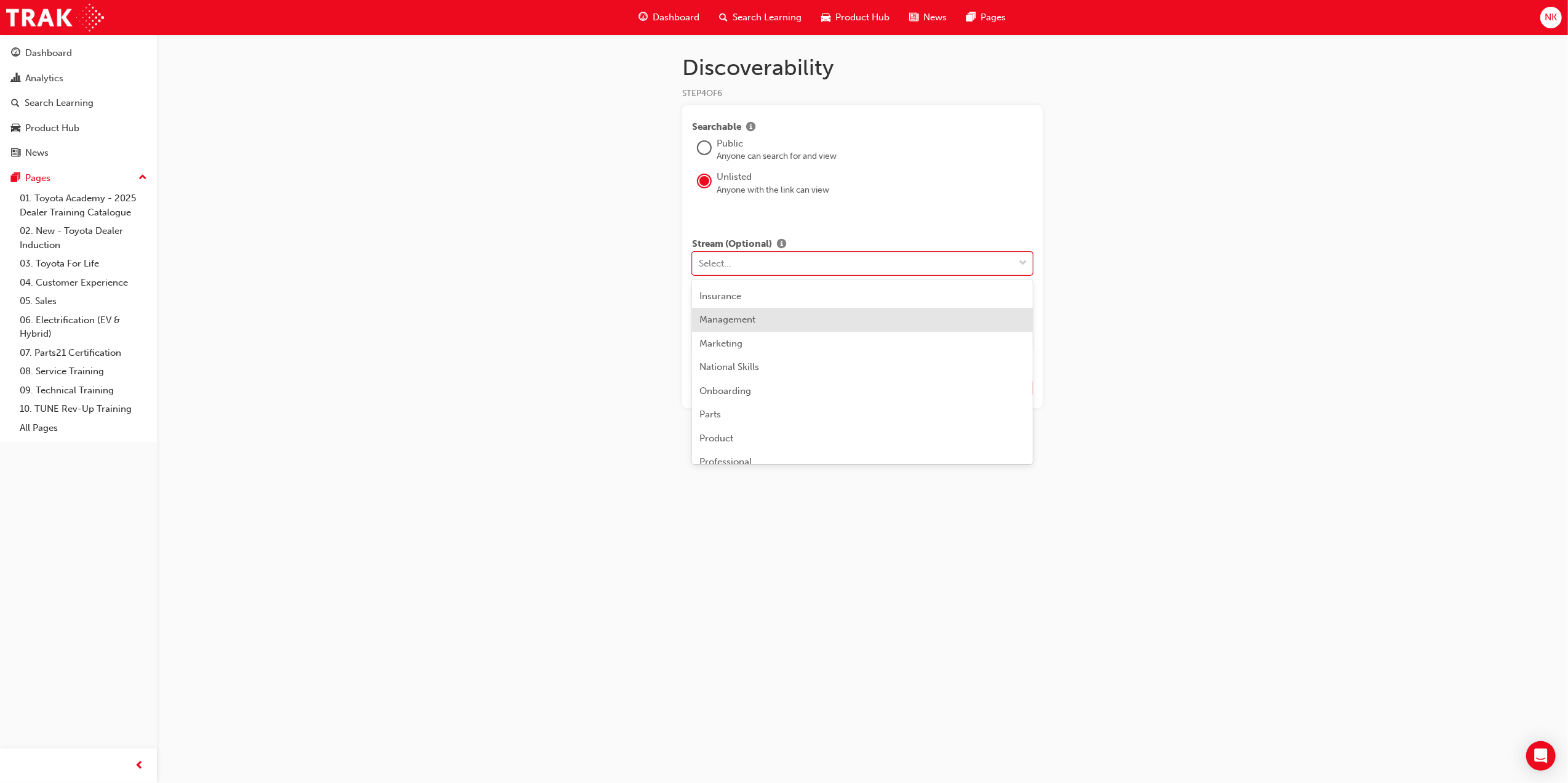
click at [758, 328] on div "Management" at bounding box center [862, 319] width 341 height 24
click at [1268, 342] on div "Discoverability STEP 4 OF 6 Searchable Public Anyone can search for and view Un…" at bounding box center [784, 391] width 1568 height 783
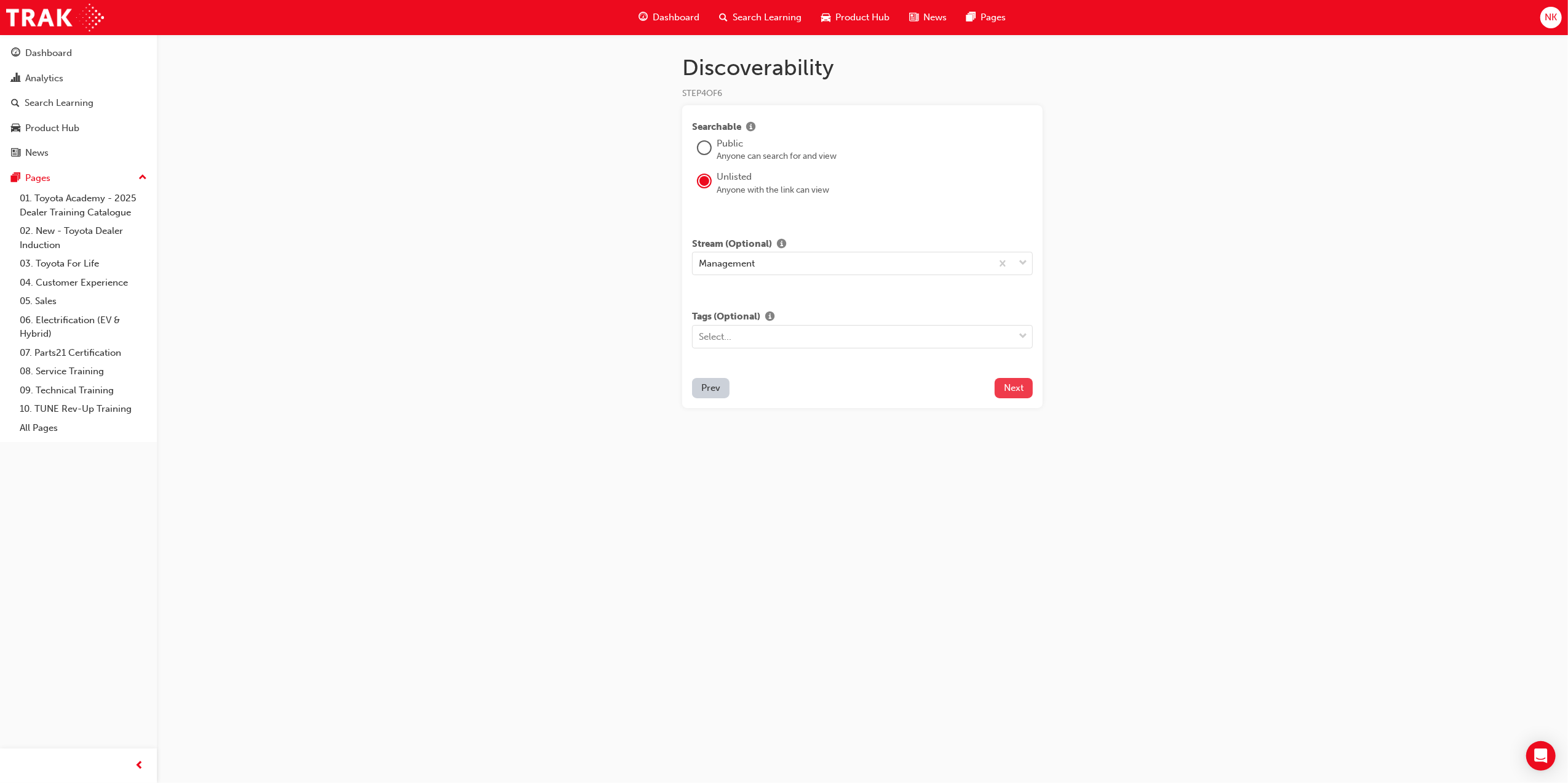
click at [1021, 382] on span "Next" at bounding box center [1014, 388] width 20 height 11
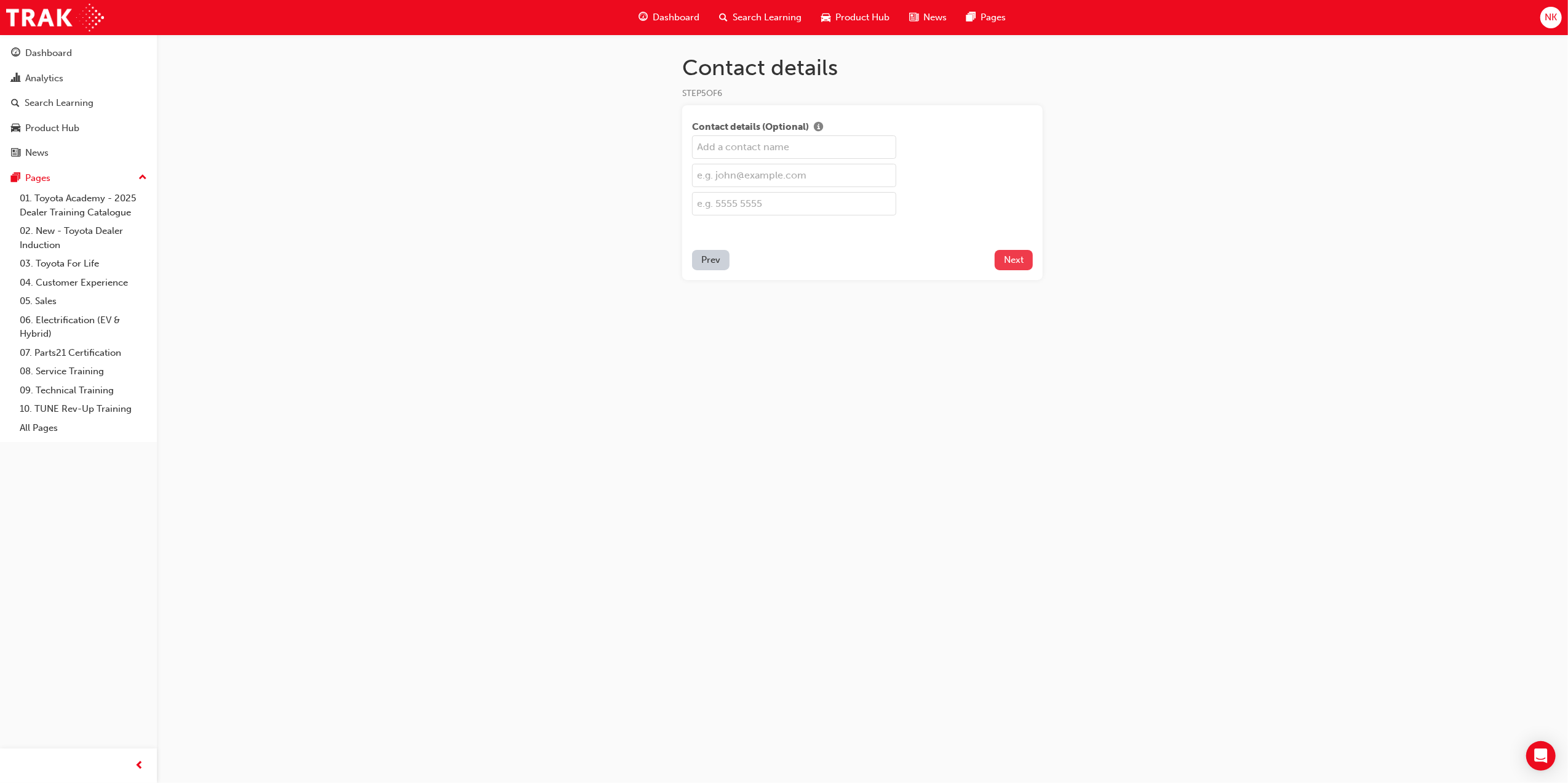
click at [1007, 259] on span "Next" at bounding box center [1014, 260] width 20 height 11
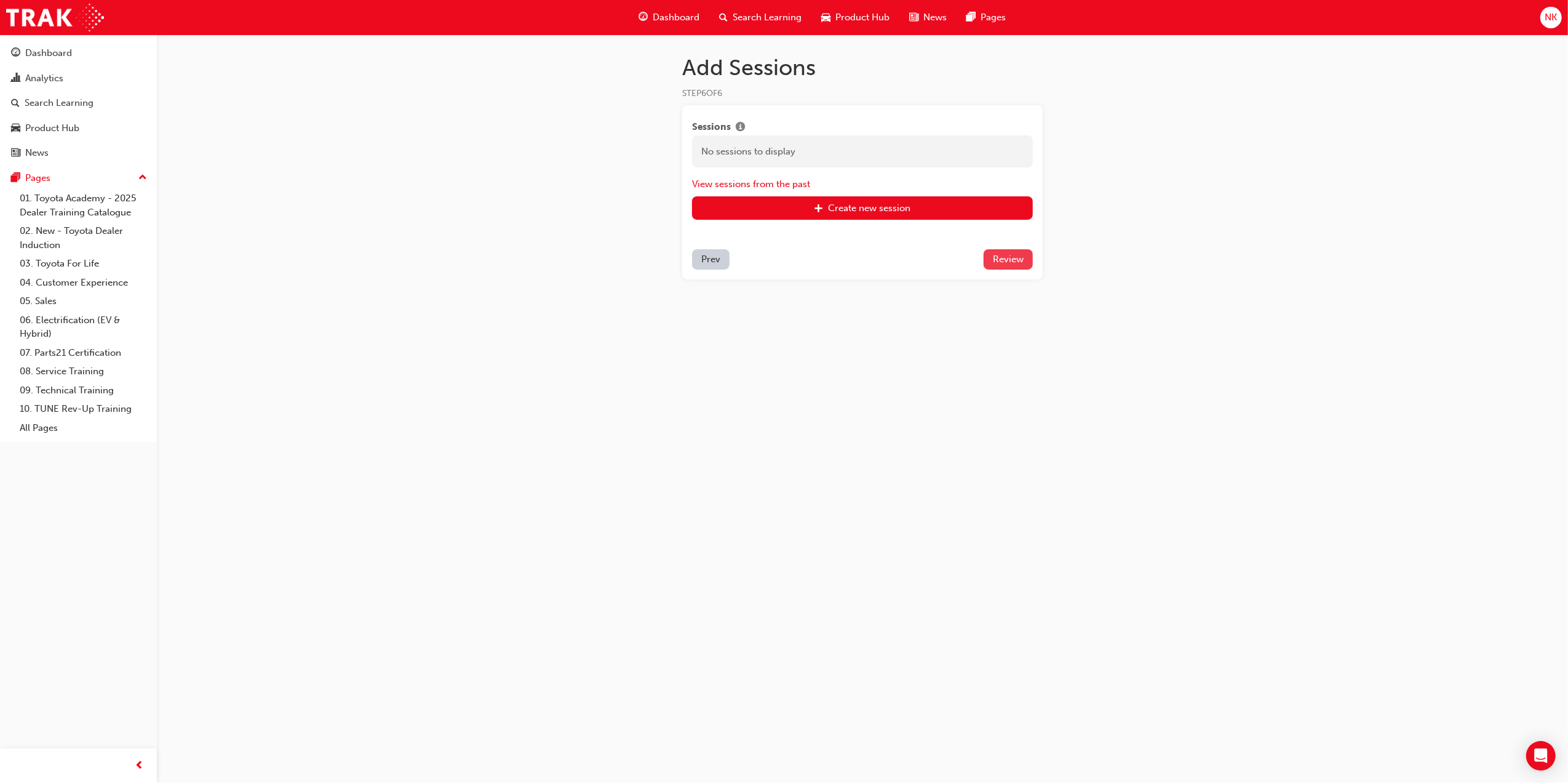
click at [1007, 254] on span "Review" at bounding box center [1008, 259] width 31 height 11
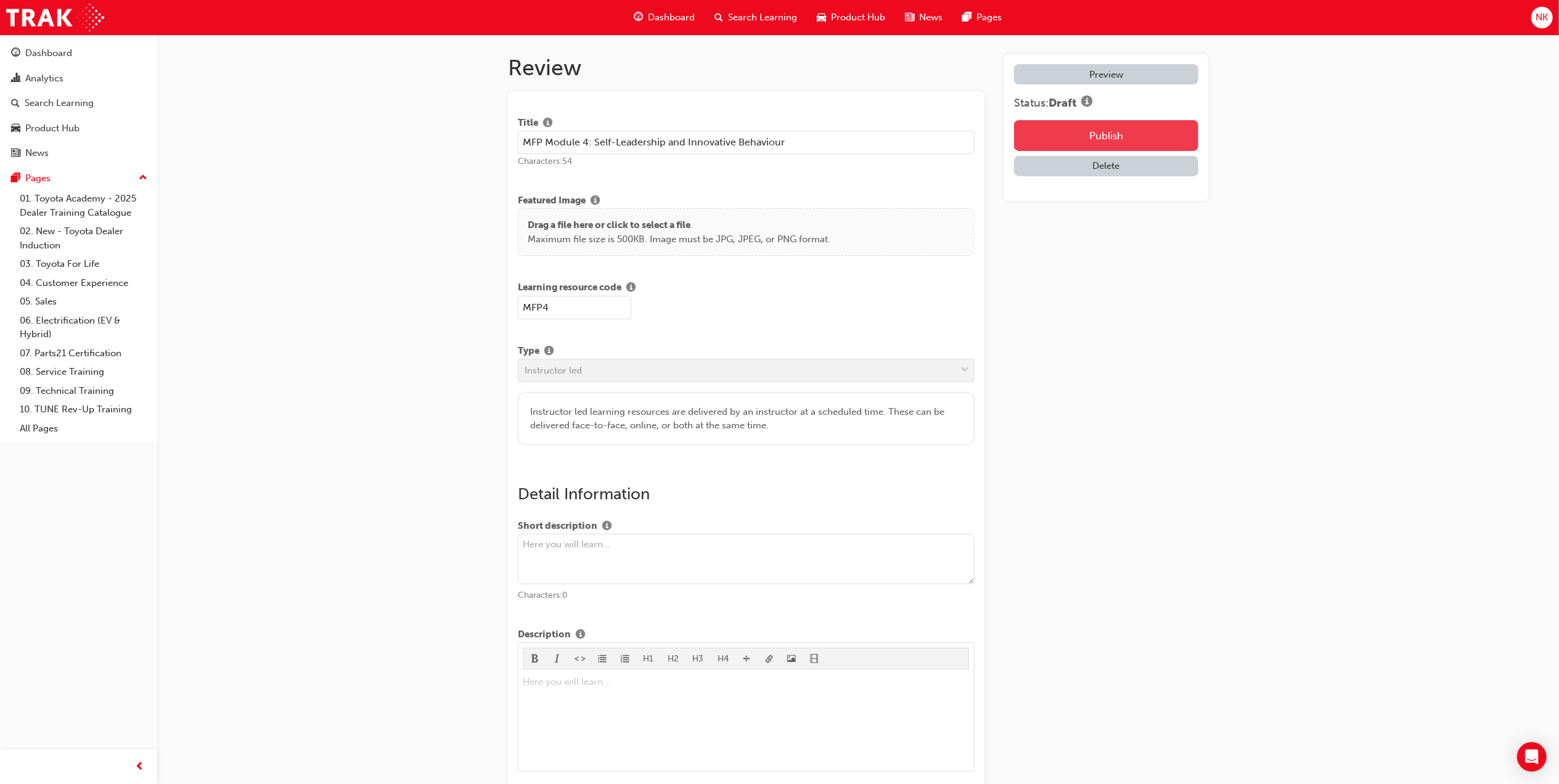
click at [1063, 143] on button "Publish" at bounding box center [1106, 135] width 184 height 31
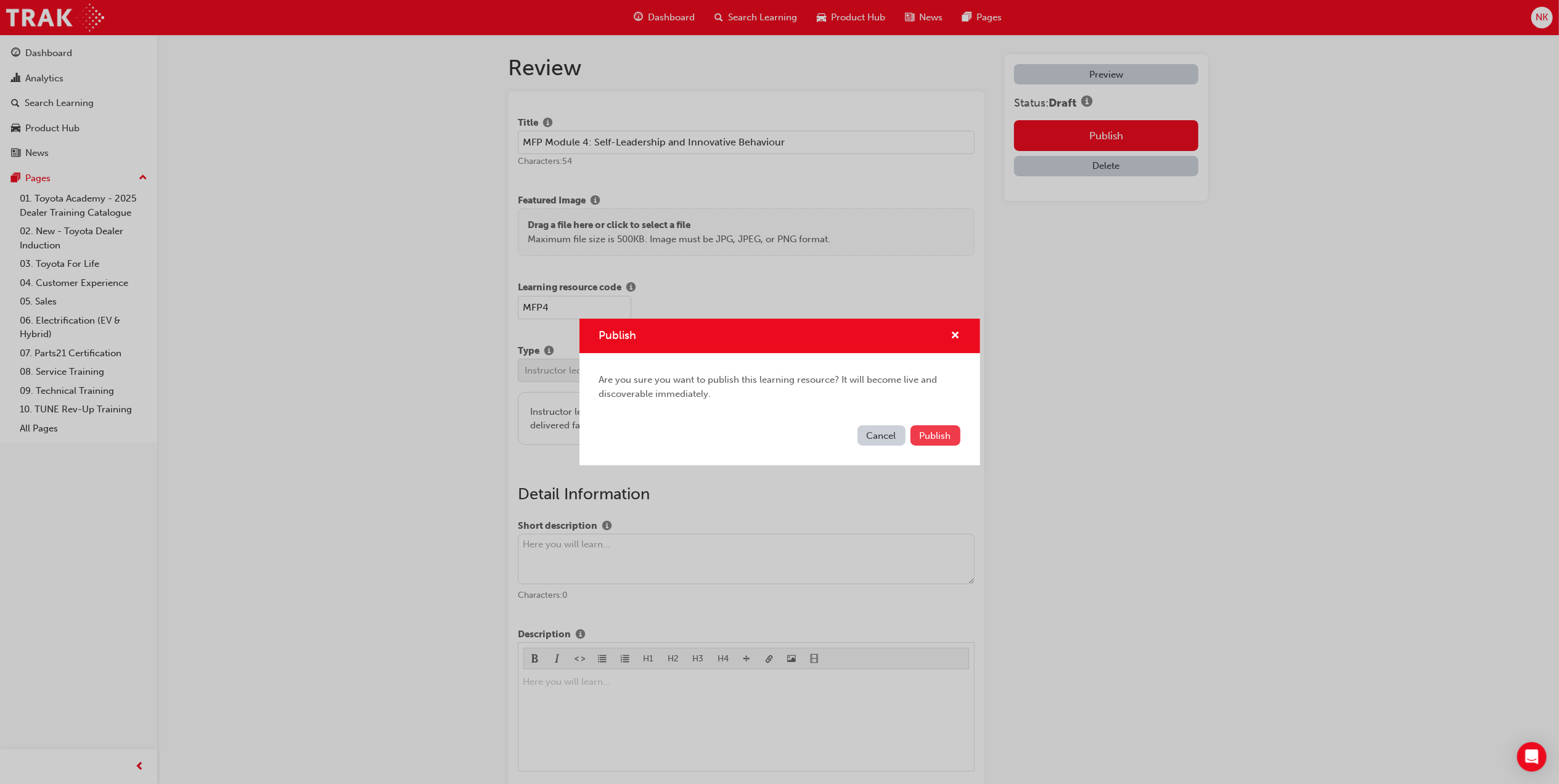
click at [943, 432] on span "Publish" at bounding box center [935, 436] width 31 height 11
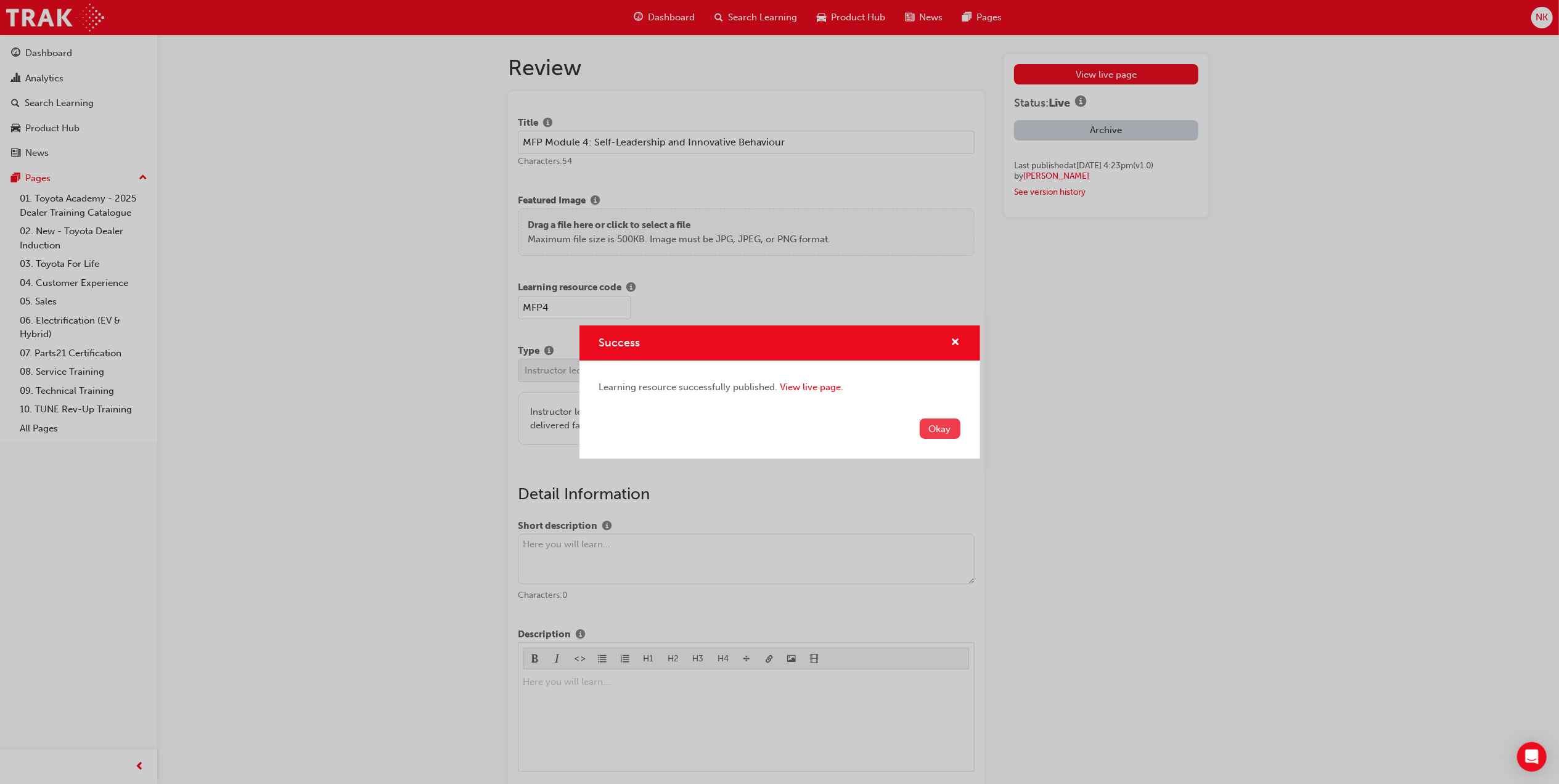
click at [945, 432] on button "Okay" at bounding box center [940, 428] width 40 height 20
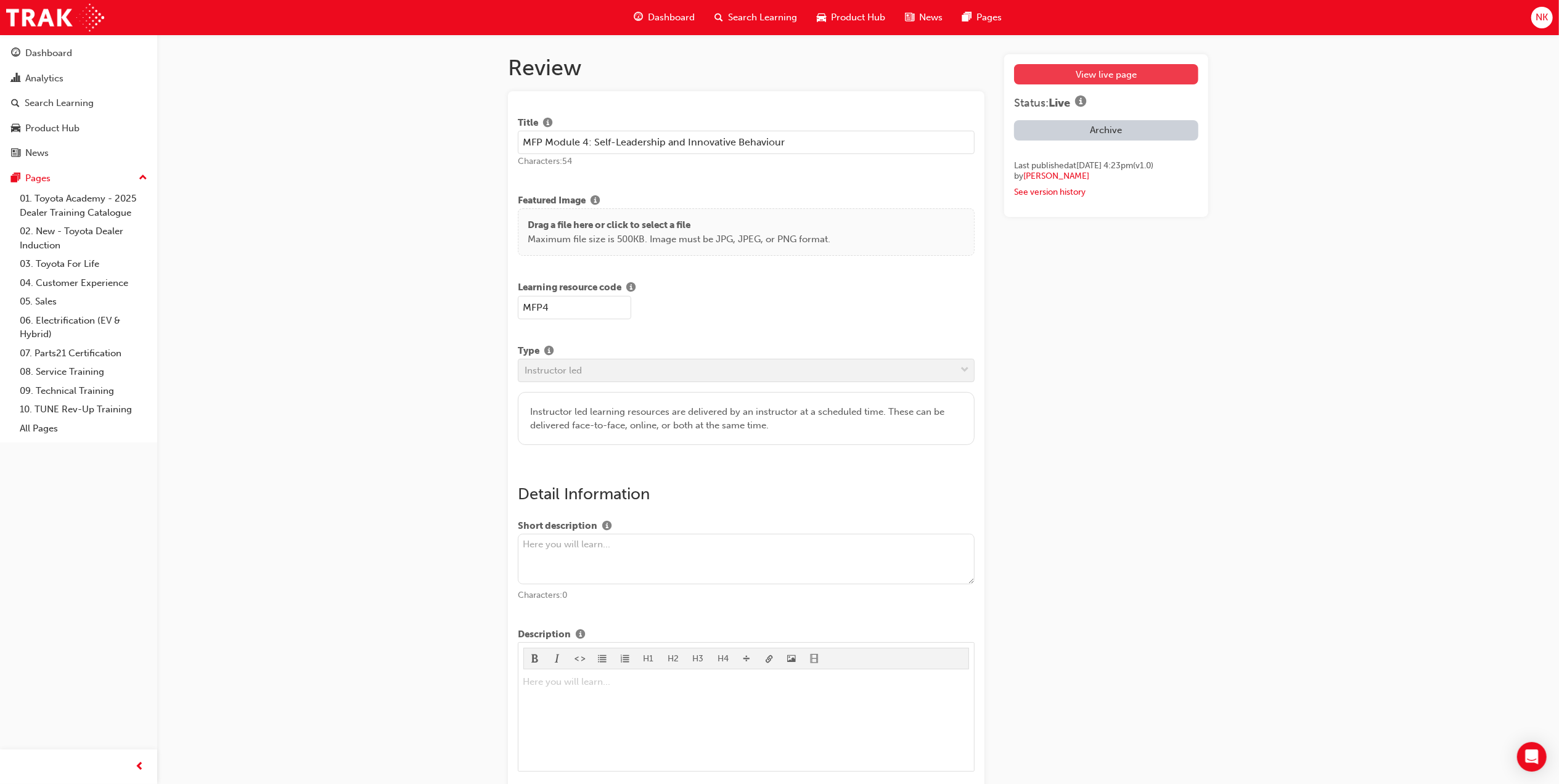
click at [1101, 72] on link "View live page" at bounding box center [1106, 74] width 184 height 20
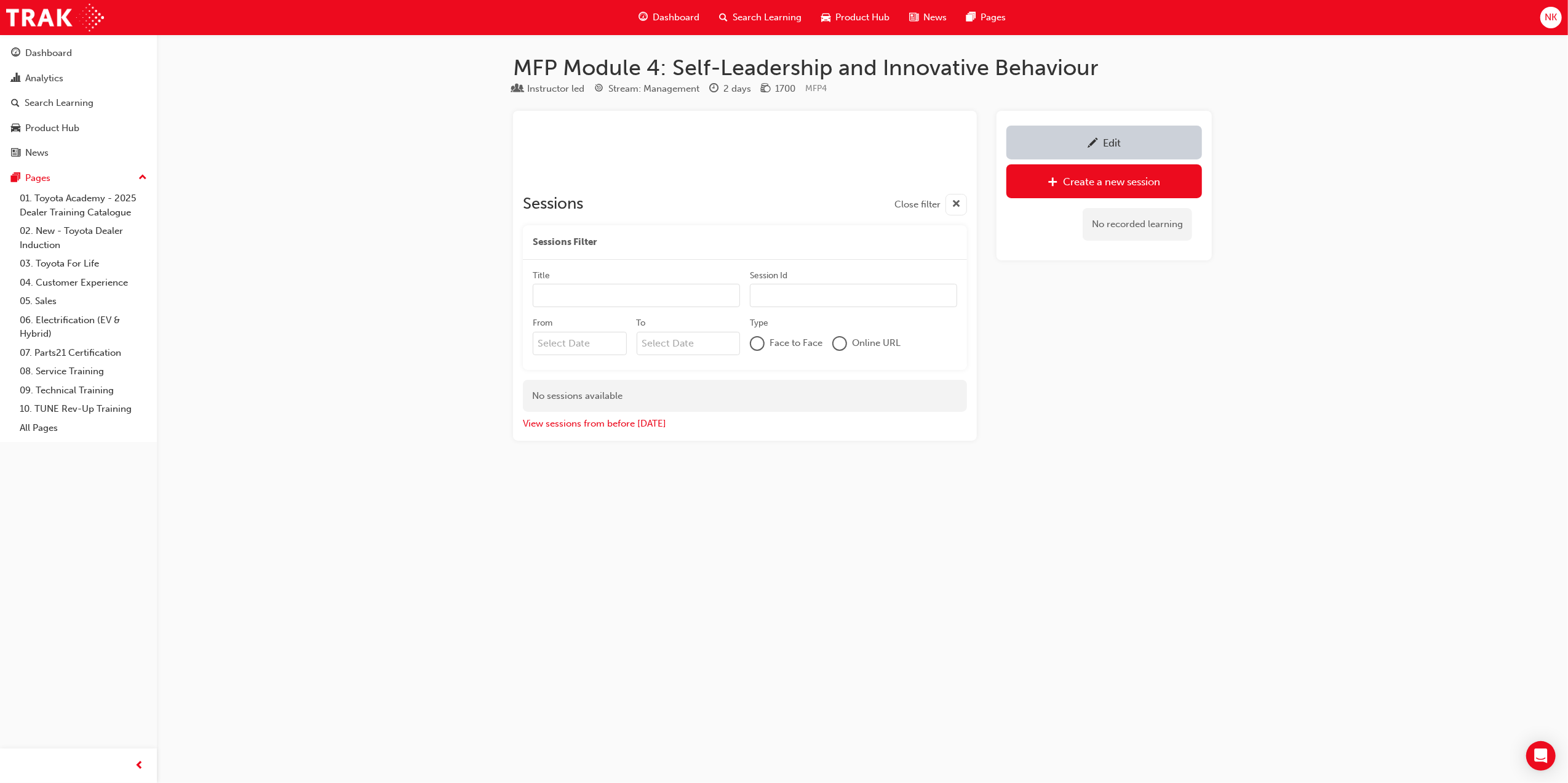
click at [1135, 146] on div "Edit" at bounding box center [1104, 142] width 177 height 15
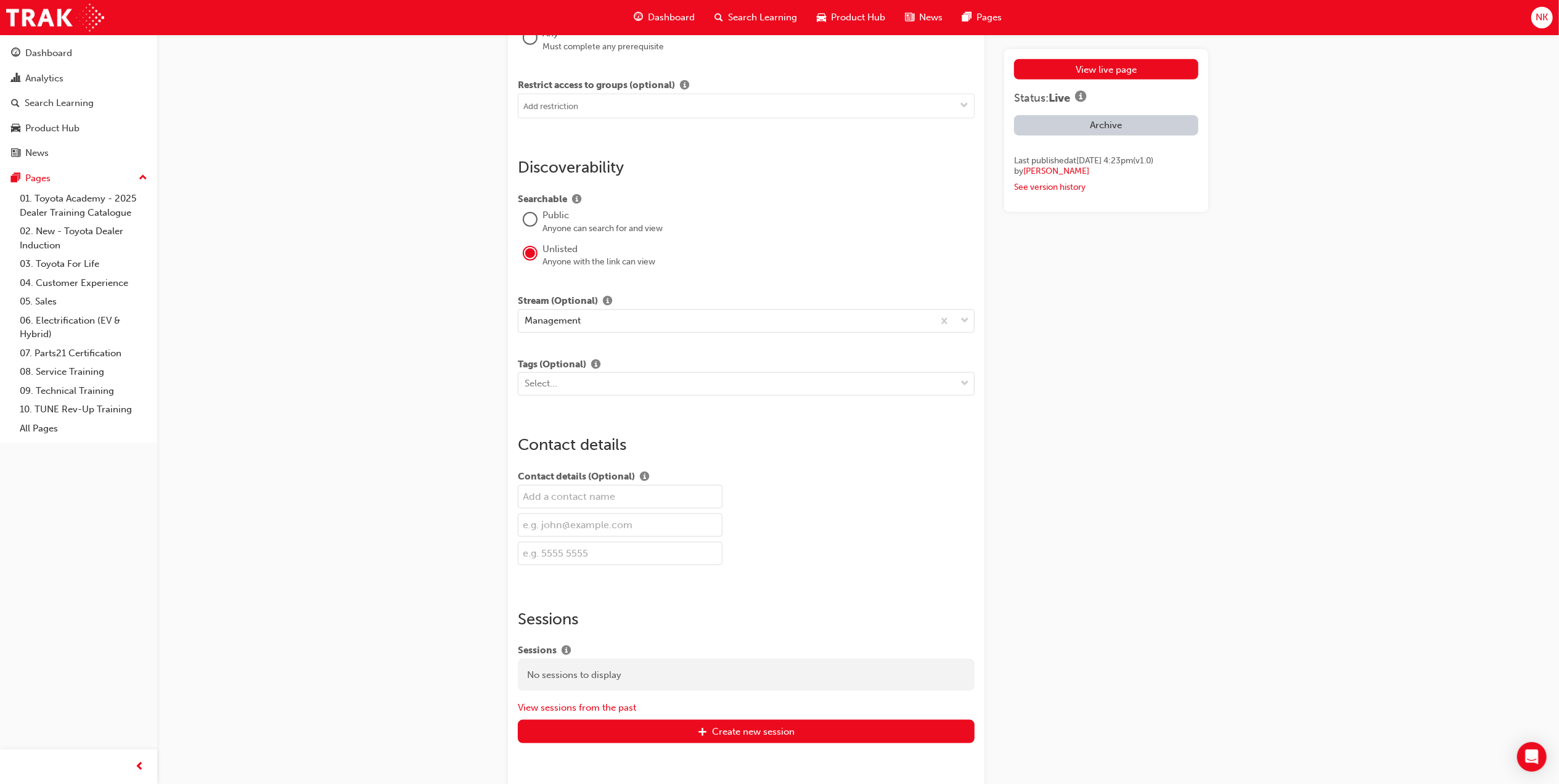
scroll to position [1255, 0]
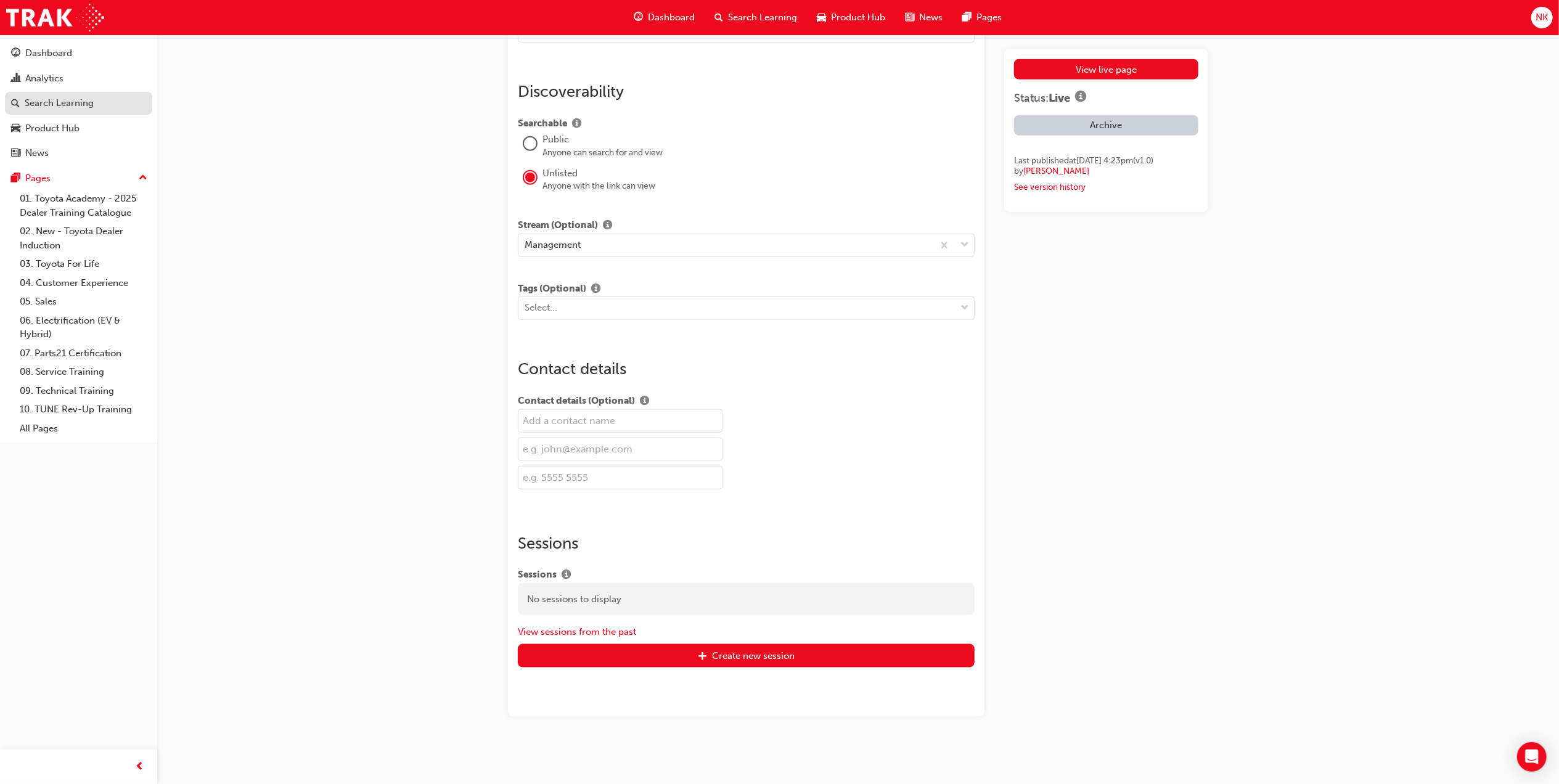
click at [61, 102] on div "Search Learning" at bounding box center [59, 103] width 69 height 14
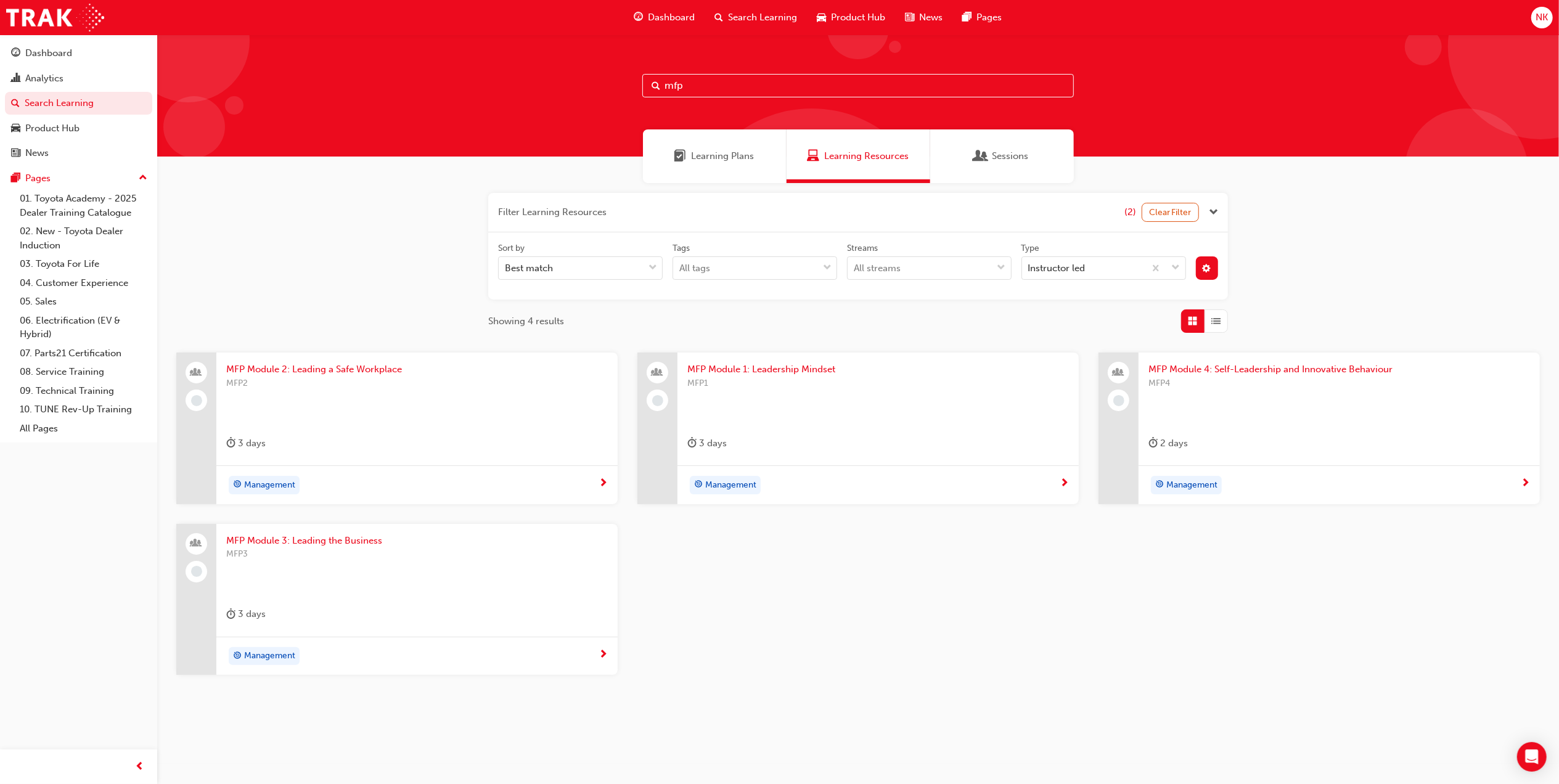
click at [1539, 18] on span "NK" at bounding box center [1542, 17] width 13 height 14
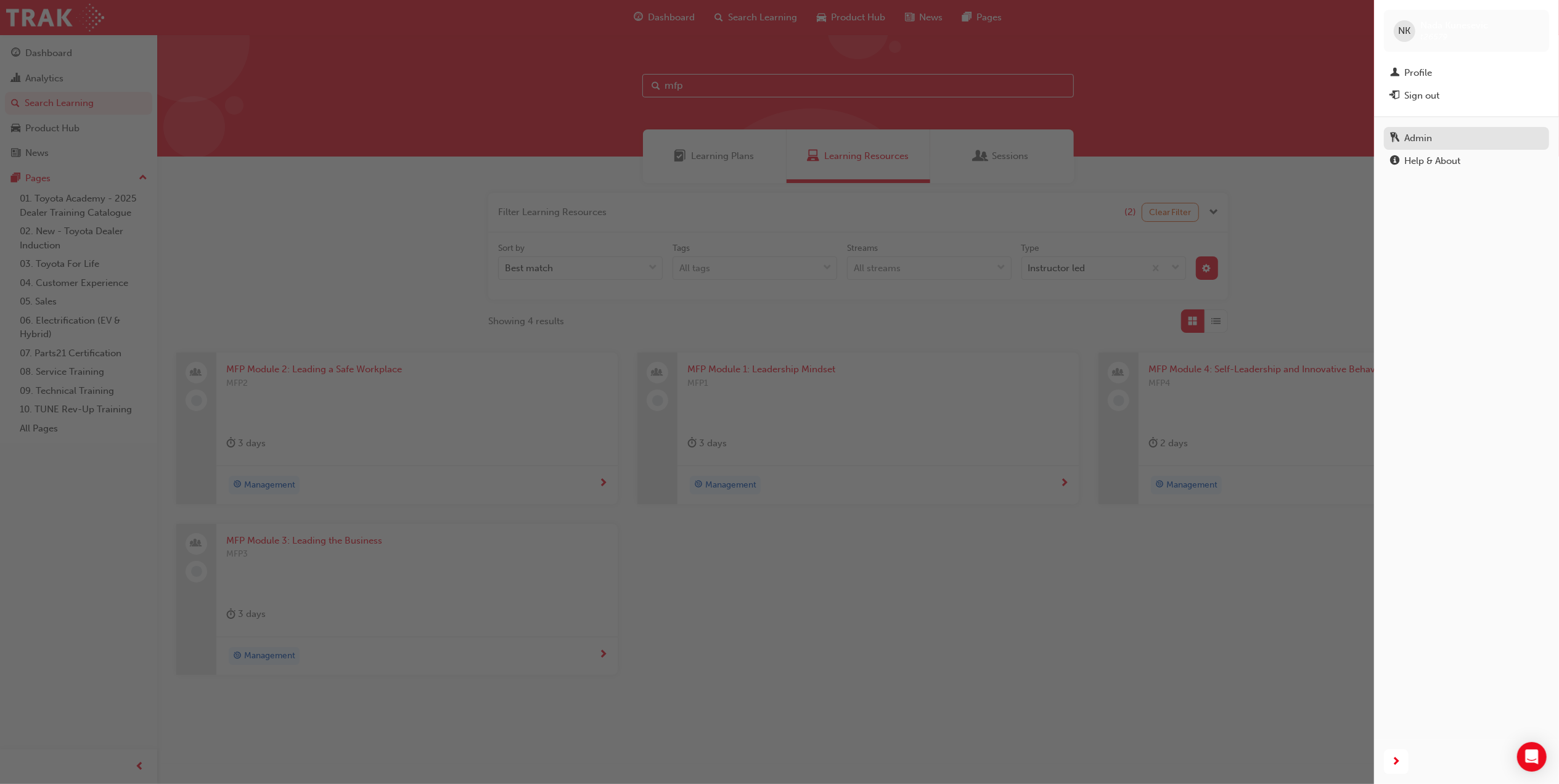
click at [1426, 140] on div "Admin" at bounding box center [1418, 138] width 28 height 14
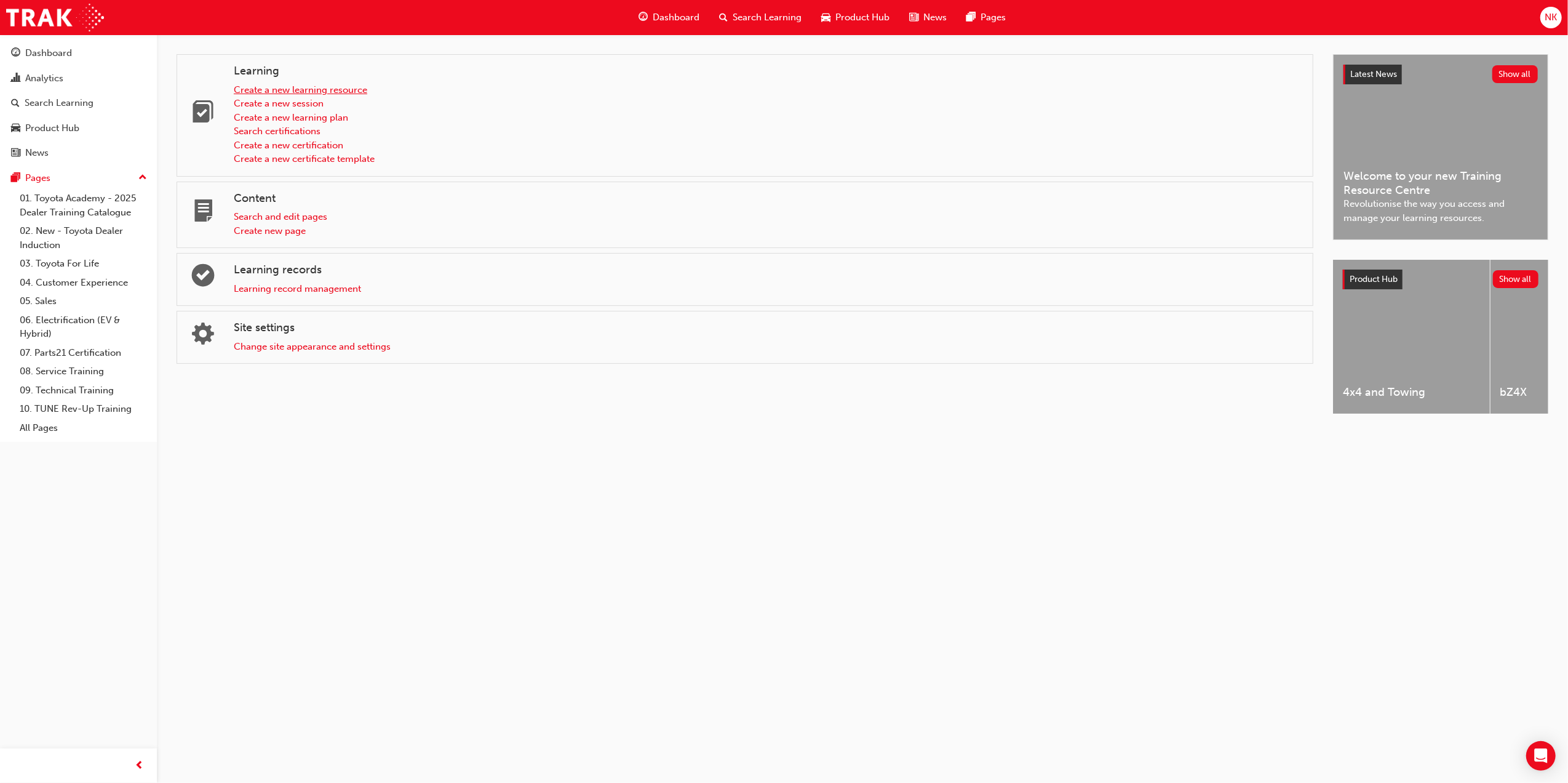
click at [332, 89] on link "Create a new learning resource" at bounding box center [300, 90] width 134 height 11
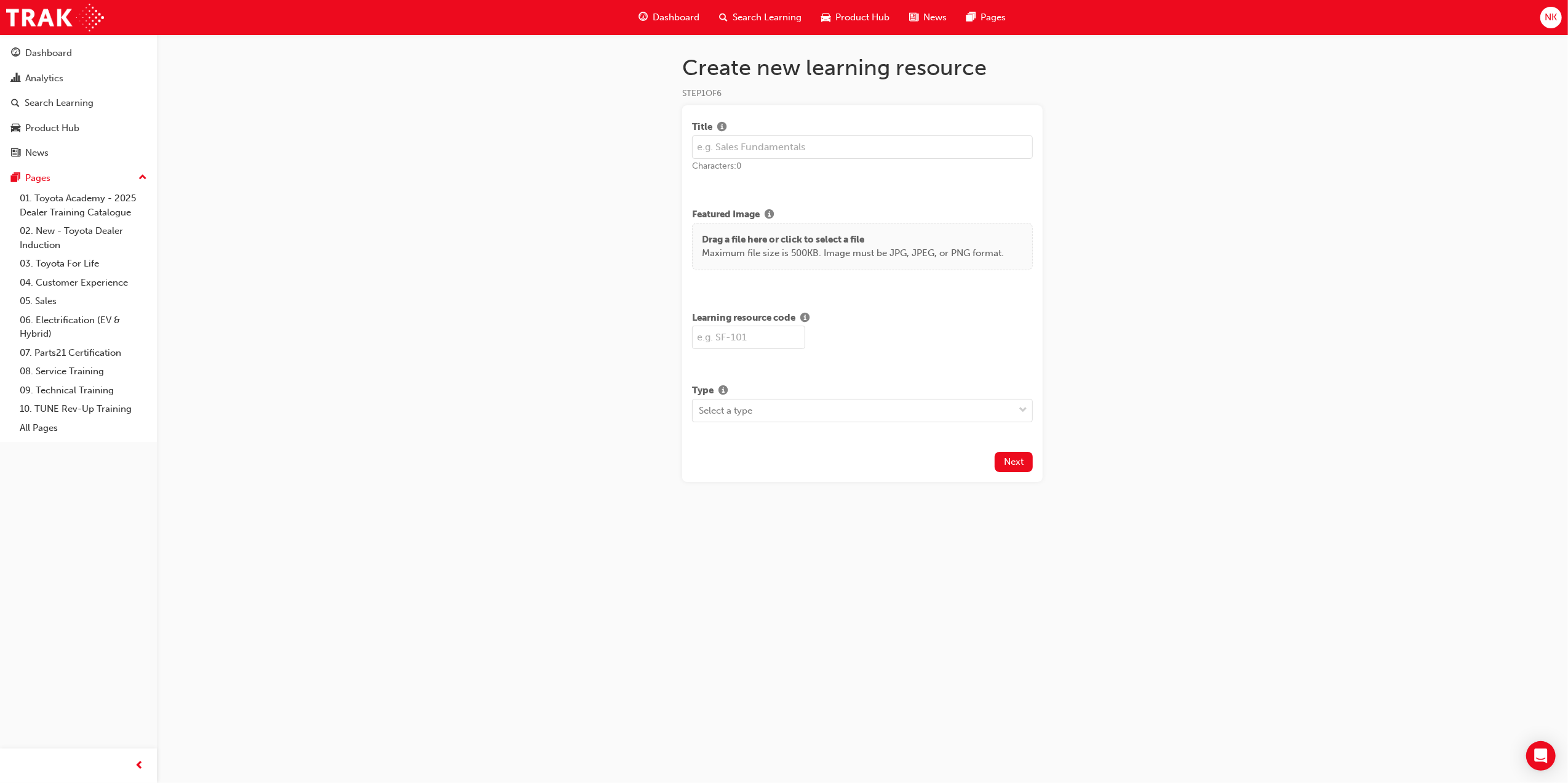
click at [737, 144] on input "text" at bounding box center [862, 147] width 341 height 24
type input "MFP Module 5: Graduation"
click at [758, 328] on input "text" at bounding box center [748, 337] width 113 height 24
type input "MFP5"
click at [781, 414] on div "Select a type" at bounding box center [853, 410] width 321 height 22
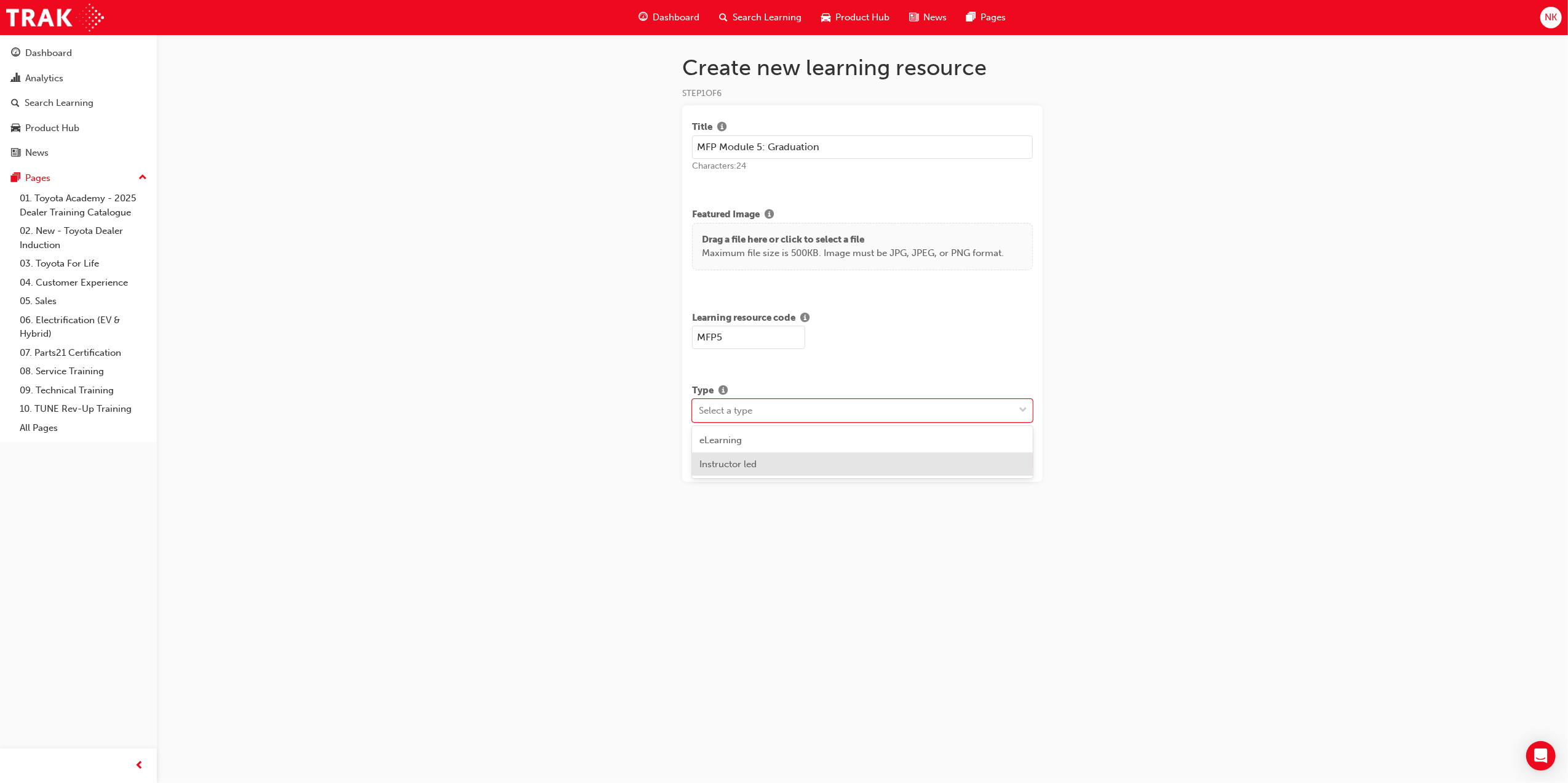
click at [774, 461] on div "Instructor led" at bounding box center [862, 464] width 341 height 24
click at [1022, 540] on span "Next" at bounding box center [1014, 538] width 20 height 11
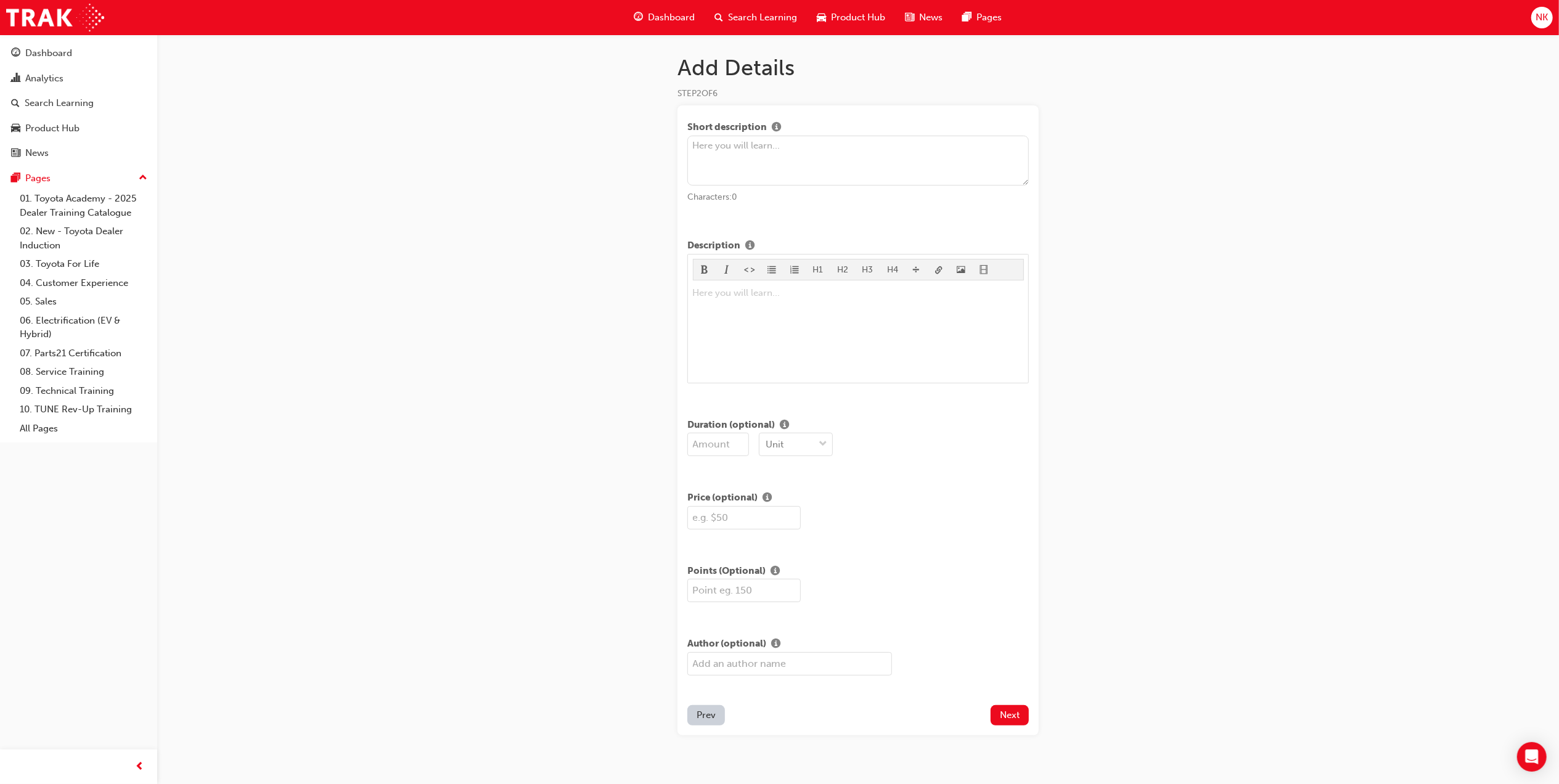
scroll to position [21, 0]
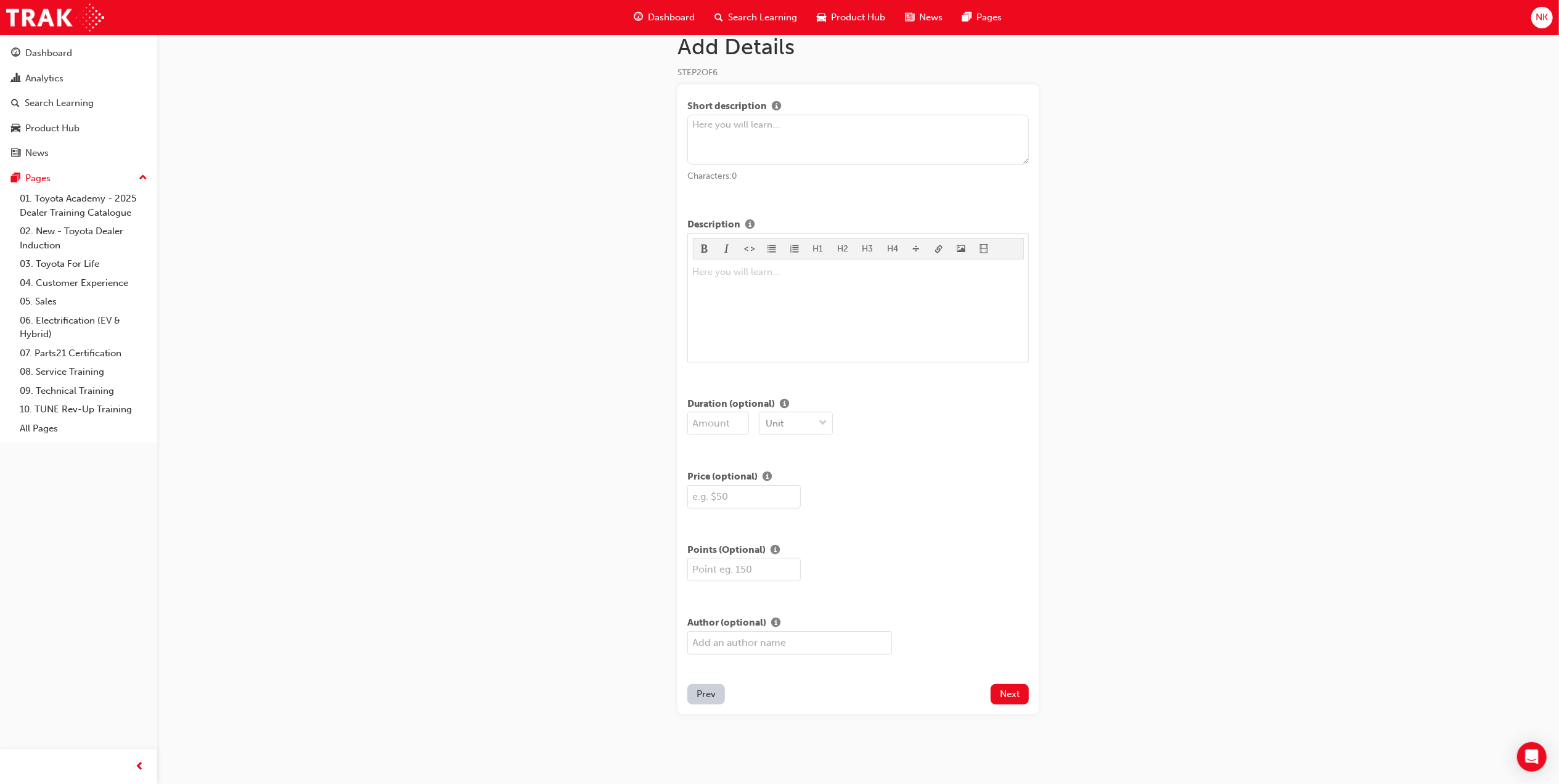
click at [712, 427] on input "number" at bounding box center [718, 424] width 61 height 24
click at [742, 418] on input "1" at bounding box center [718, 424] width 61 height 24
type input "2"
click at [742, 418] on input "2" at bounding box center [718, 424] width 61 height 24
click at [786, 418] on div "Unit" at bounding box center [787, 423] width 54 height 22
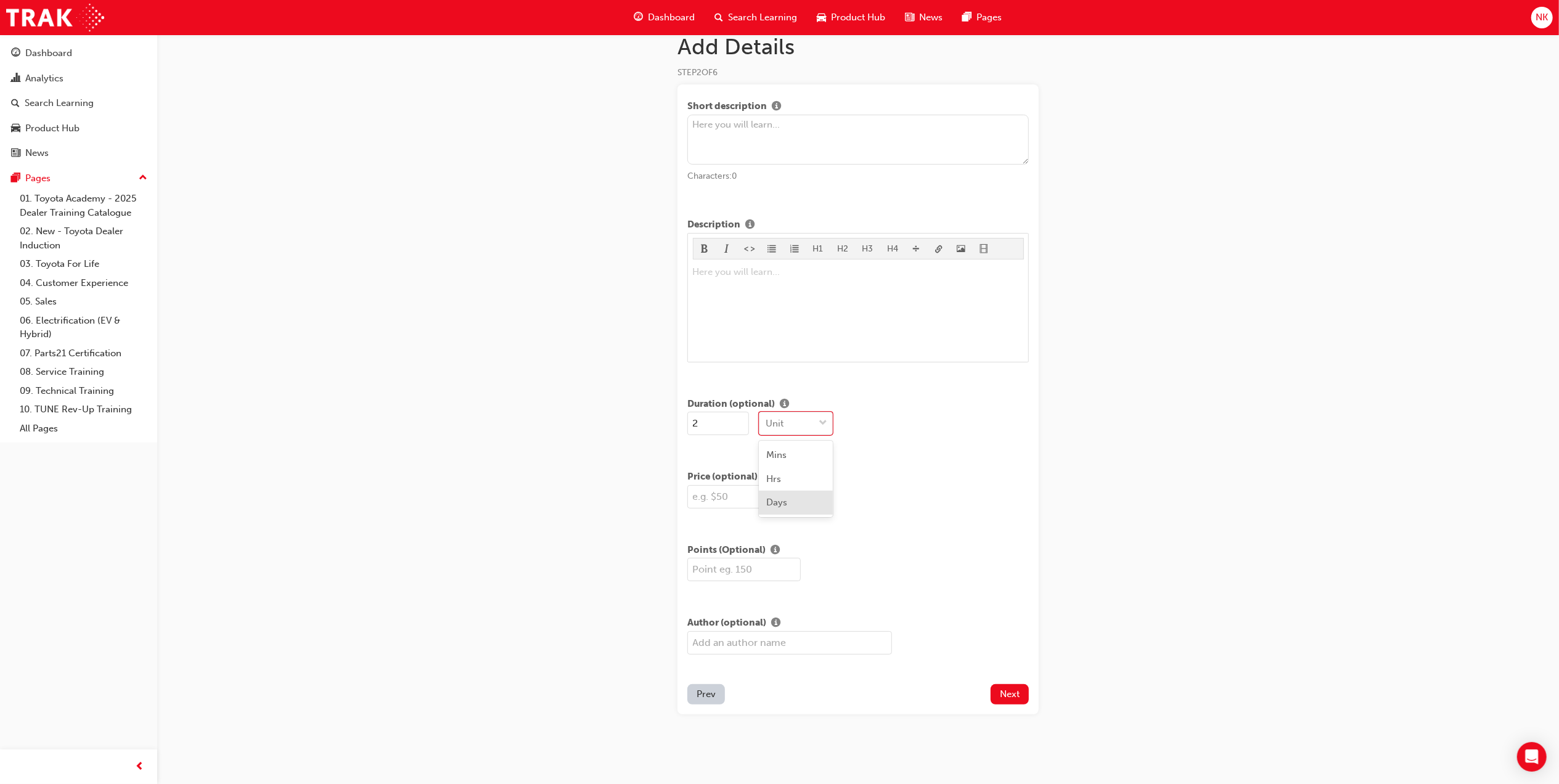
click at [799, 501] on div "Days" at bounding box center [796, 503] width 74 height 24
click at [755, 503] on input "text" at bounding box center [744, 497] width 113 height 24
type input "1700"
click at [1202, 331] on div "Add Details STEP 2 OF 6 Short description Characters: 0 Description H1 H2 H3 H4…" at bounding box center [779, 382] width 1559 height 806
click at [997, 697] on button "Next" at bounding box center [1010, 694] width 38 height 20
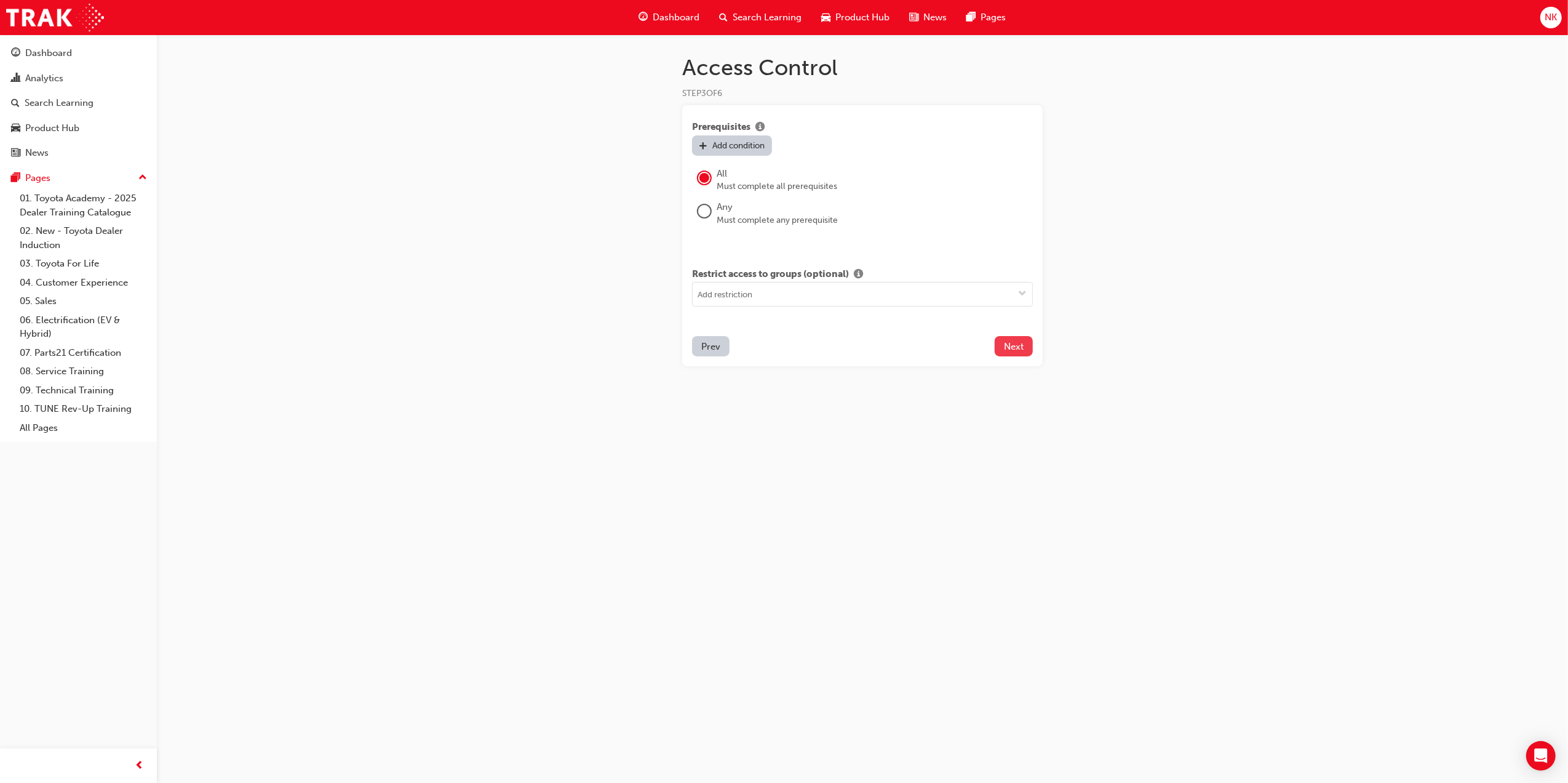
click at [1011, 347] on span "Next" at bounding box center [1014, 347] width 20 height 11
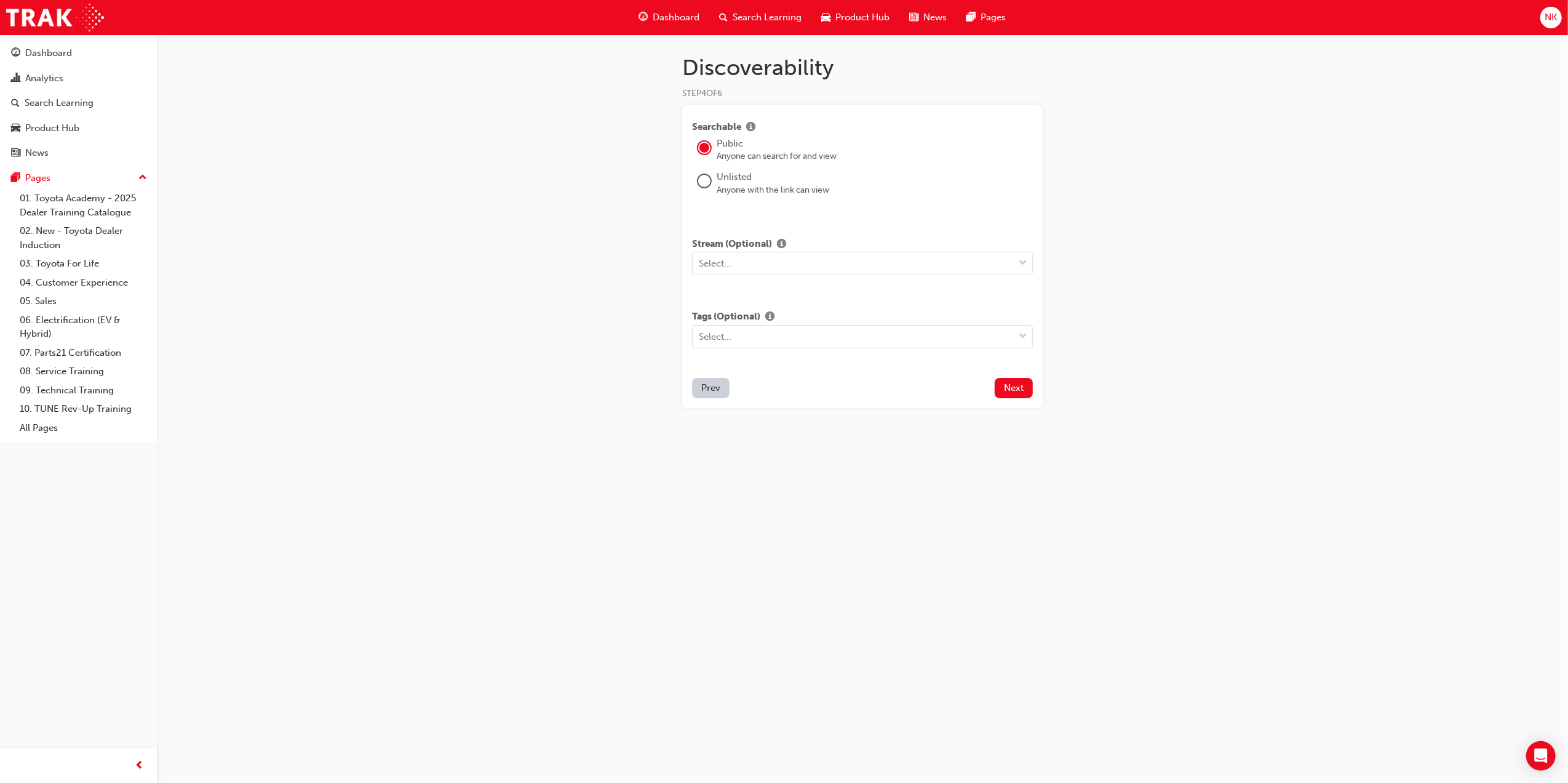
click at [705, 181] on div at bounding box center [705, 181] width 13 height 13
click at [784, 266] on div "Select..." at bounding box center [853, 264] width 321 height 22
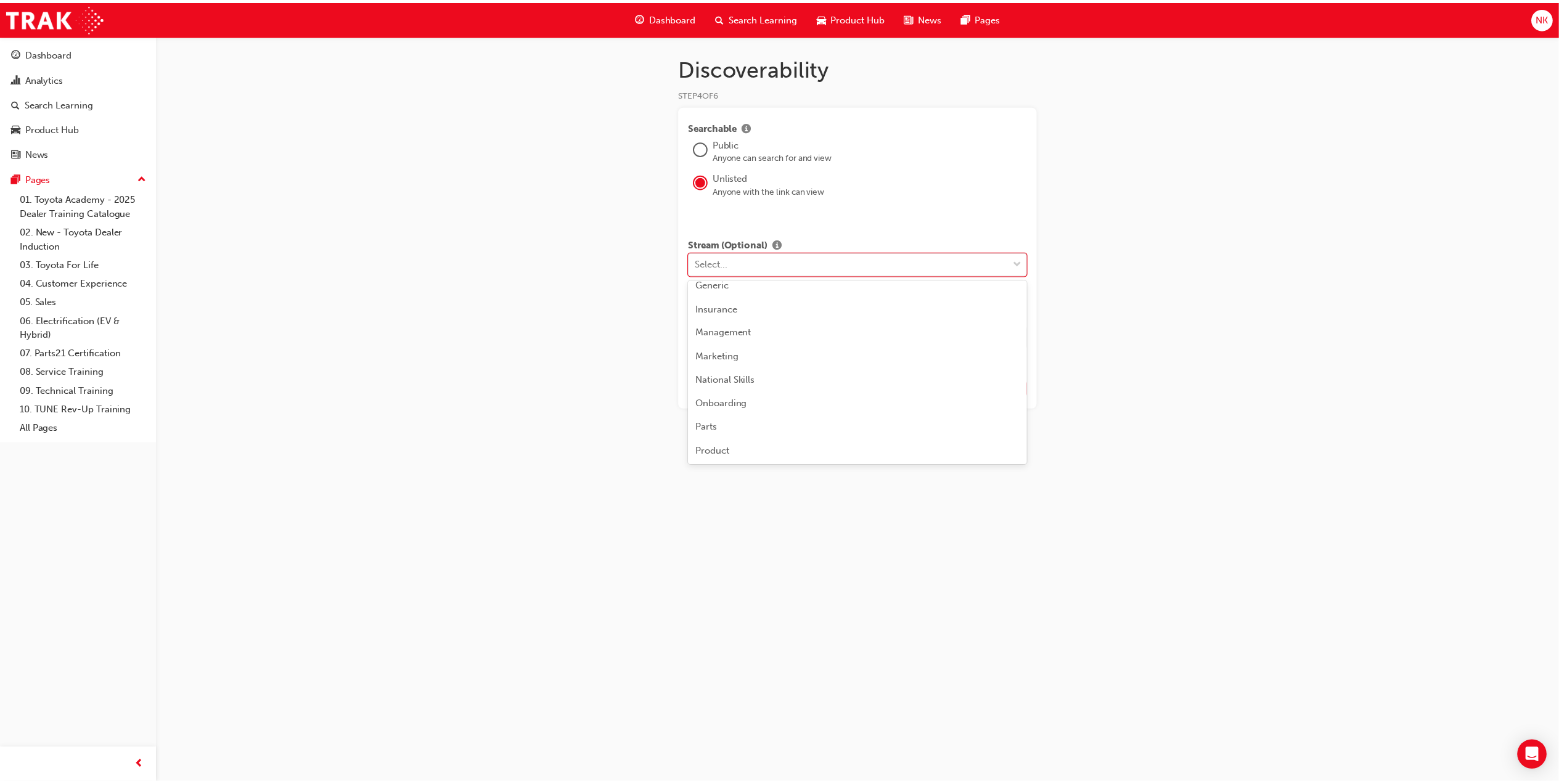
scroll to position [164, 0]
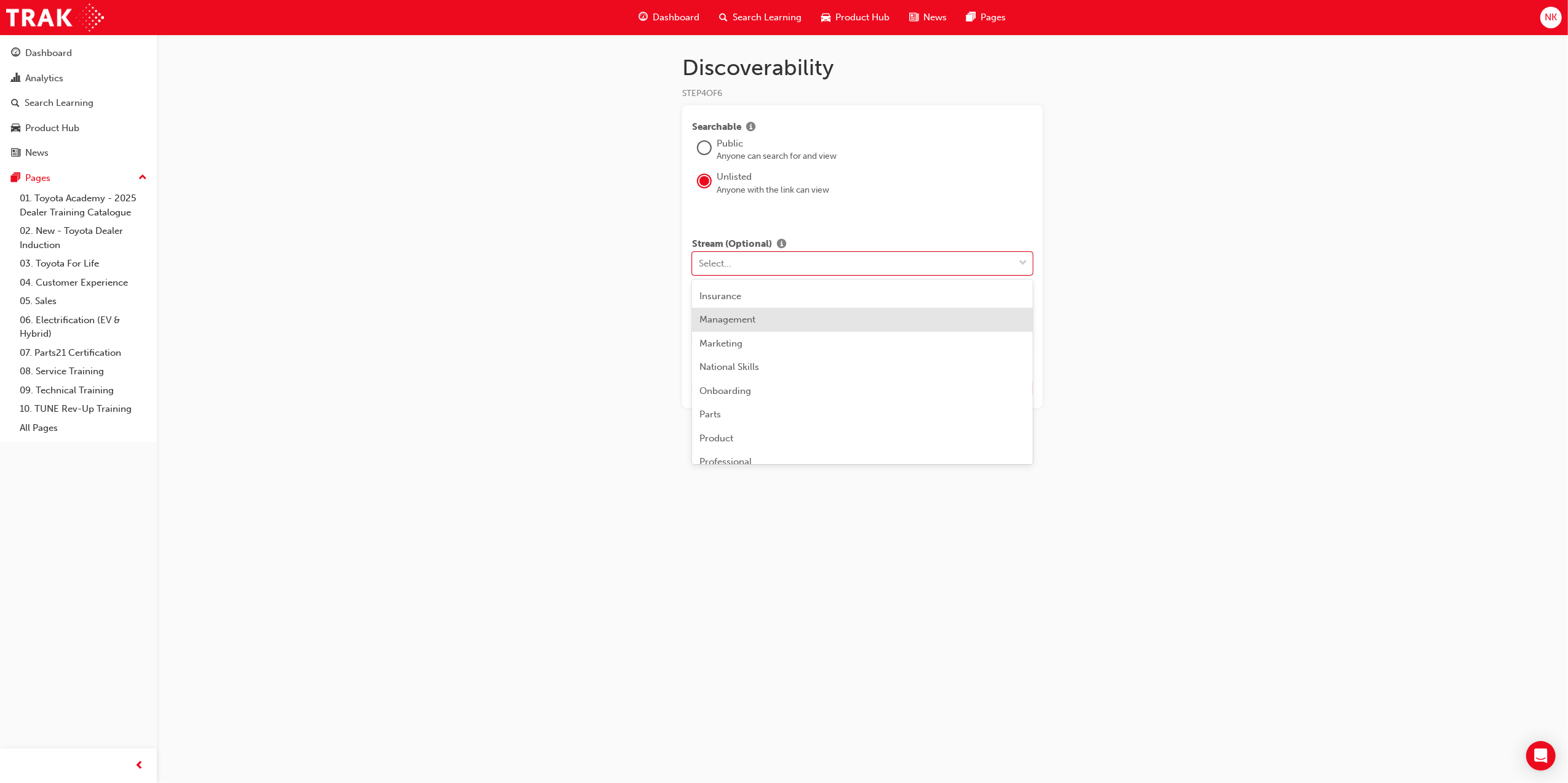
click at [766, 330] on div "Management" at bounding box center [862, 319] width 341 height 24
click at [997, 384] on button "Next" at bounding box center [1013, 388] width 38 height 20
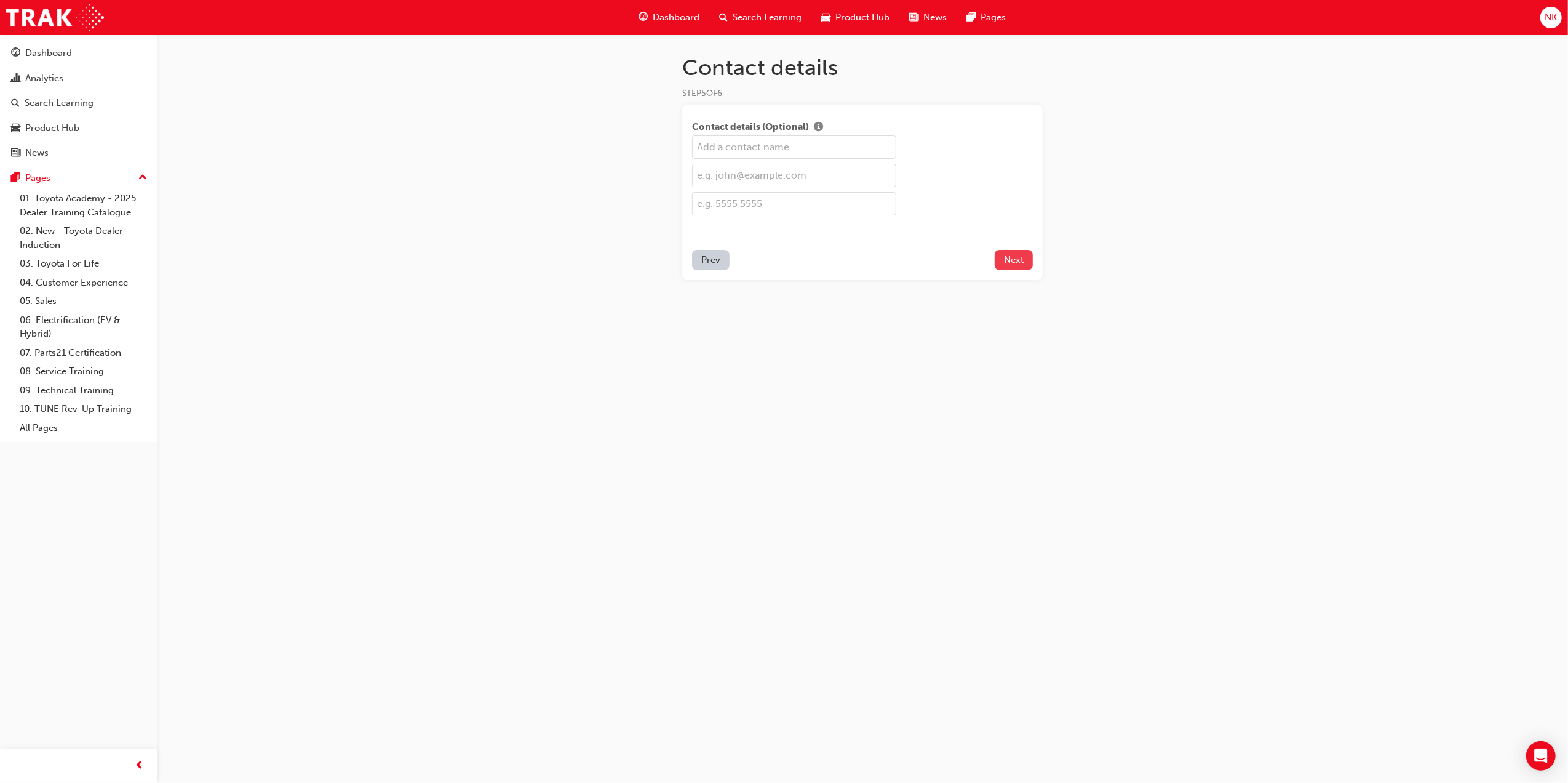
click at [1017, 259] on span "Next" at bounding box center [1014, 260] width 20 height 11
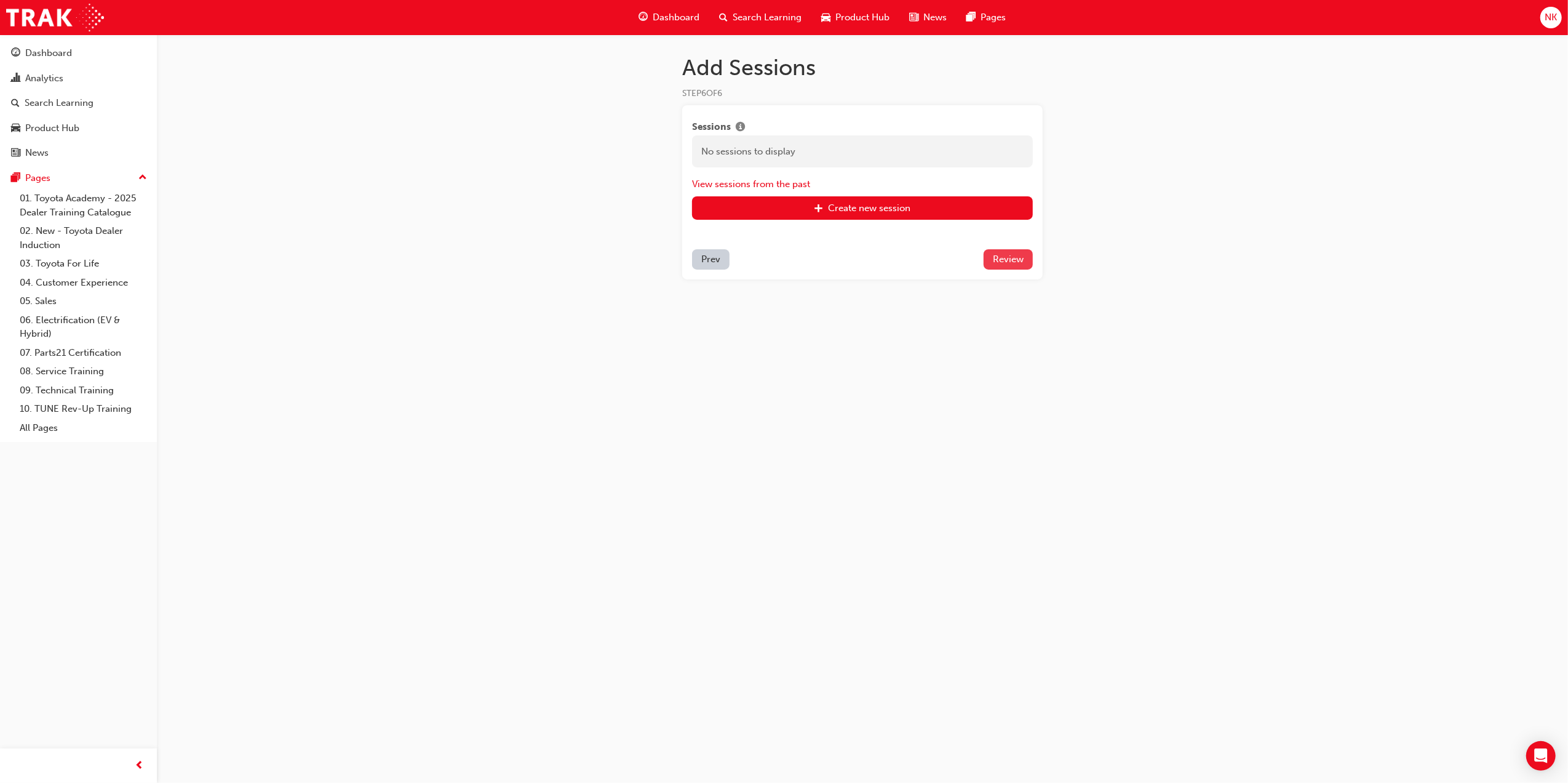
click at [1015, 267] on button "Review" at bounding box center [1008, 259] width 49 height 20
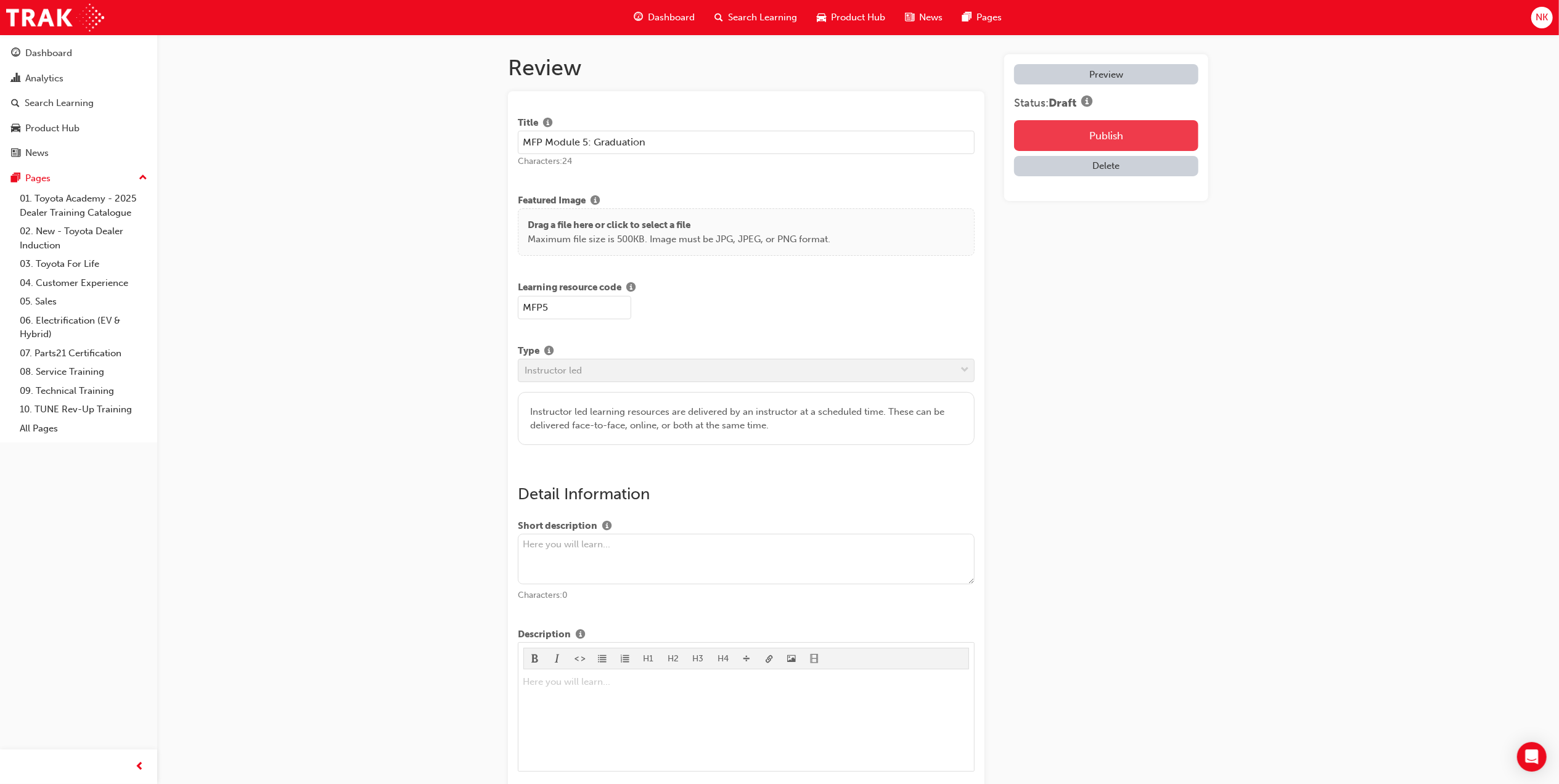
click at [1068, 127] on button "Publish" at bounding box center [1106, 135] width 184 height 31
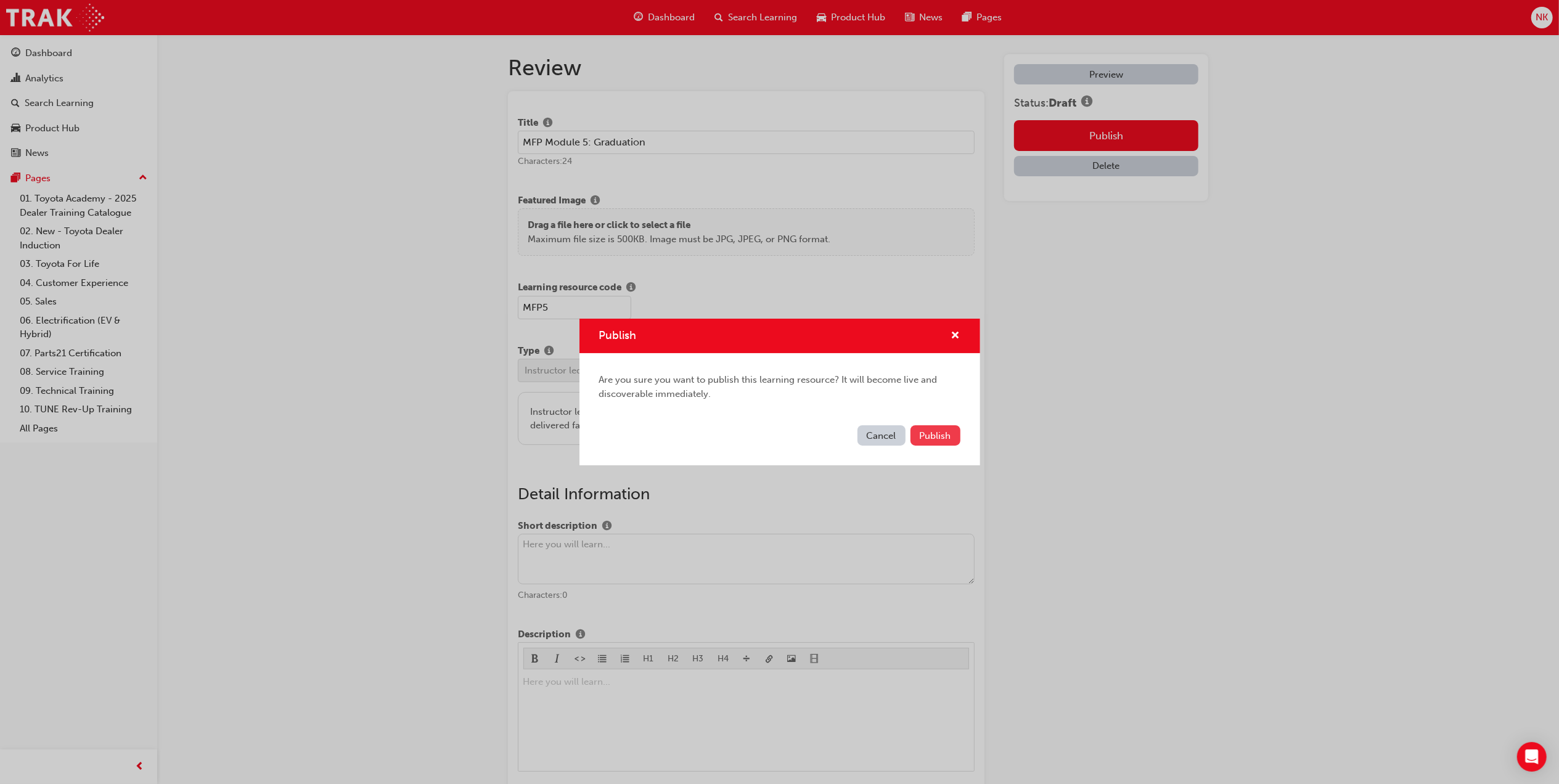
click at [945, 437] on span "Publish" at bounding box center [935, 436] width 31 height 11
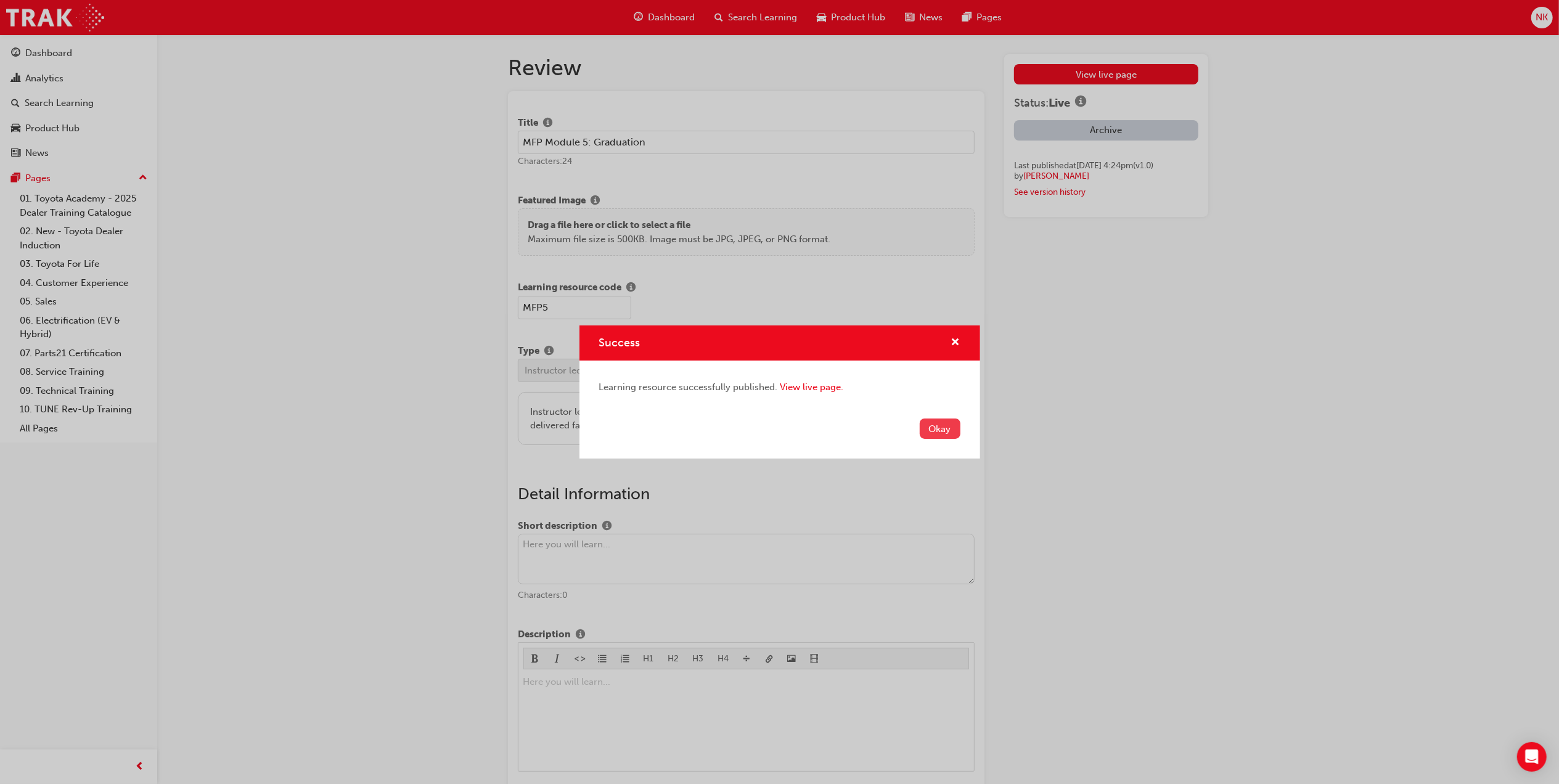
click at [945, 434] on button "Okay" at bounding box center [940, 428] width 40 height 20
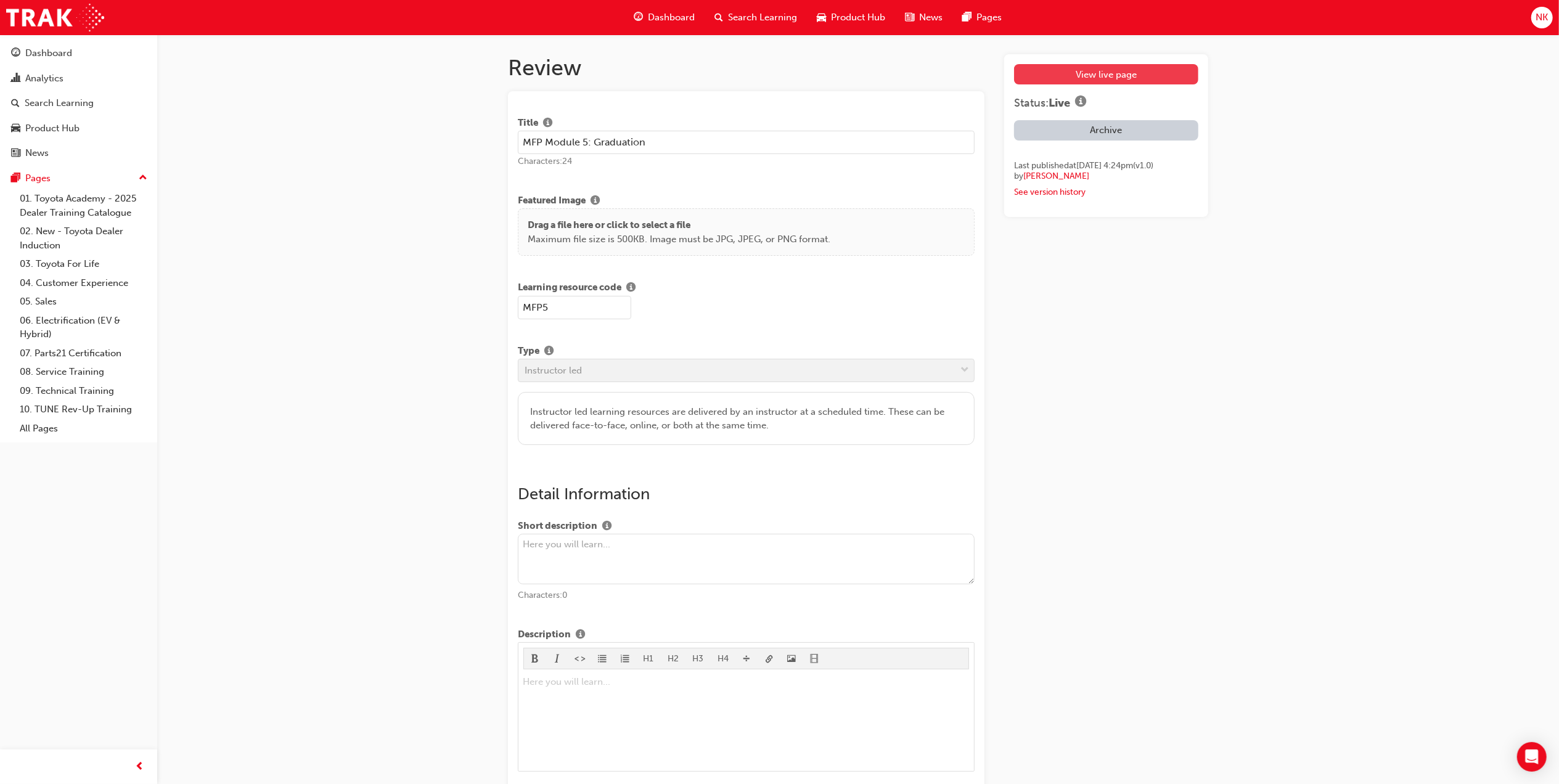
click at [1098, 72] on link "View live page" at bounding box center [1106, 74] width 184 height 20
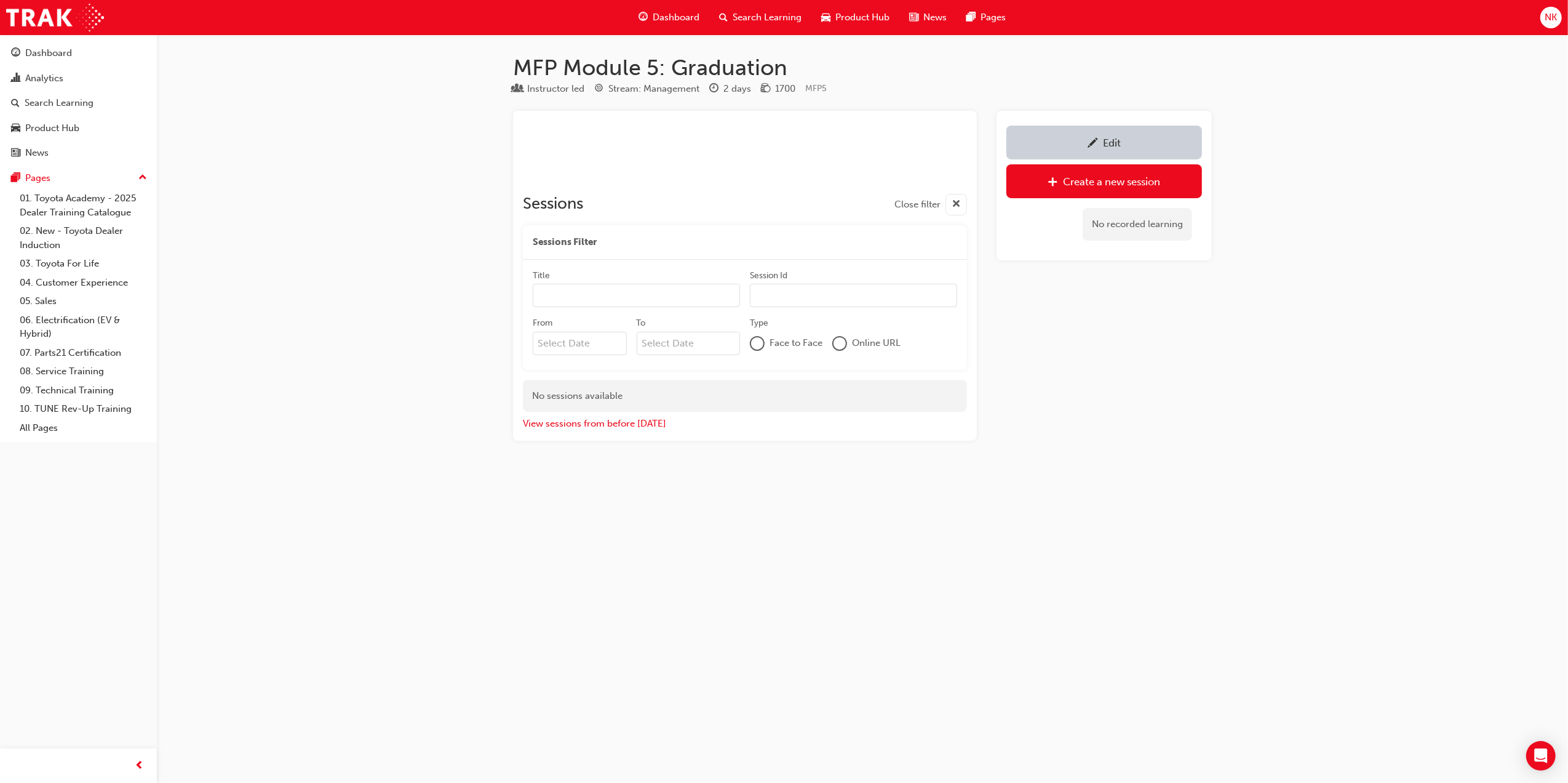
click at [1114, 142] on div "Edit" at bounding box center [1112, 143] width 18 height 13
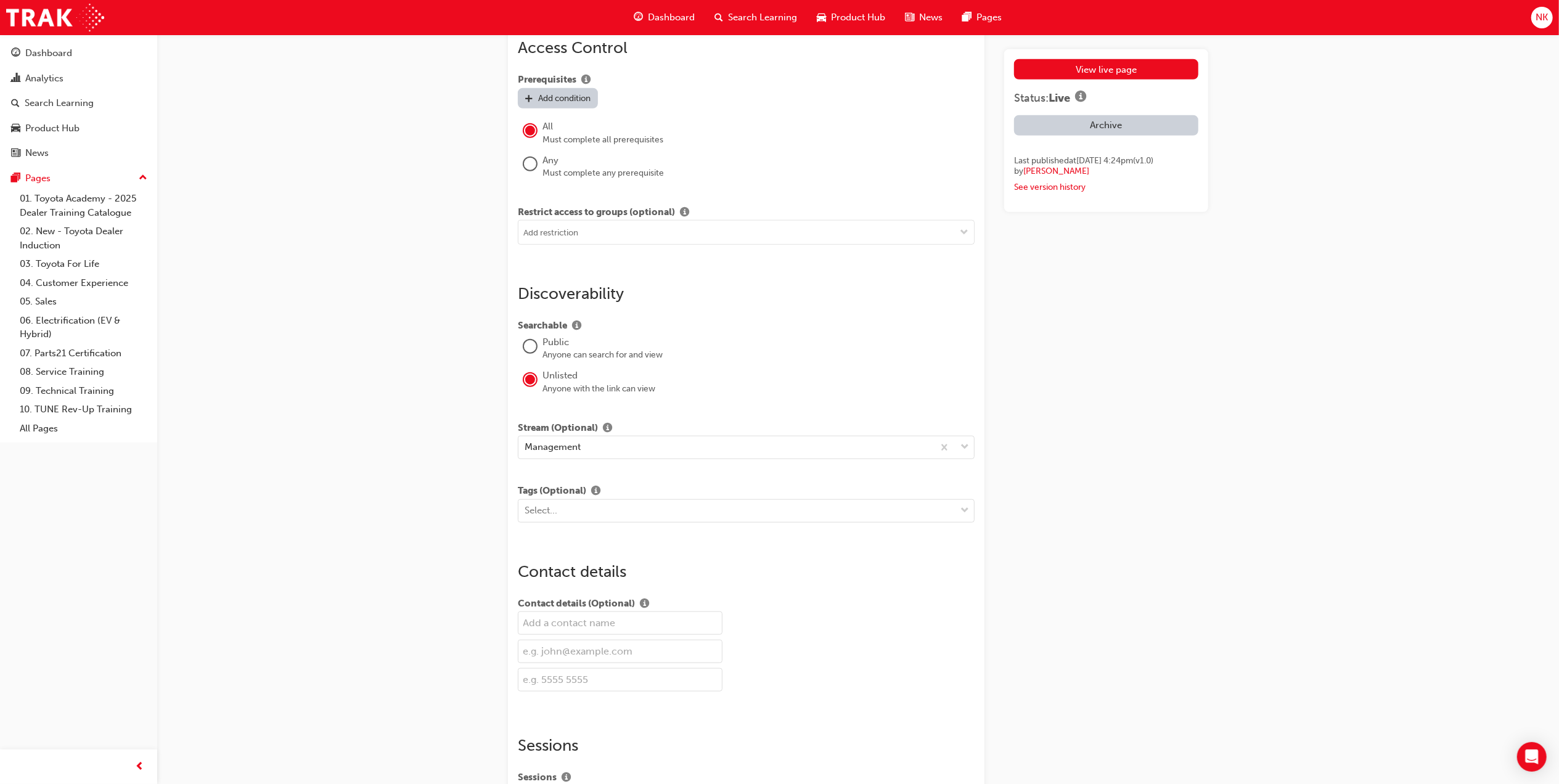
scroll to position [1227, 0]
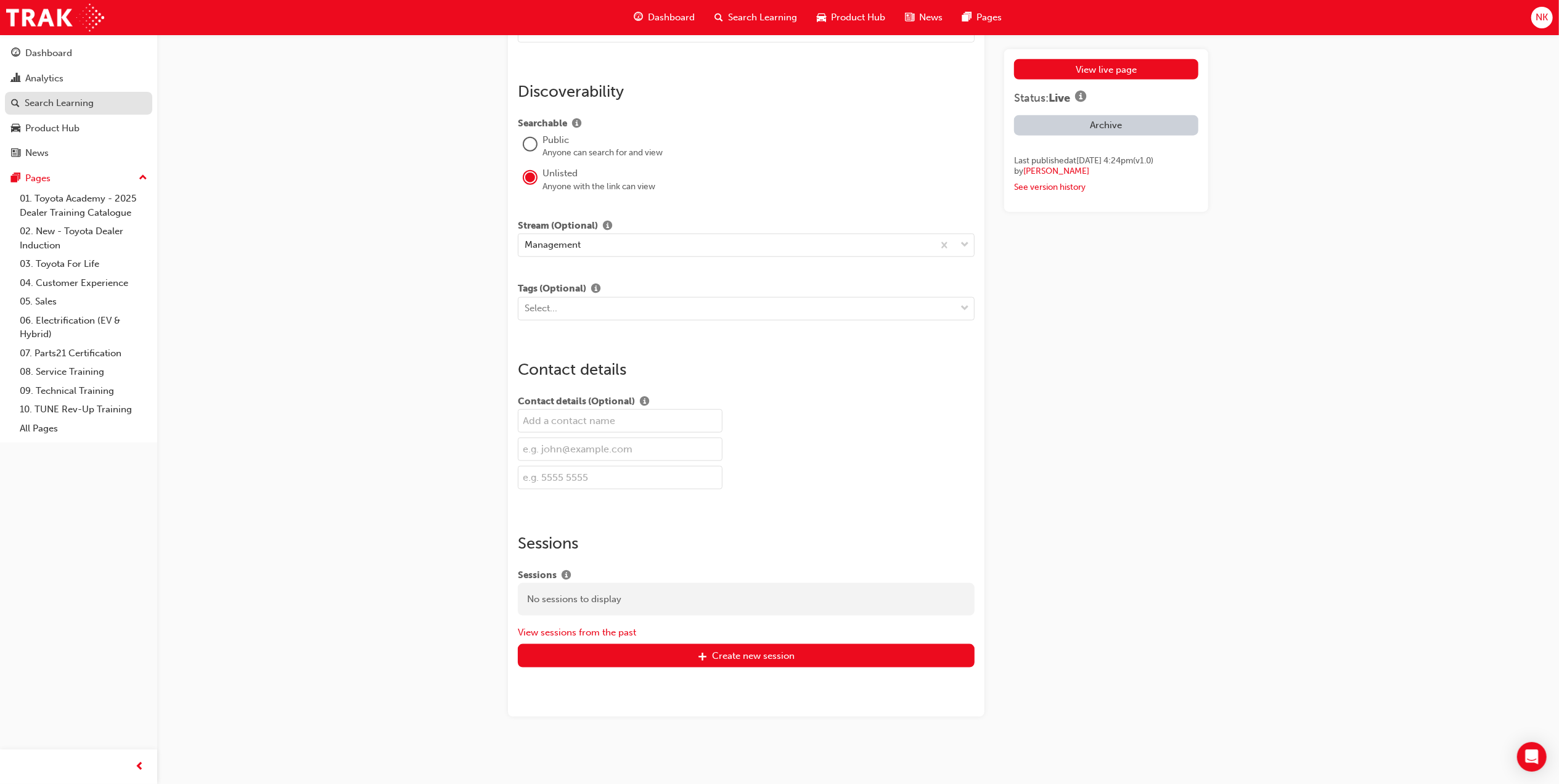
click at [67, 97] on div "Search Learning" at bounding box center [59, 103] width 69 height 14
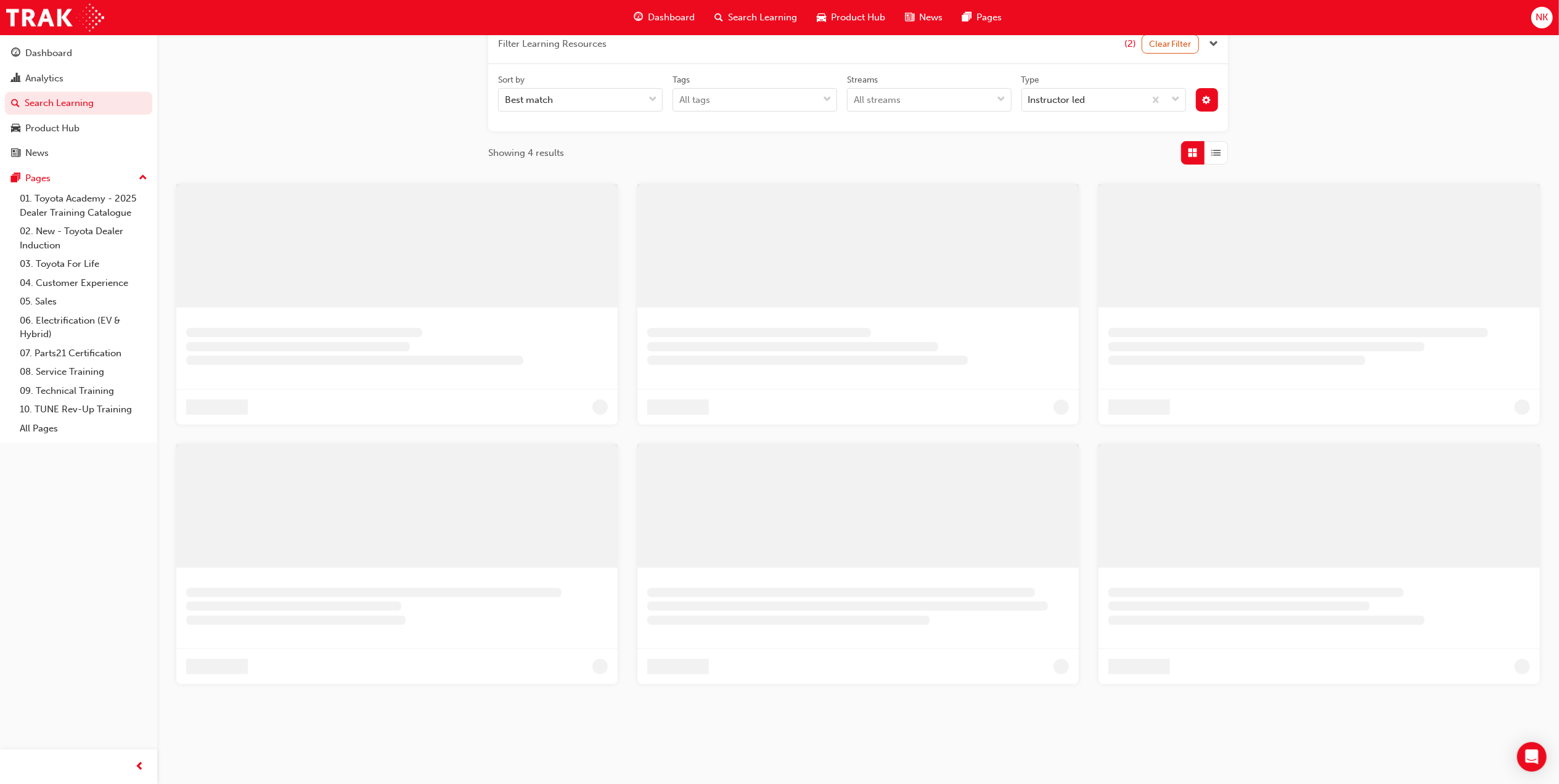
scroll to position [10, 0]
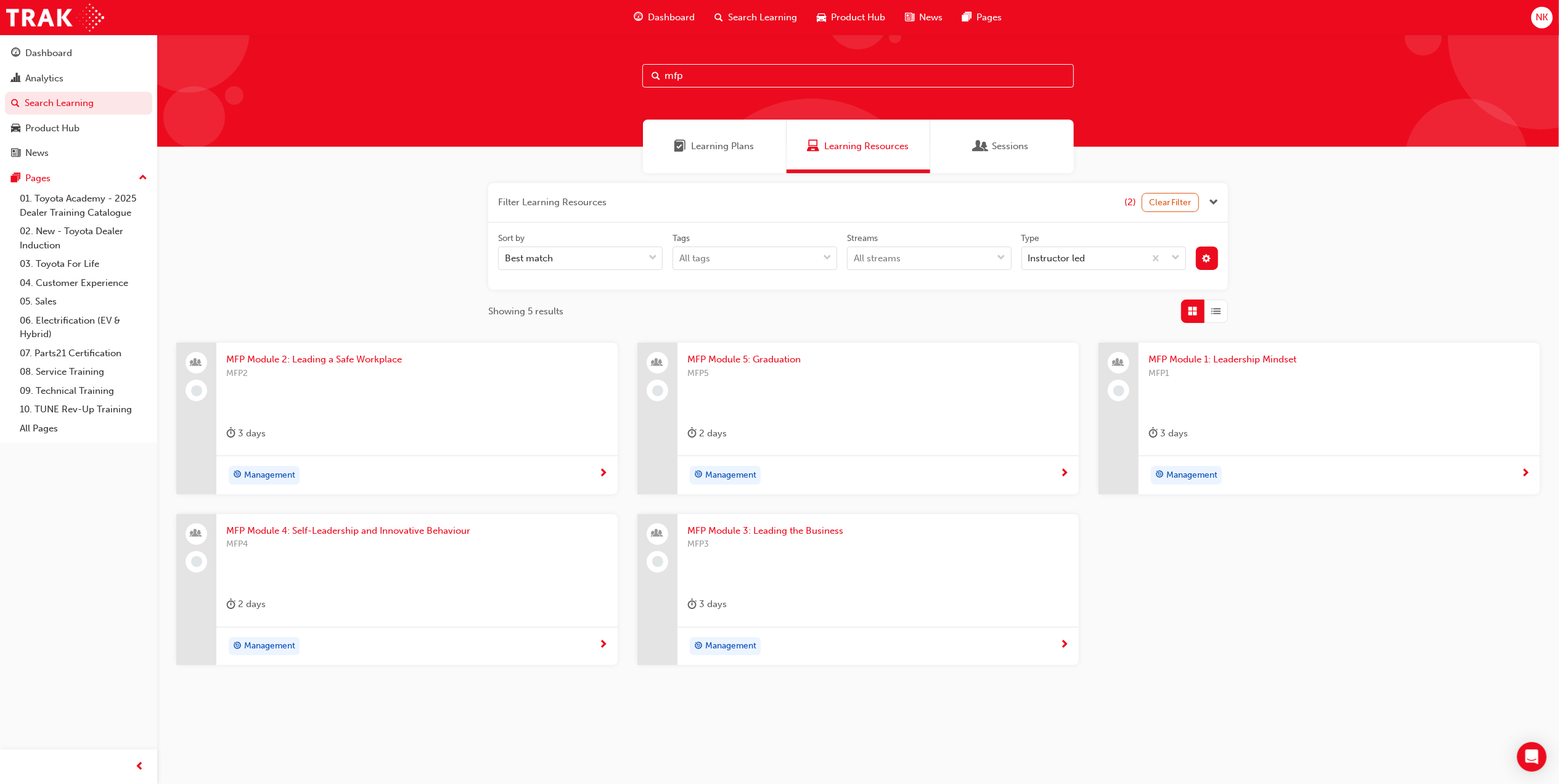
click at [357, 360] on span "MFP Module 2: Leading a Safe Workplace" at bounding box center [417, 360] width 381 height 14
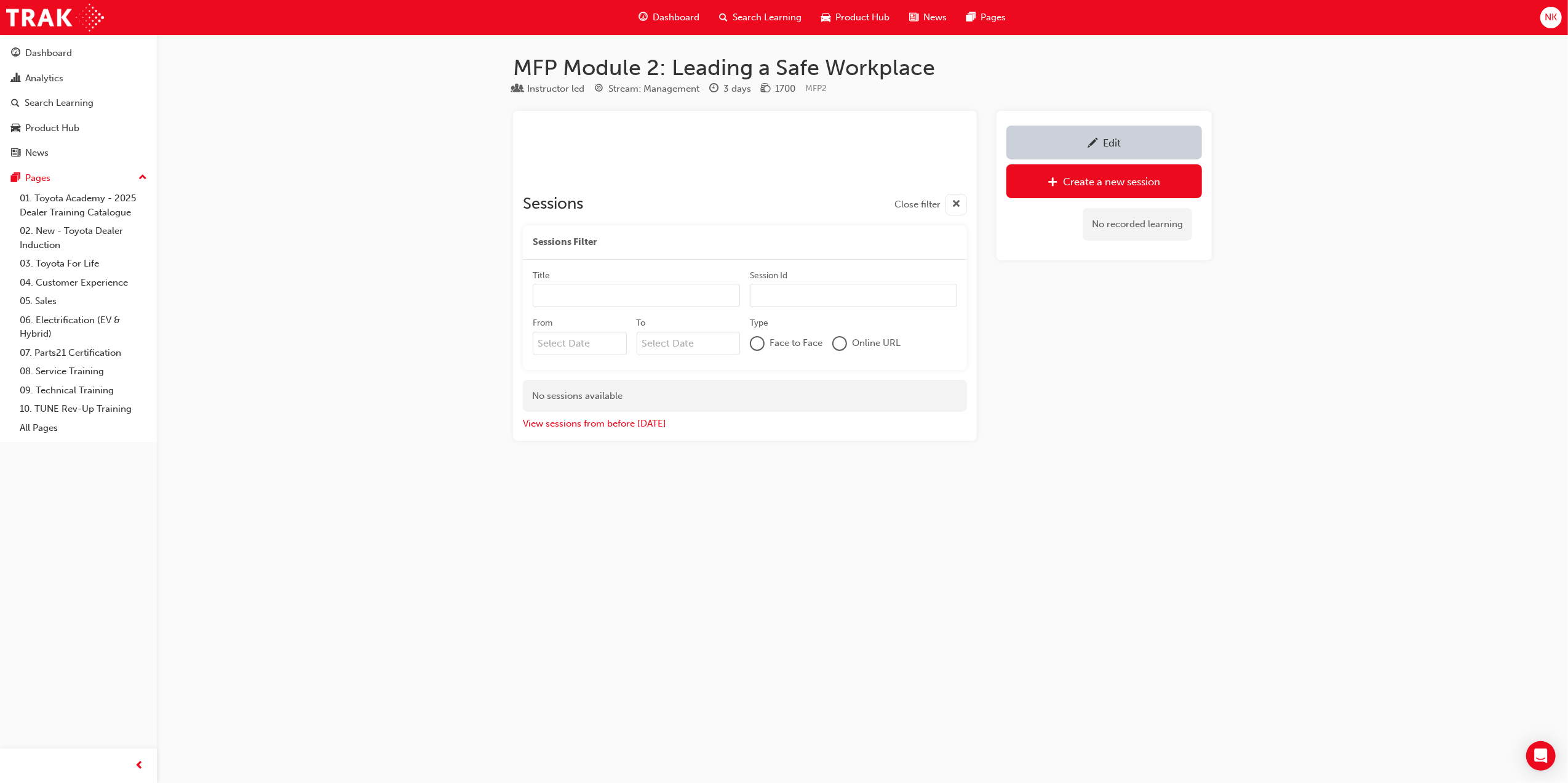
click at [1080, 139] on div "Edit" at bounding box center [1104, 142] width 177 height 15
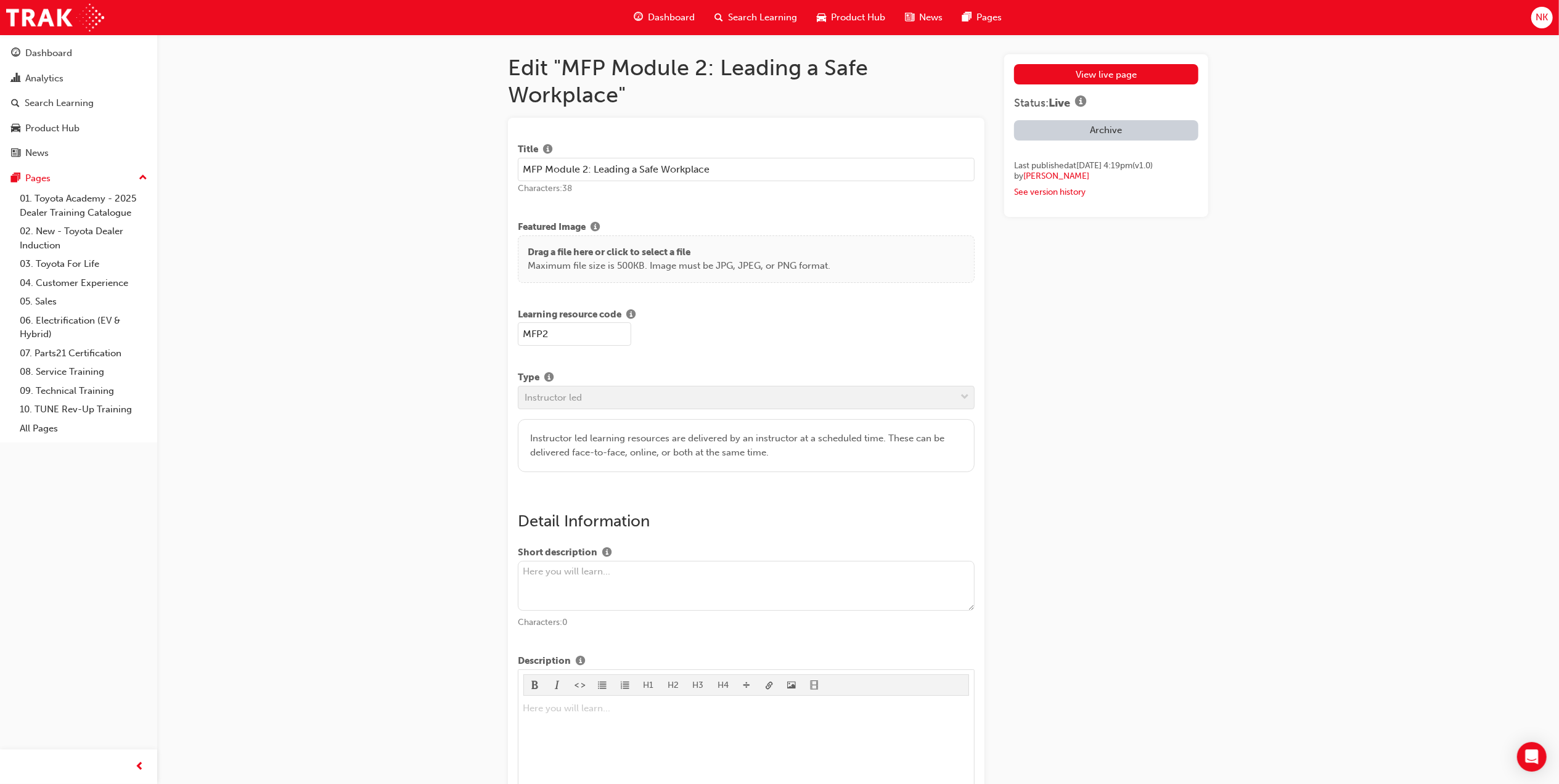
drag, startPoint x: 718, startPoint y: 171, endPoint x: 348, endPoint y: 171, distance: 370.0
drag, startPoint x: 577, startPoint y: 339, endPoint x: 397, endPoint y: 339, distance: 180.0
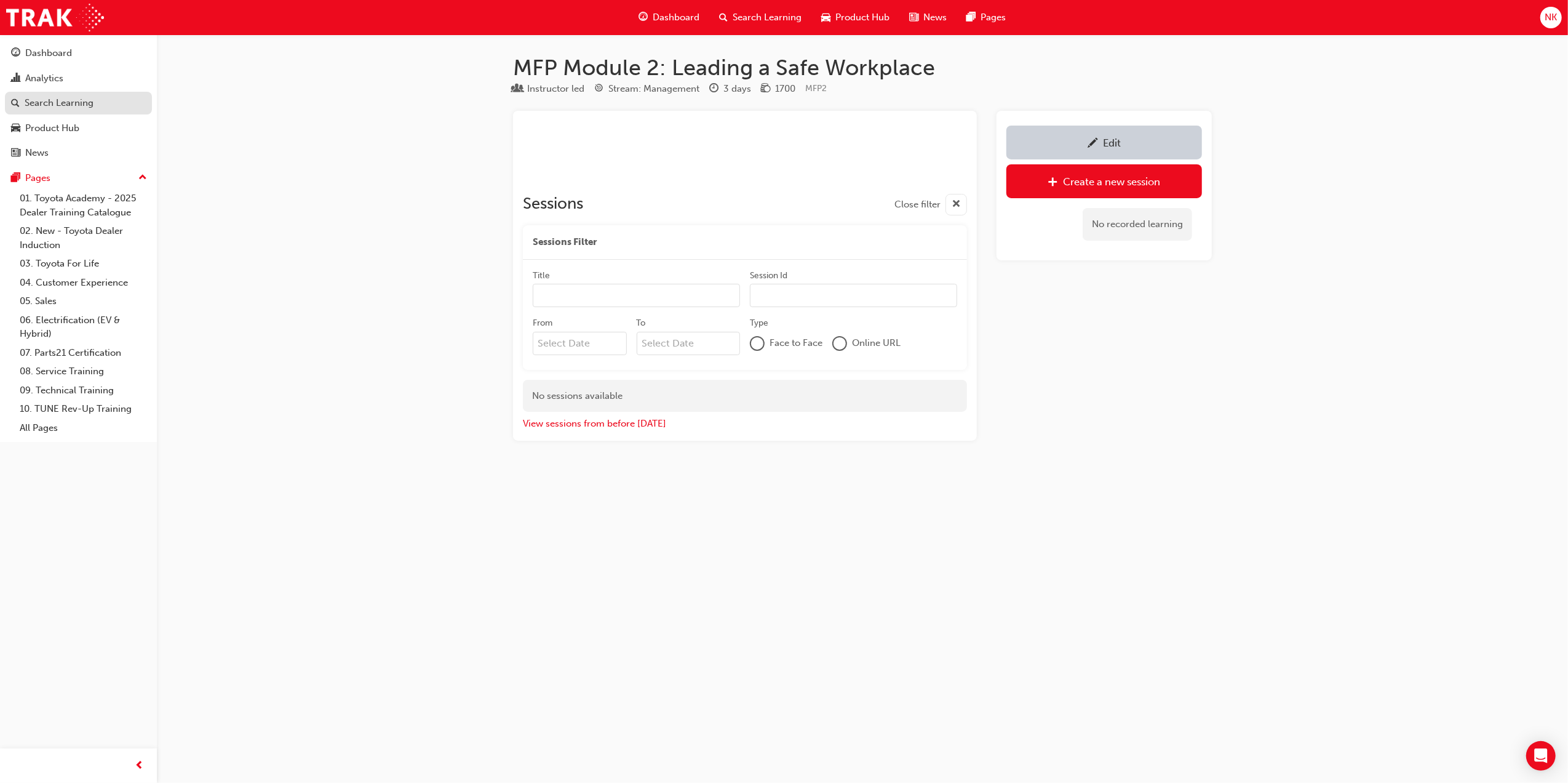
click at [86, 102] on div "Search Learning" at bounding box center [59, 103] width 69 height 14
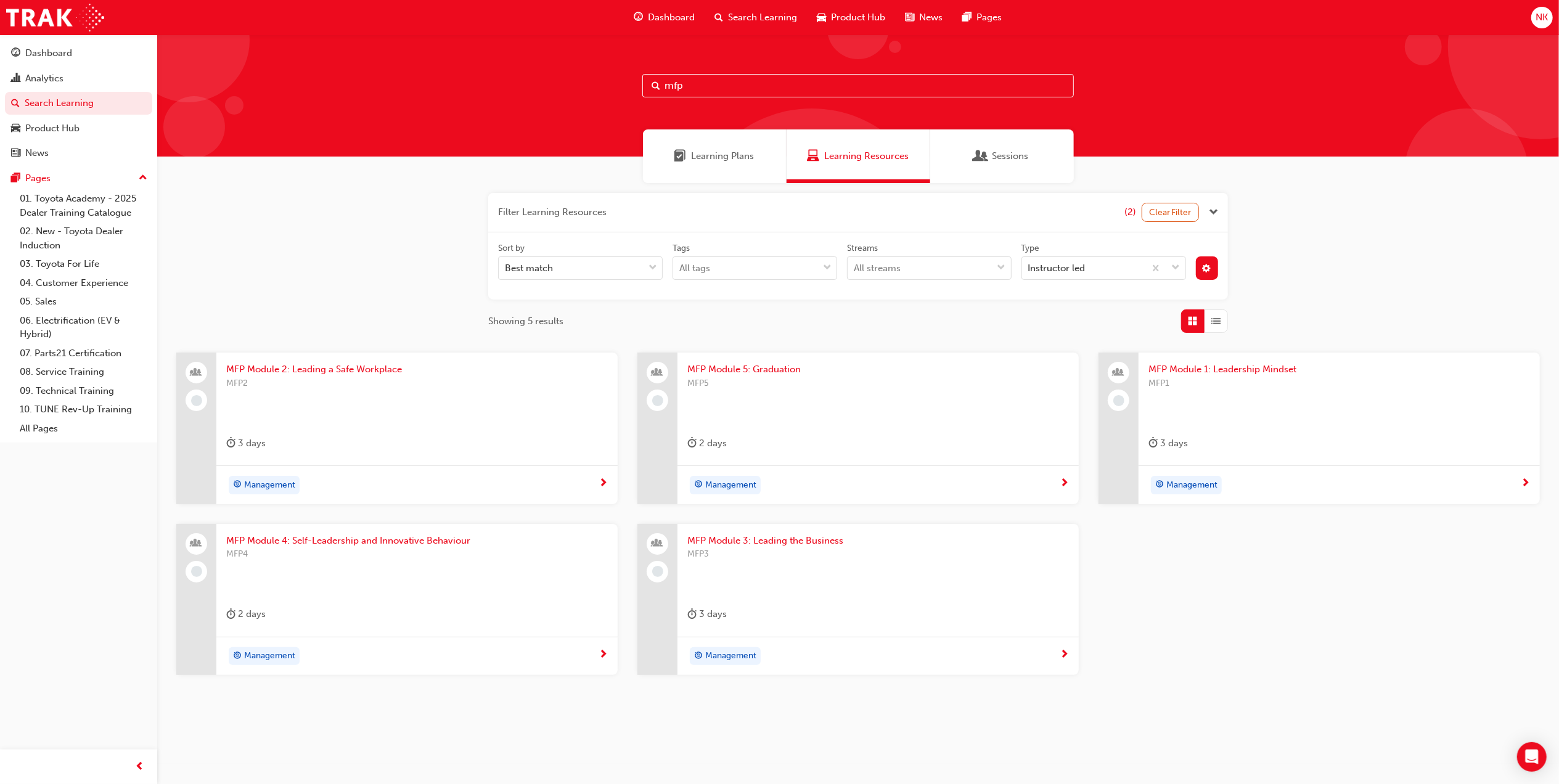
click at [797, 538] on span "MFP Module 3: Leading the Business" at bounding box center [878, 540] width 381 height 14
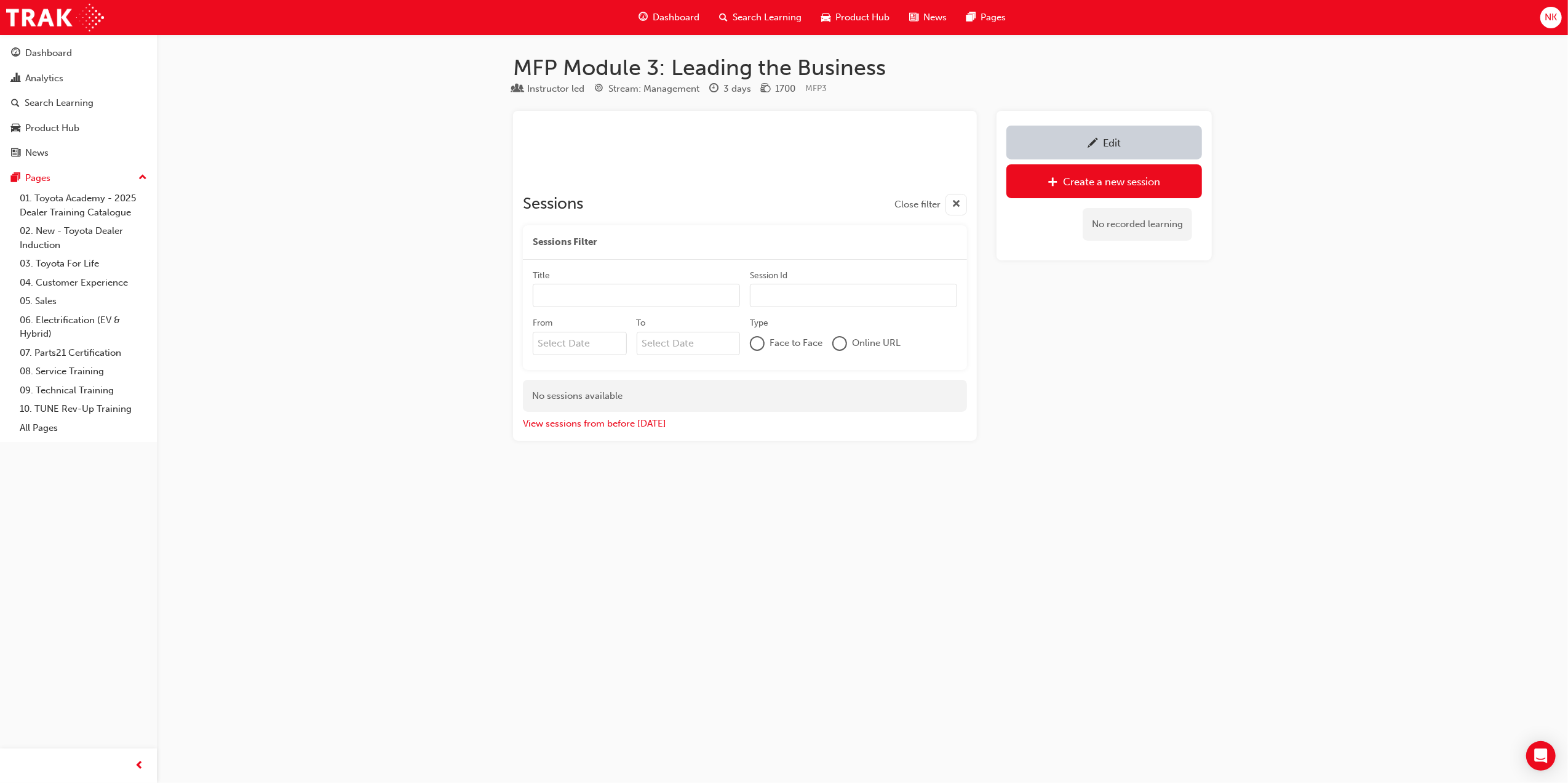
click at [1054, 150] on link "Edit" at bounding box center [1104, 142] width 196 height 34
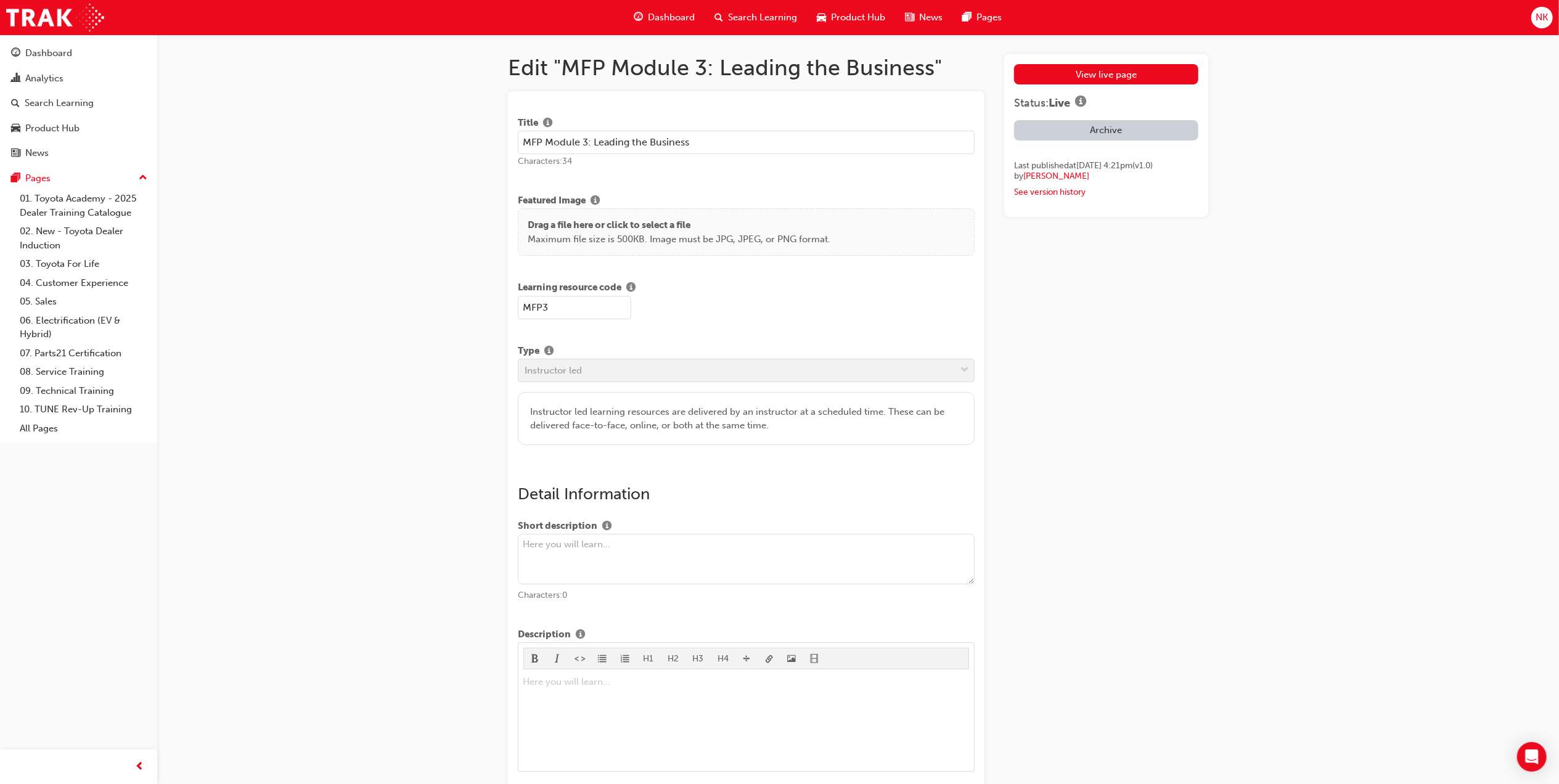
drag, startPoint x: 707, startPoint y: 142, endPoint x: 420, endPoint y: 140, distance: 287.0
drag, startPoint x: 570, startPoint y: 308, endPoint x: 475, endPoint y: 299, distance: 95.4
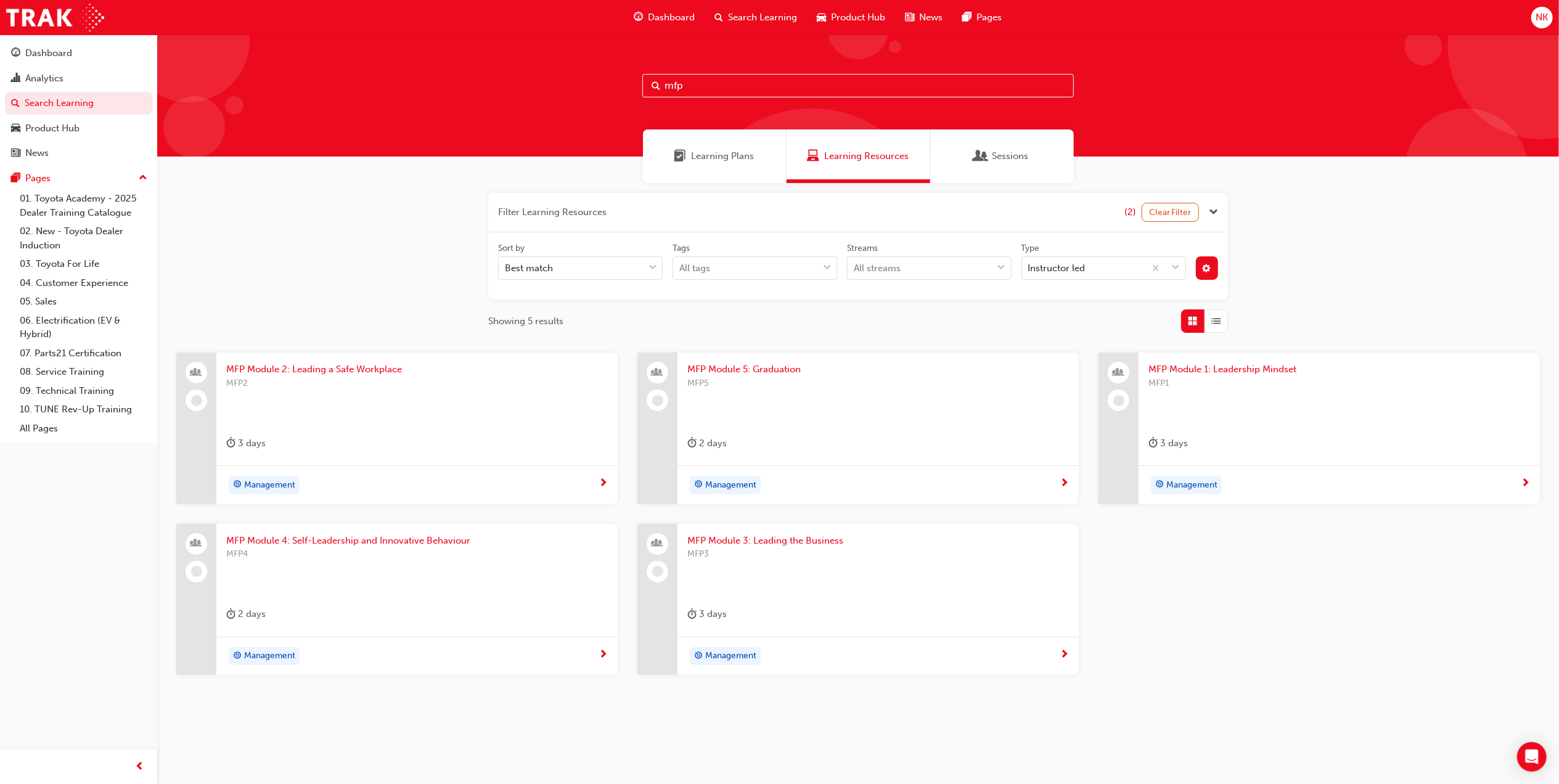
click at [330, 544] on span "MFP Module 4: Self-Leadership and Innovative Behaviour" at bounding box center [417, 540] width 381 height 14
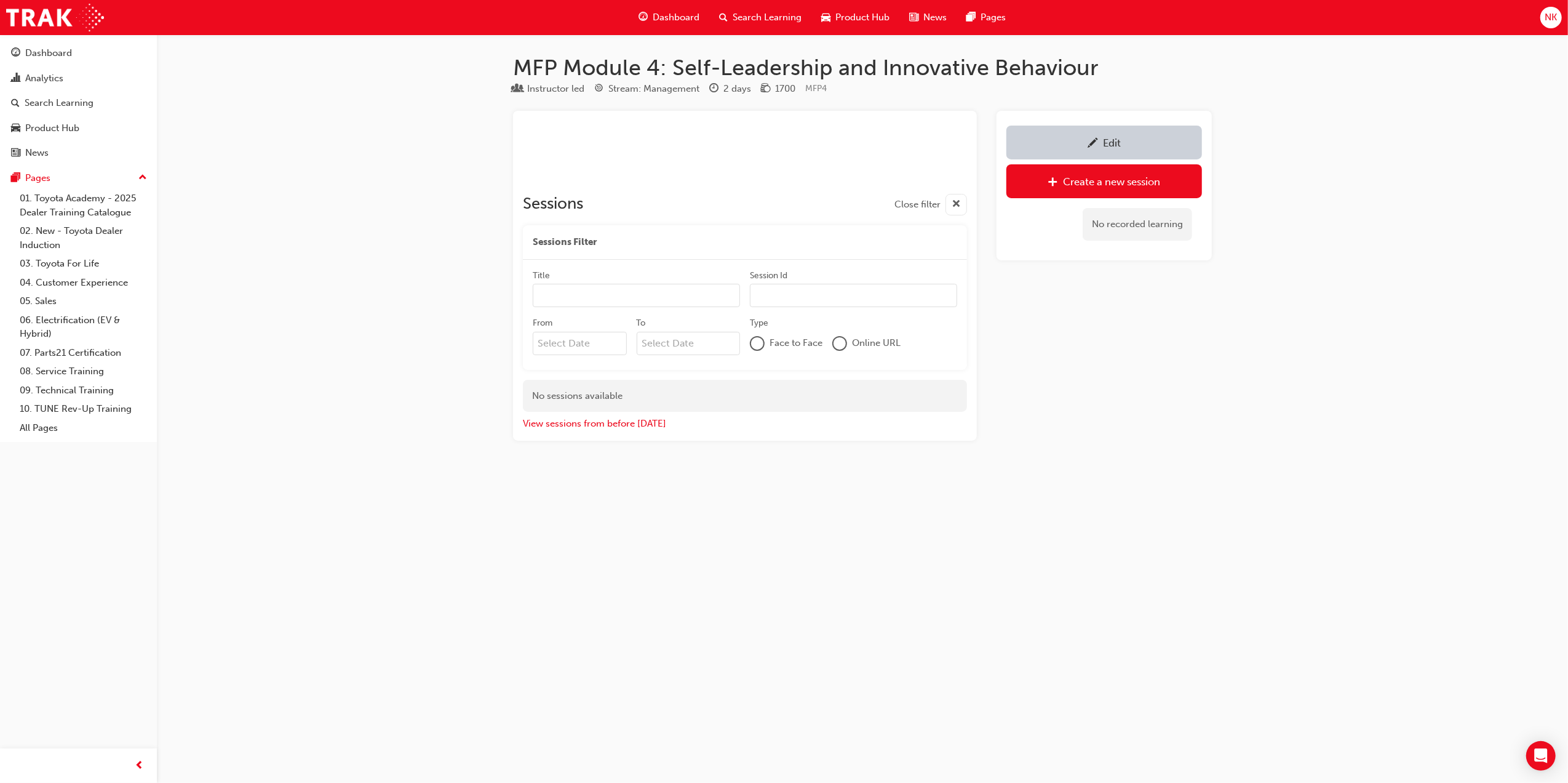
click at [1125, 144] on div "Edit" at bounding box center [1104, 142] width 177 height 15
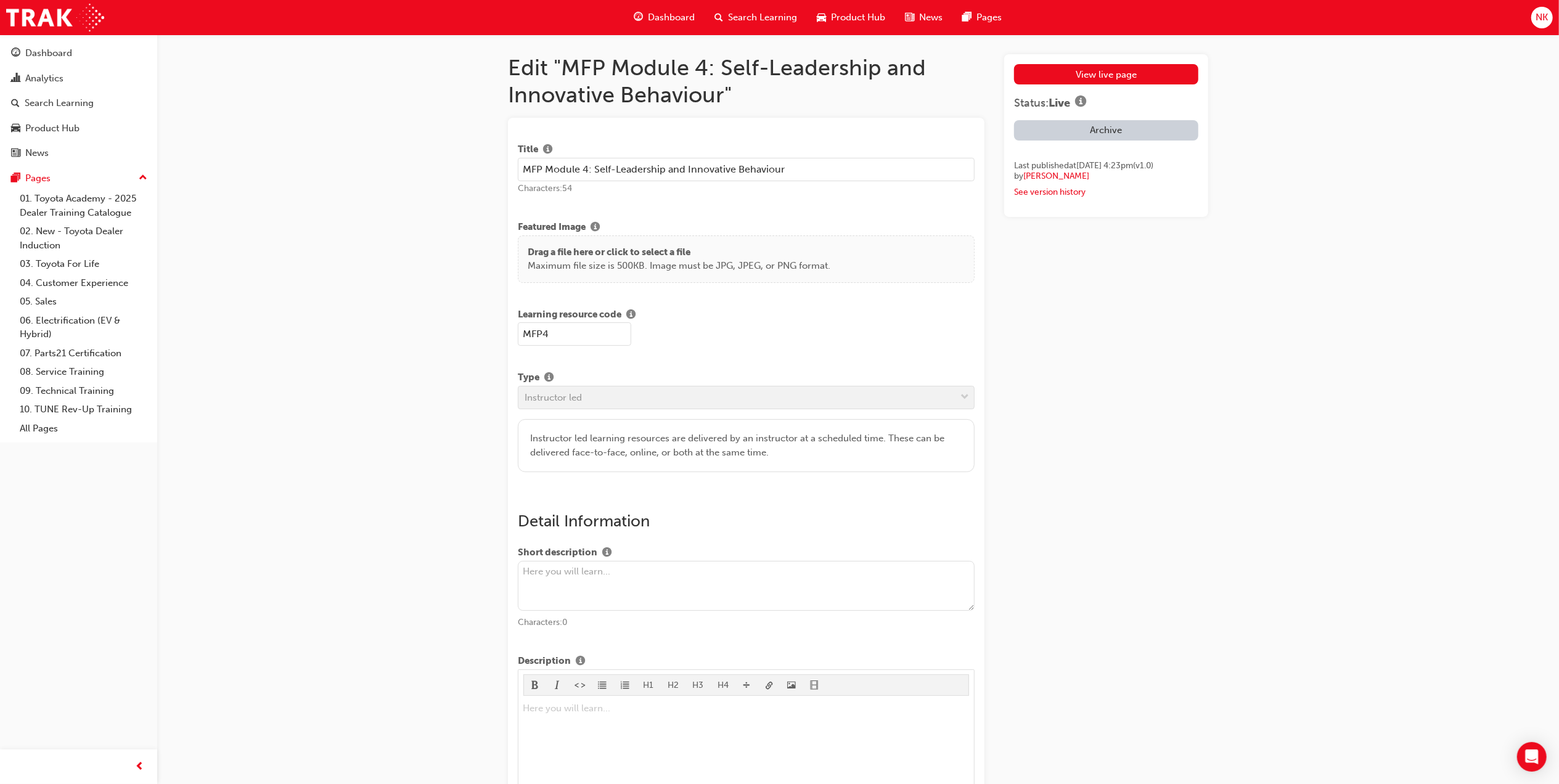
drag, startPoint x: 810, startPoint y: 164, endPoint x: 279, endPoint y: 181, distance: 531.3
drag, startPoint x: 580, startPoint y: 340, endPoint x: 420, endPoint y: 341, distance: 160.0
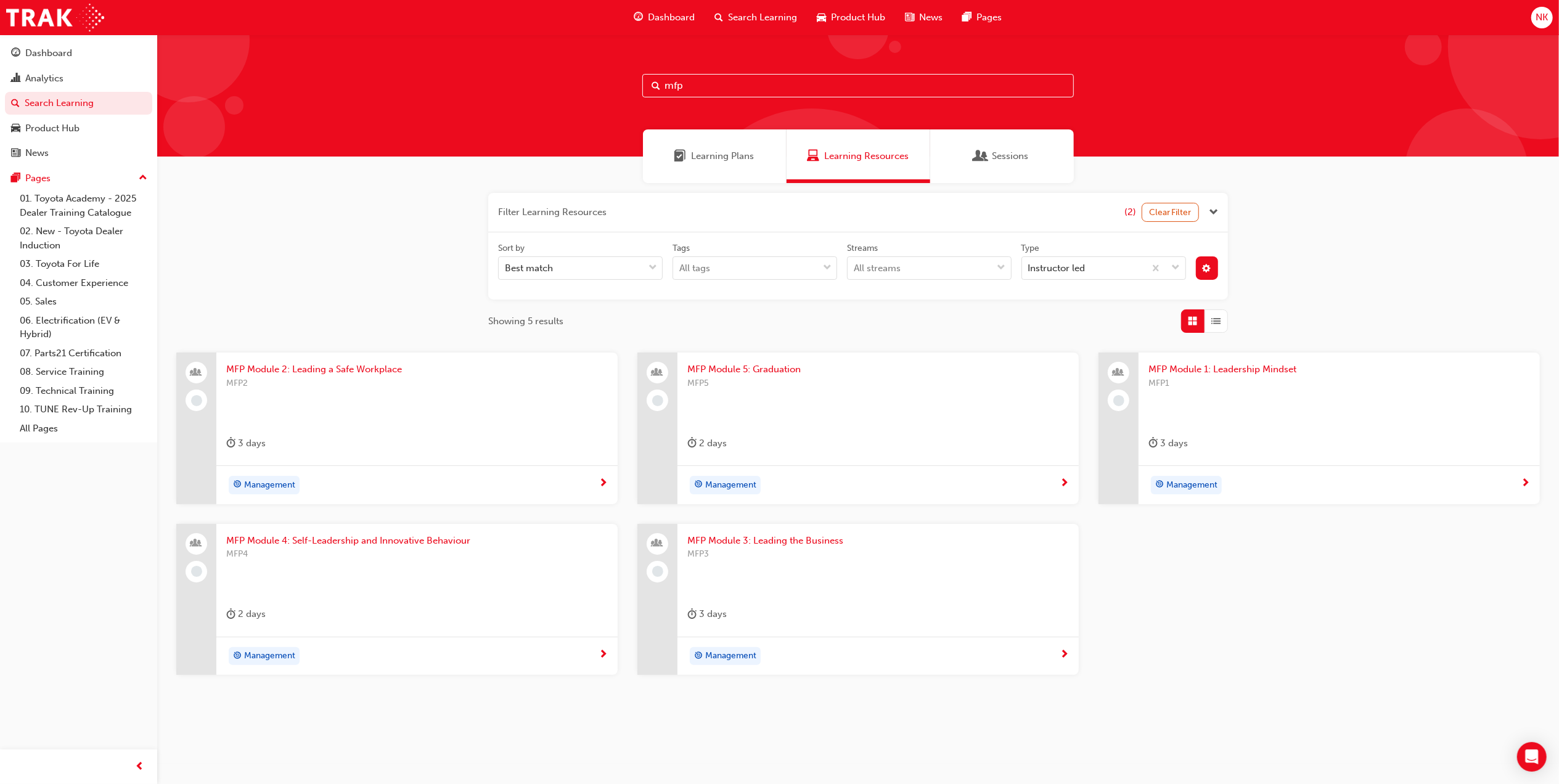
click at [762, 383] on span "MFP5" at bounding box center [878, 383] width 381 height 14
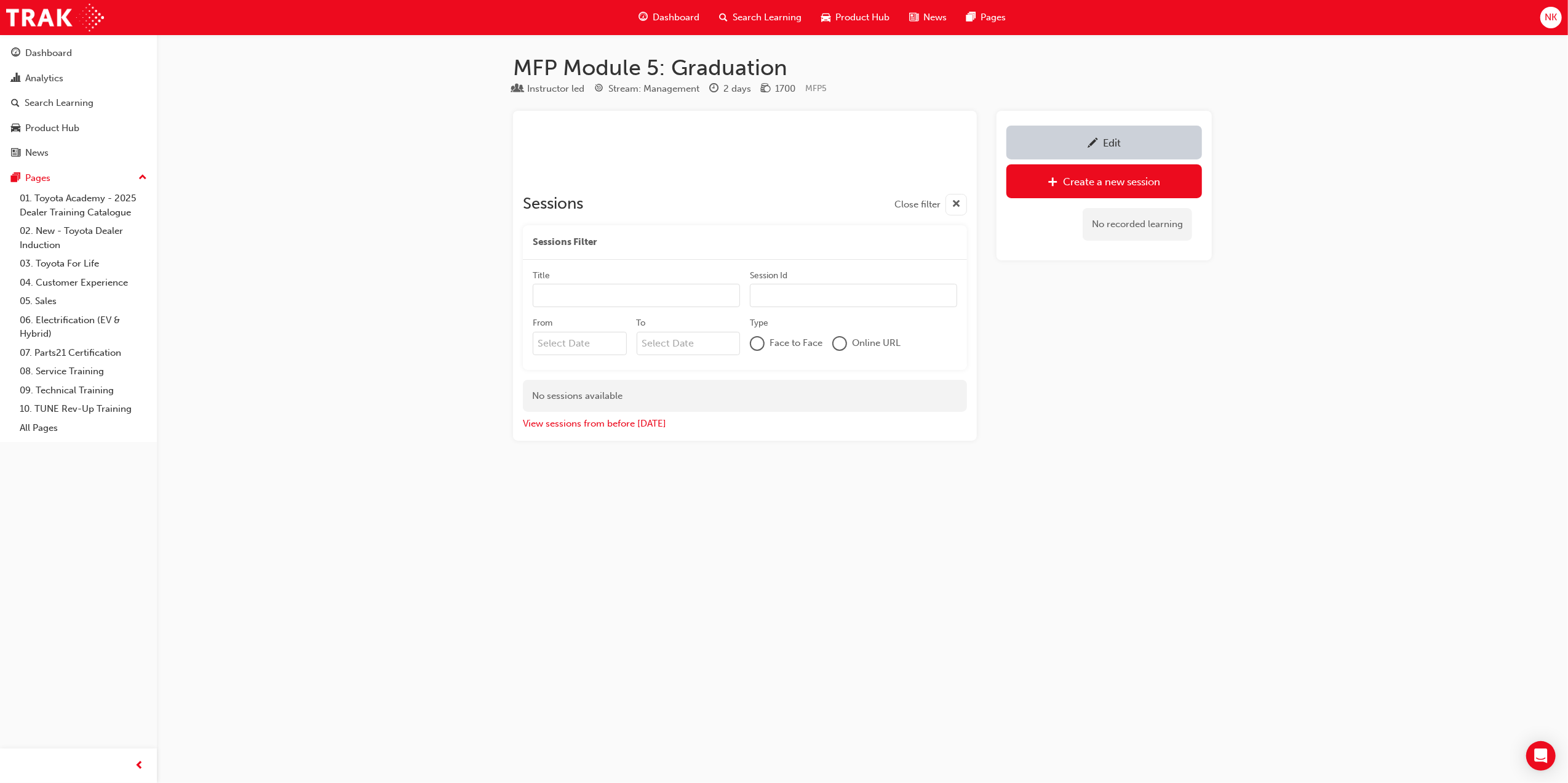
click at [1077, 143] on div "Edit" at bounding box center [1104, 142] width 177 height 15
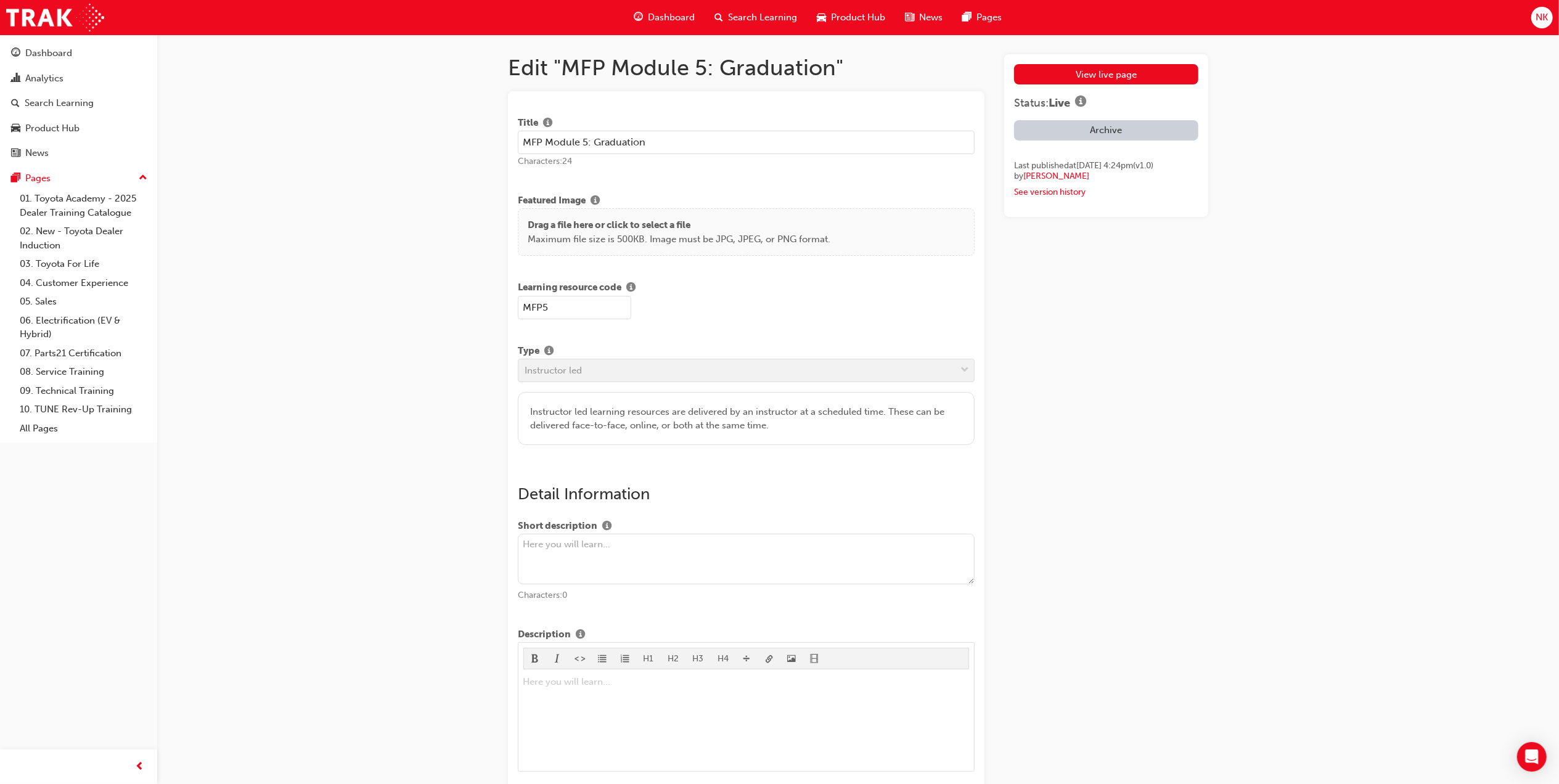
drag, startPoint x: 670, startPoint y: 139, endPoint x: 423, endPoint y: 140, distance: 247.0
